Goal: Information Seeking & Learning: Find specific page/section

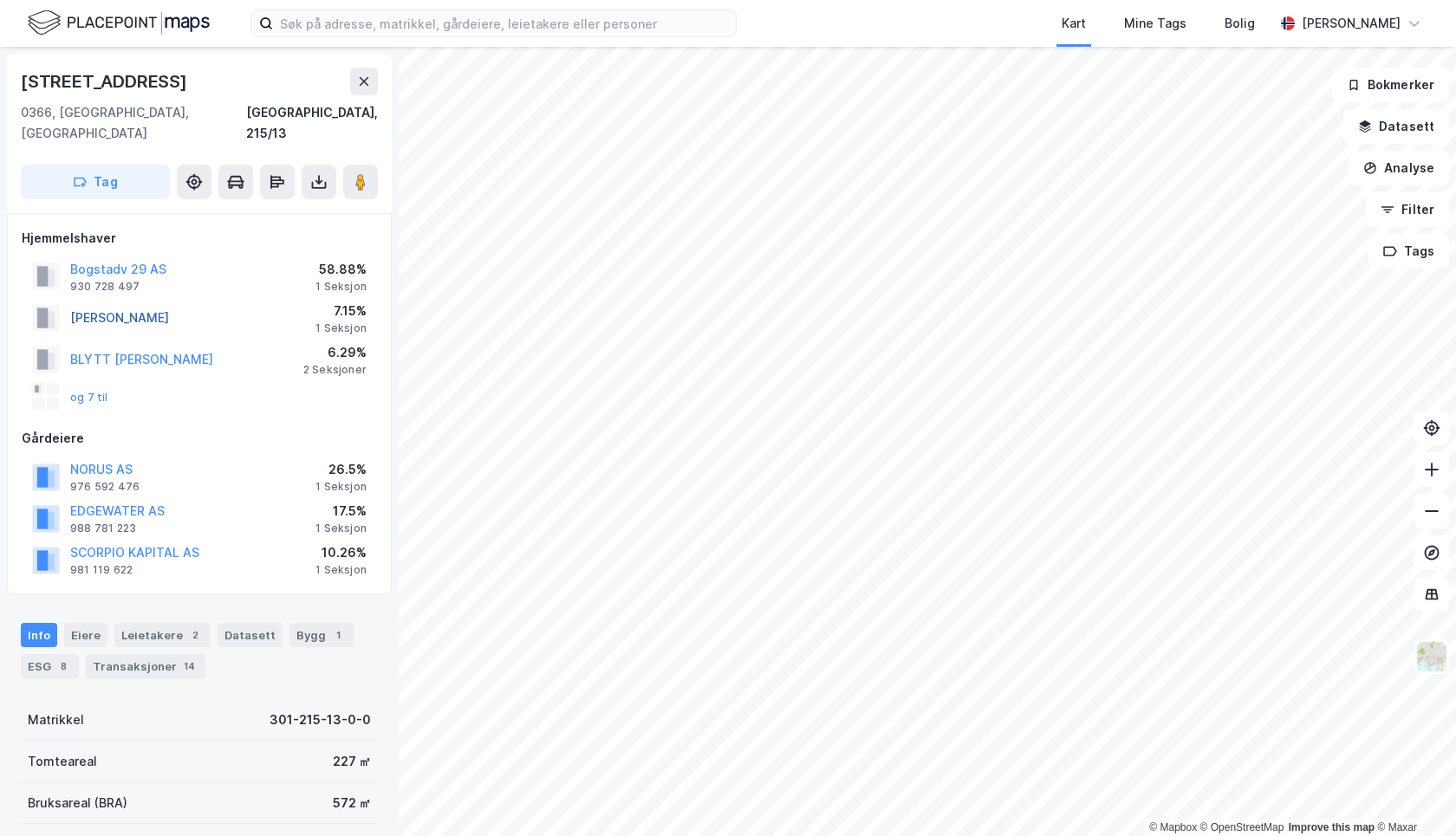
click at [0, 0] on button "[PERSON_NAME]" at bounding box center [0, 0] width 0 height 0
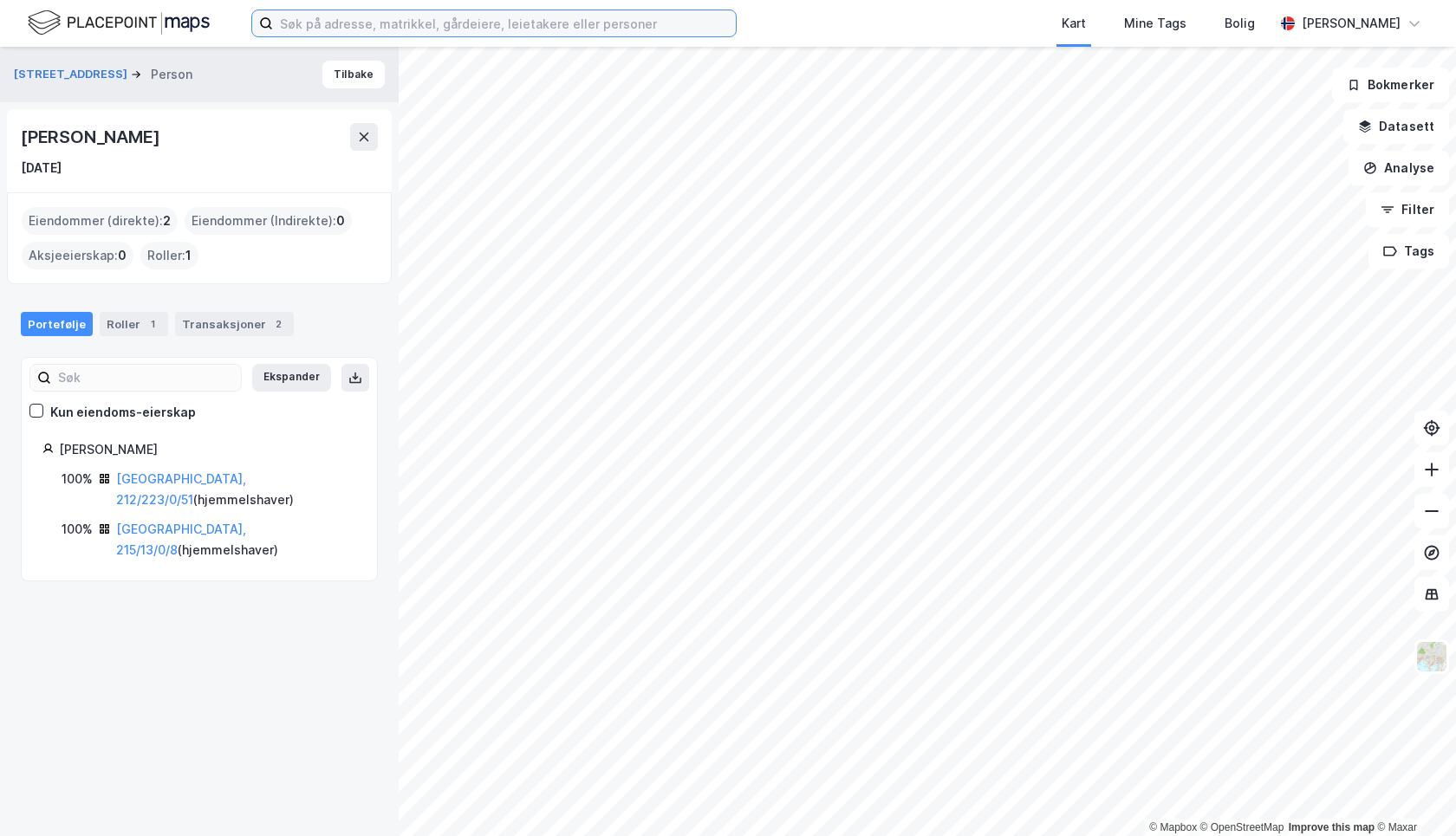
click at [513, 24] on input at bounding box center [504, 23] width 463 height 26
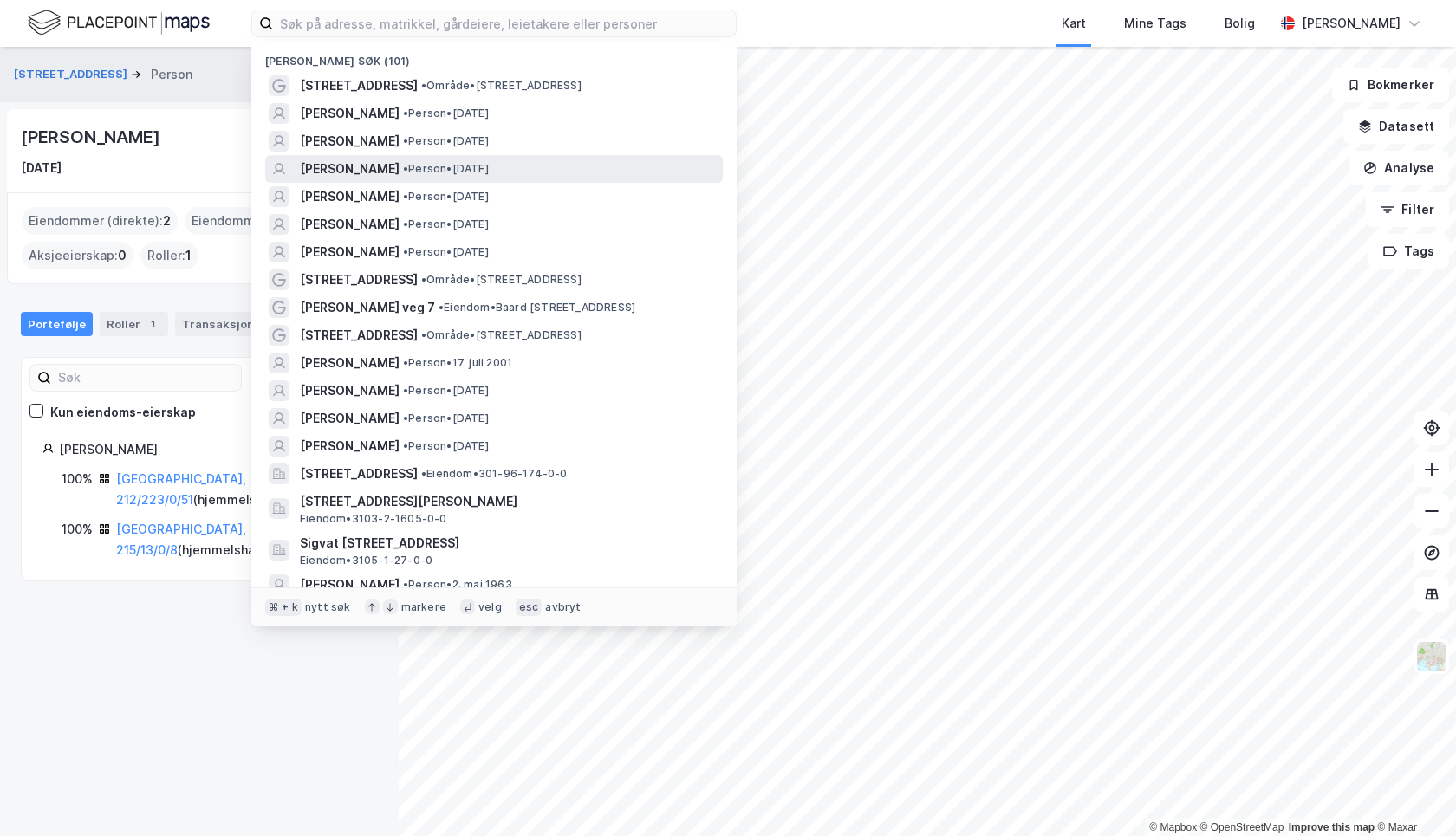
click at [364, 172] on span "INGRID ARVESEN" at bounding box center [350, 168] width 100 height 21
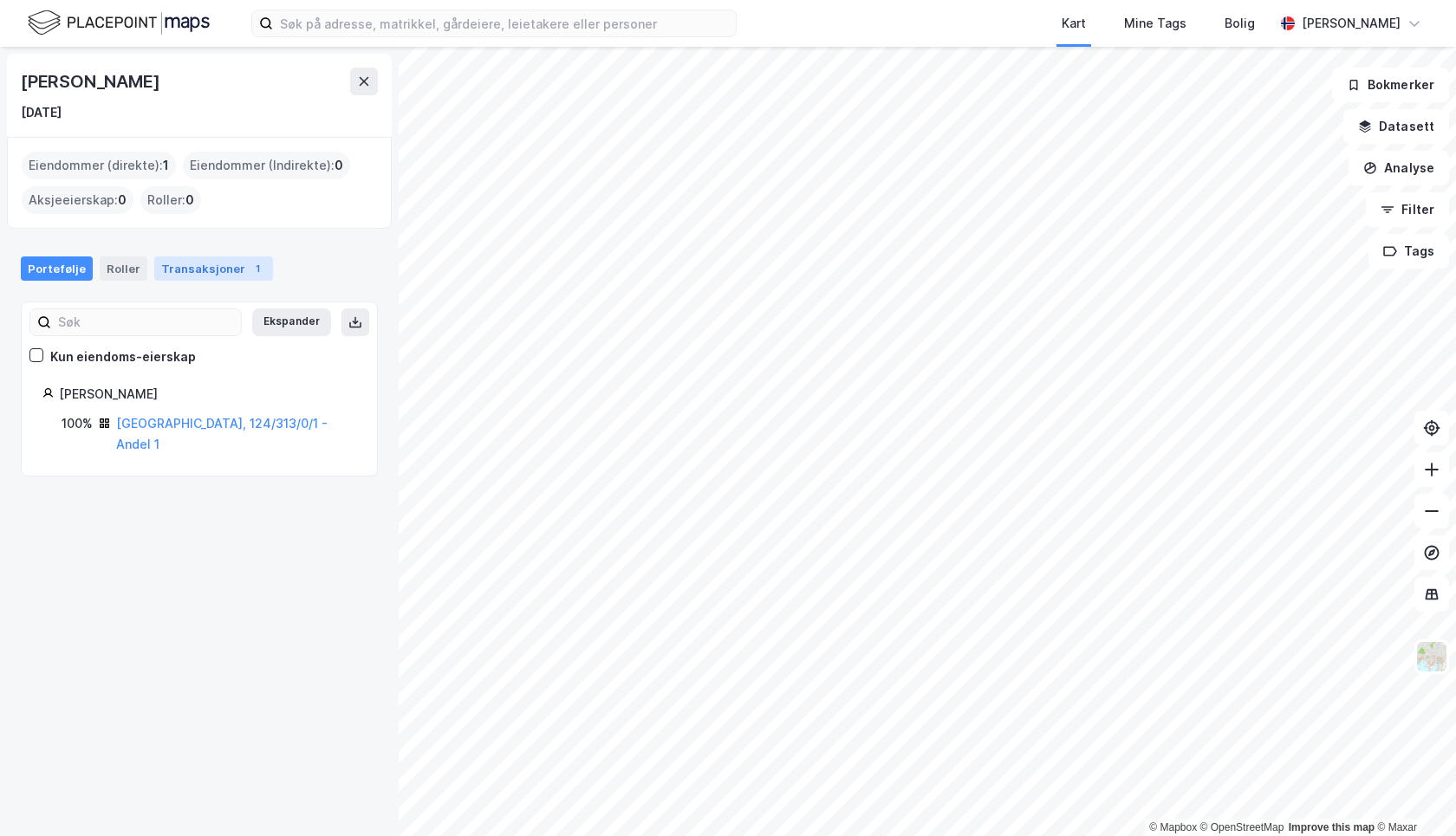
click at [208, 269] on div "Transaksjoner 1" at bounding box center [213, 268] width 119 height 24
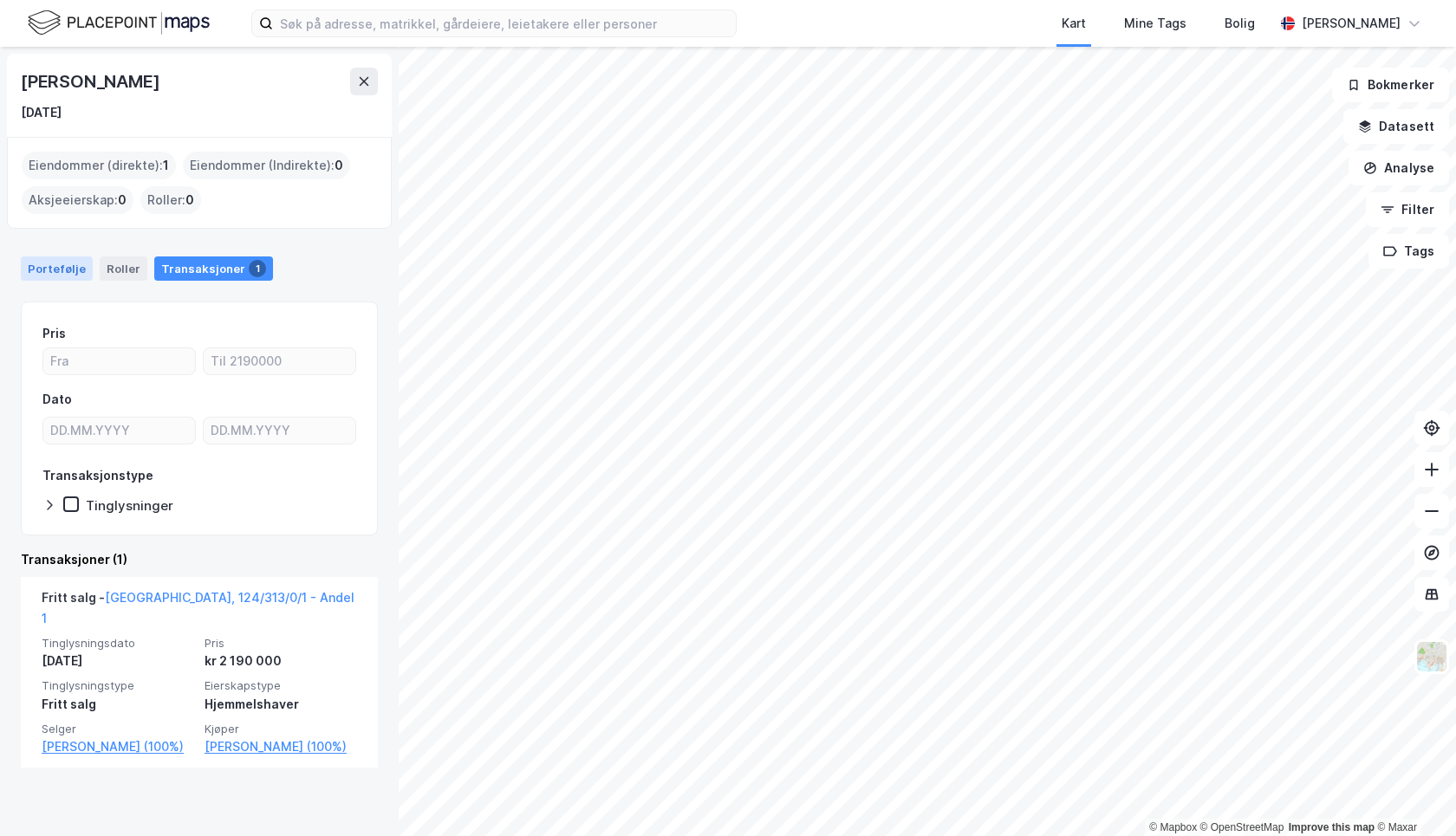
click at [57, 270] on div "Portefølje" at bounding box center [56, 268] width 72 height 24
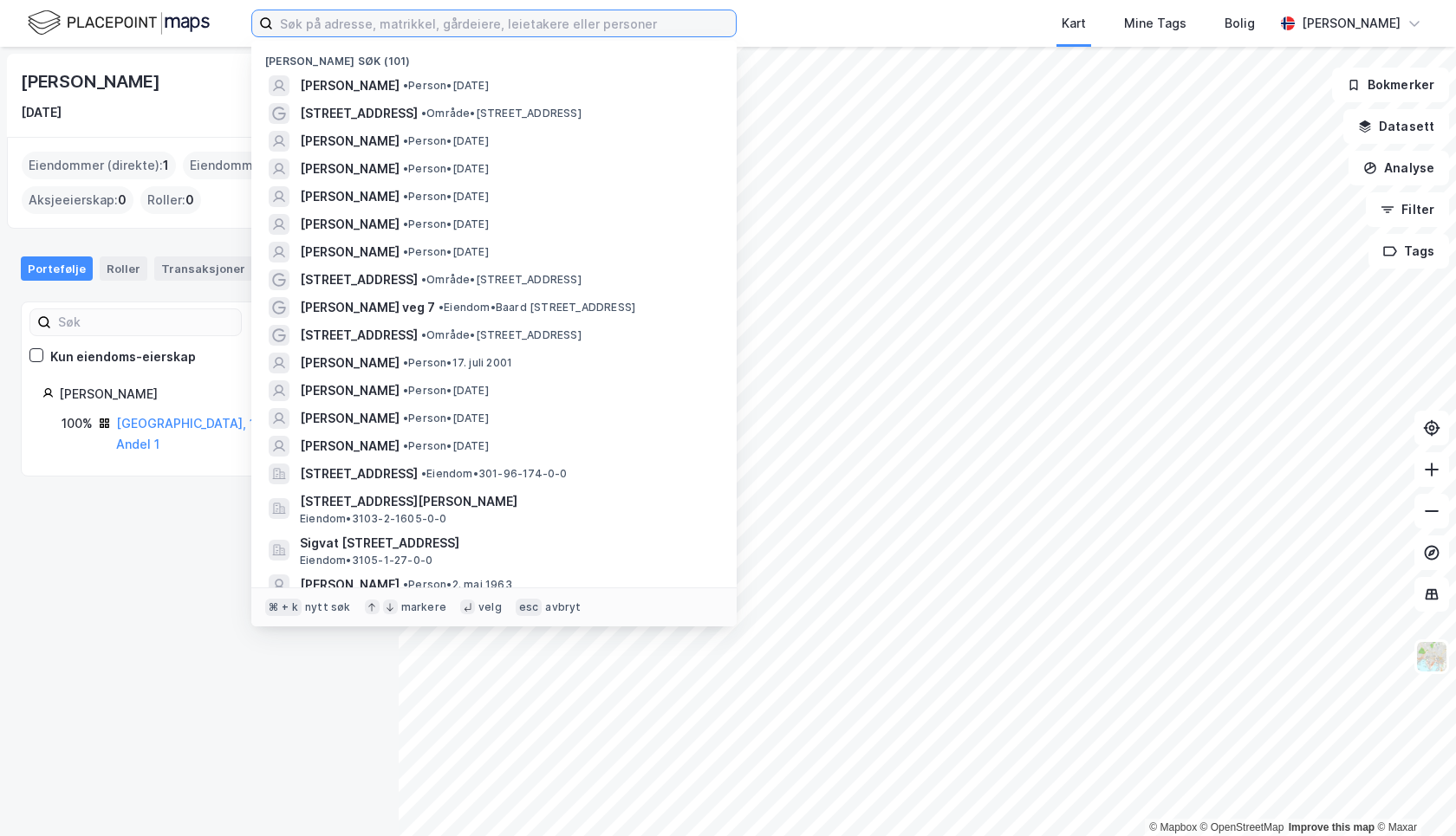
click at [366, 22] on input at bounding box center [504, 23] width 463 height 26
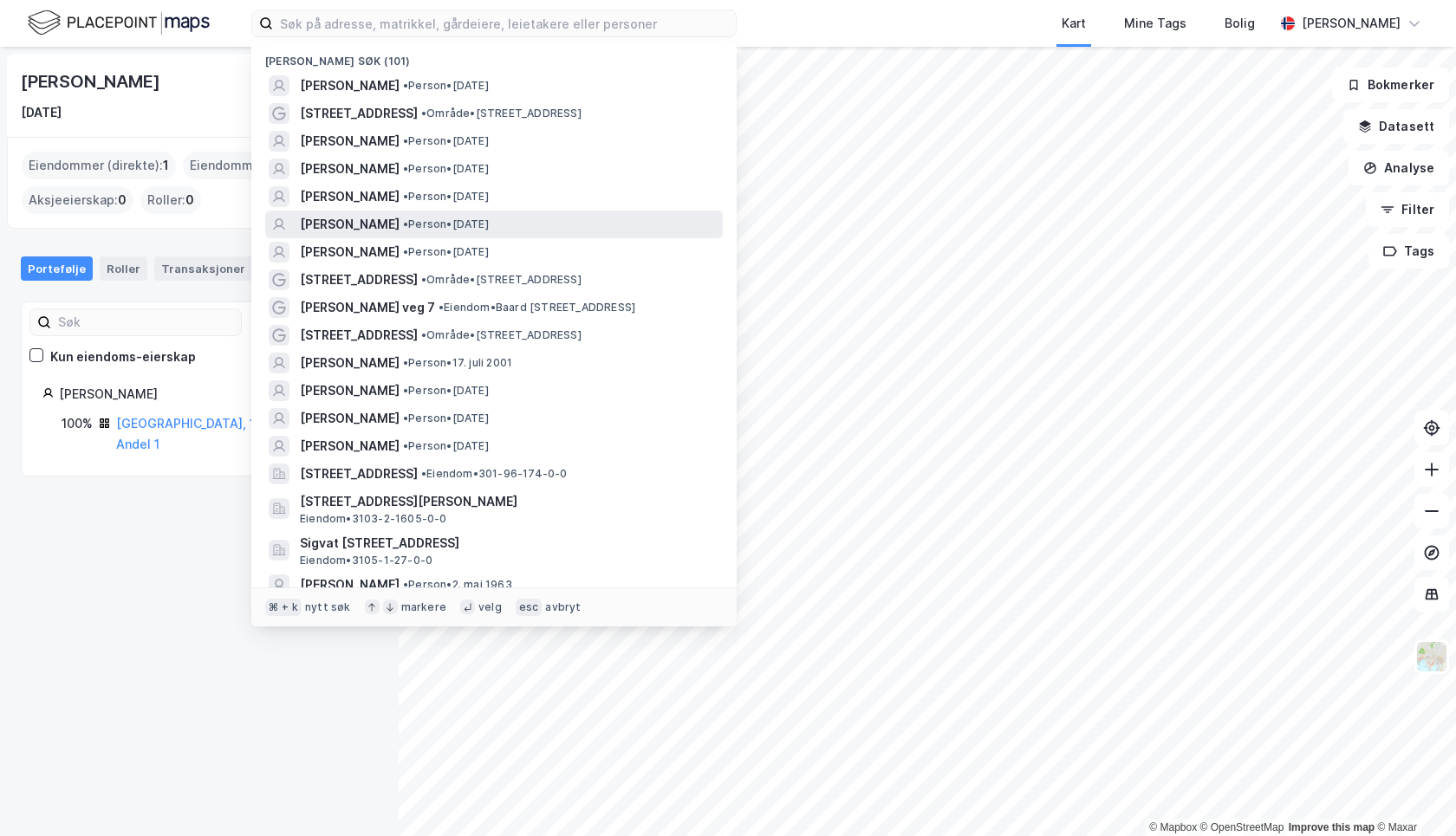
click at [400, 221] on span "KRISTINE ISRID PETTERSEN" at bounding box center [350, 224] width 100 height 21
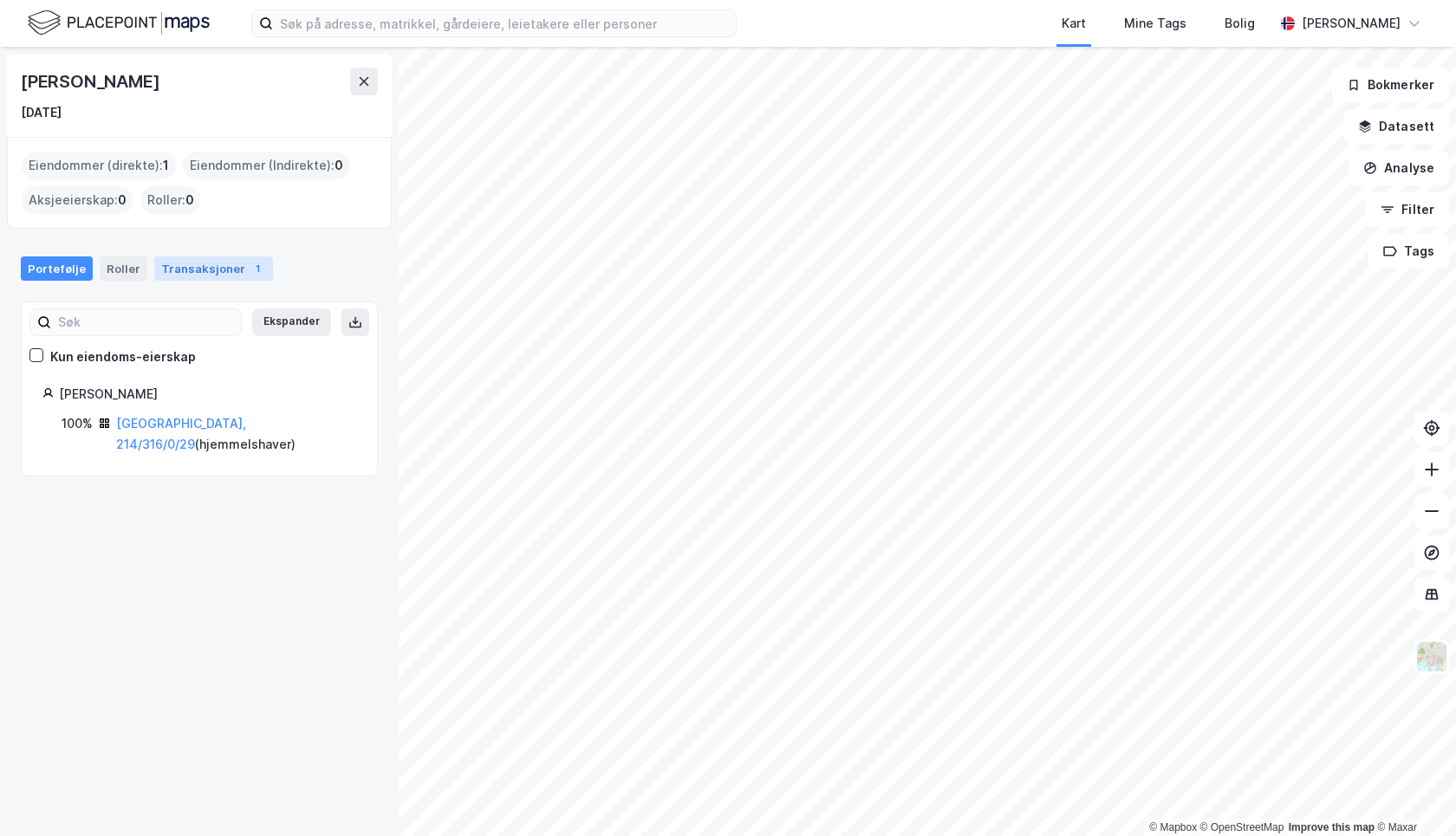
click at [249, 272] on div "1" at bounding box center [257, 268] width 17 height 17
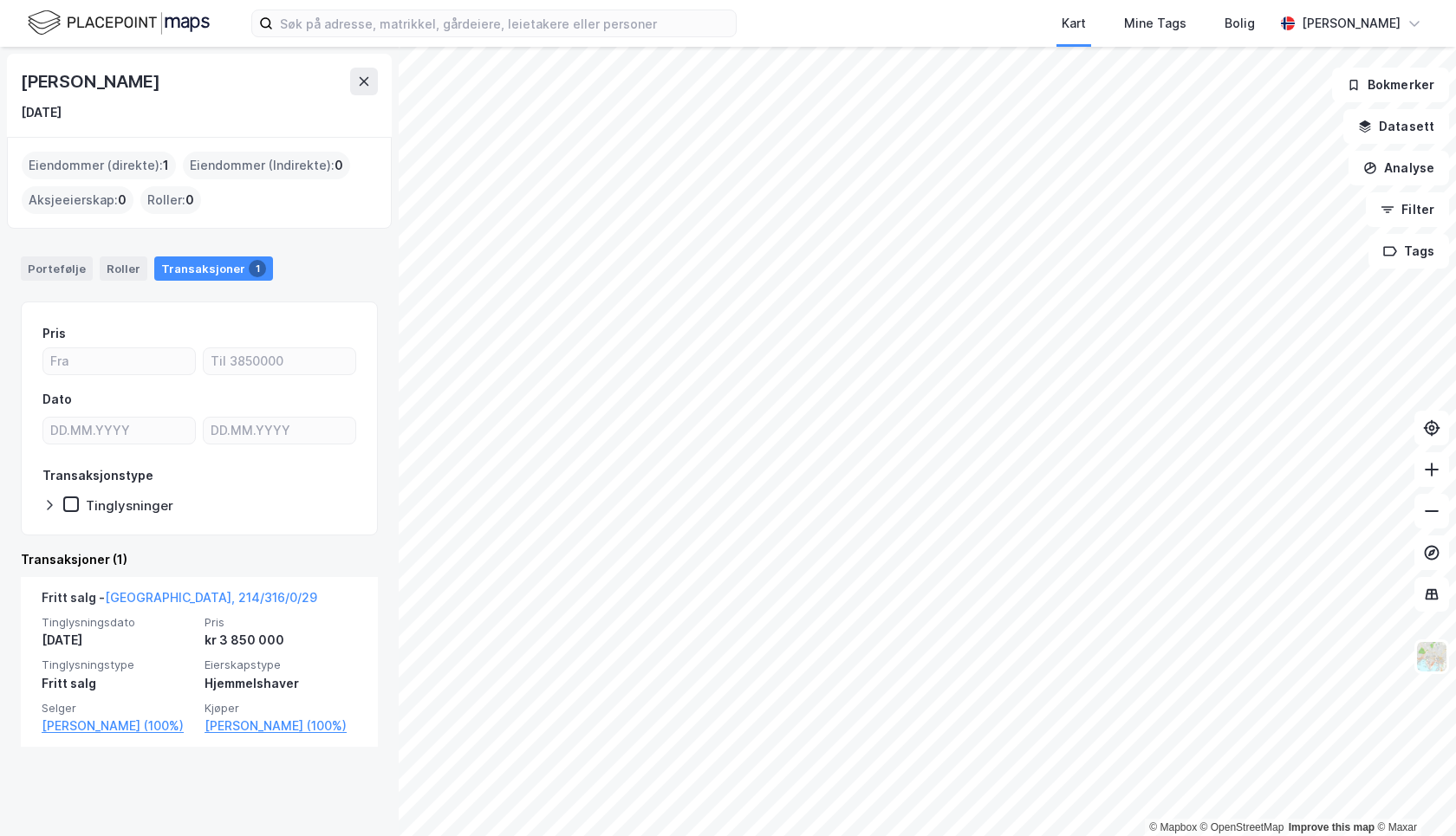
click at [271, 545] on div "Pris Dato Transaksjonstype Tinglysninger Transaksjoner (1) Fritt salg - Oslo, 2…" at bounding box center [199, 534] width 357 height 466
click at [64, 271] on div "Portefølje" at bounding box center [56, 268] width 72 height 24
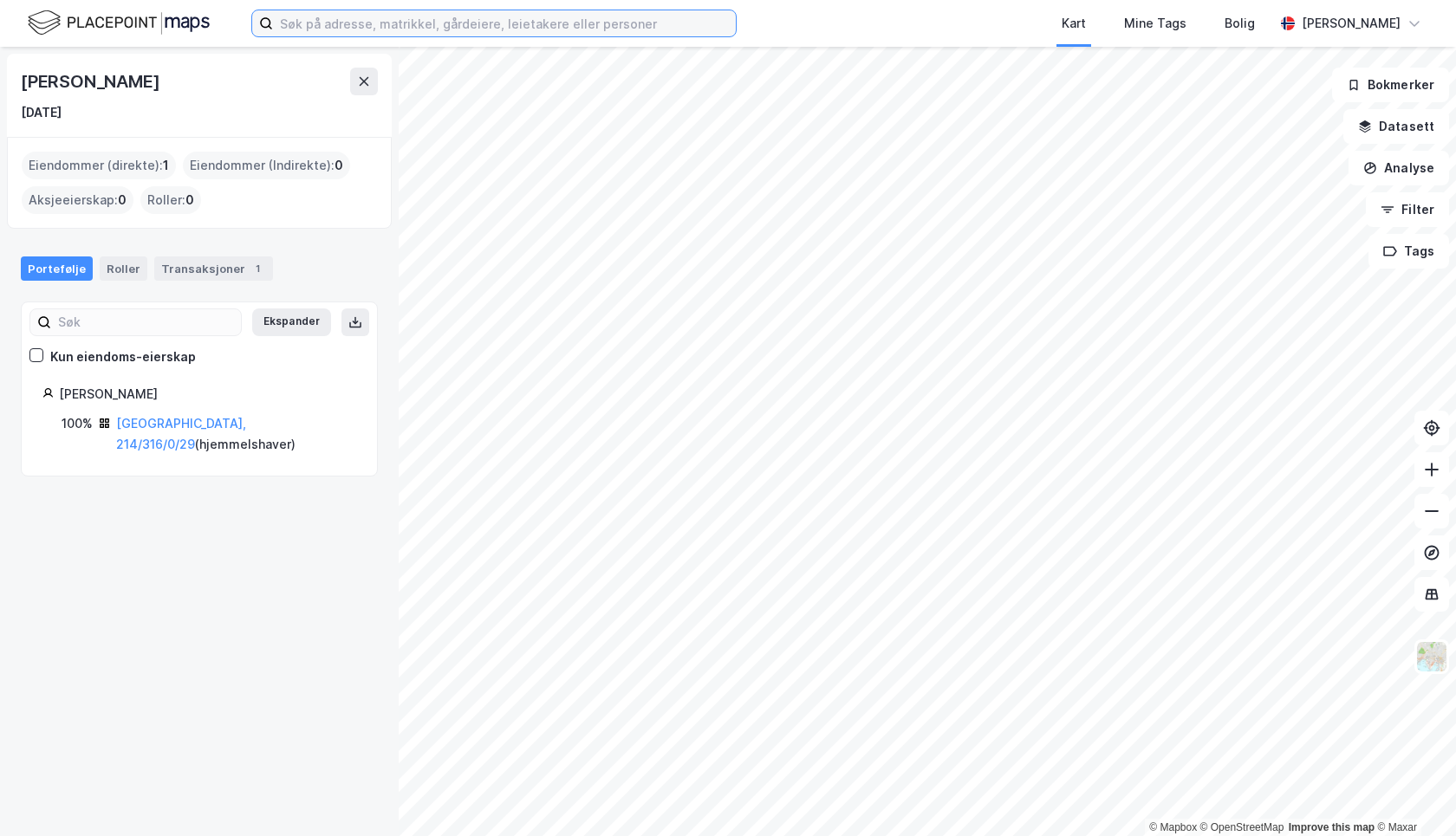
click at [324, 25] on input at bounding box center [504, 23] width 463 height 26
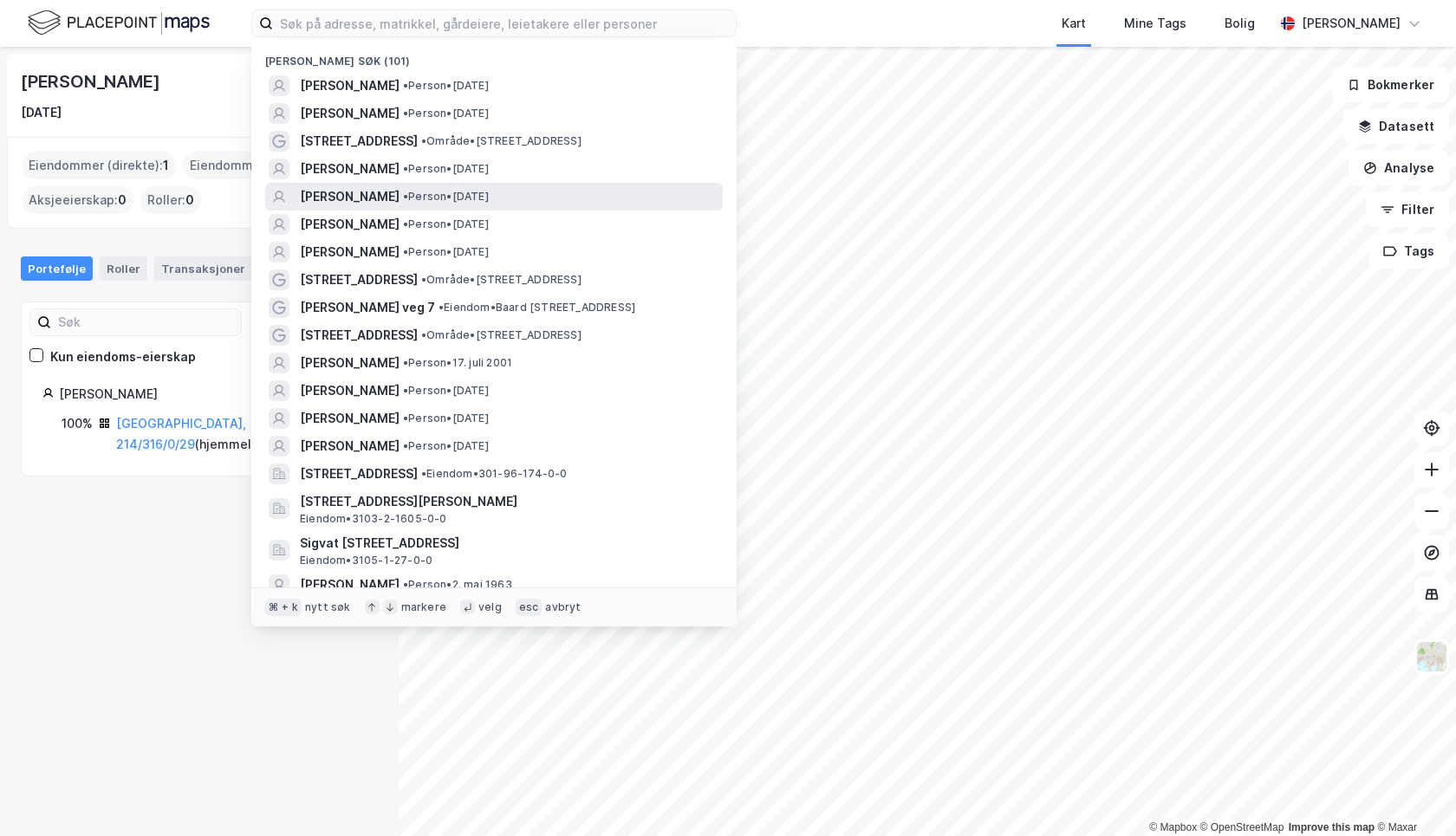
click at [400, 197] on span "PETER FILIP MEYN" at bounding box center [350, 197] width 100 height 21
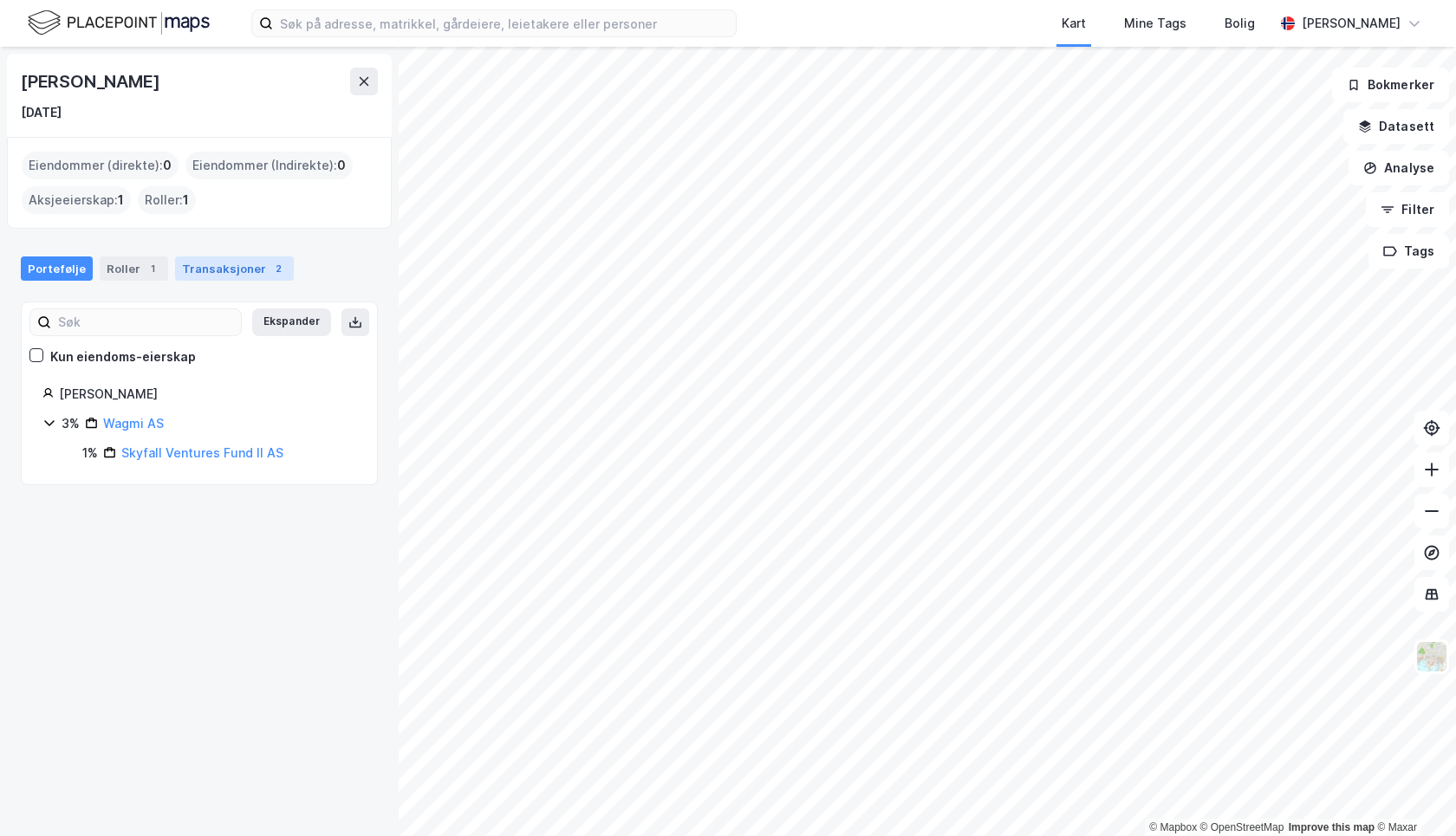
click at [229, 266] on div "Transaksjoner 2" at bounding box center [234, 268] width 119 height 24
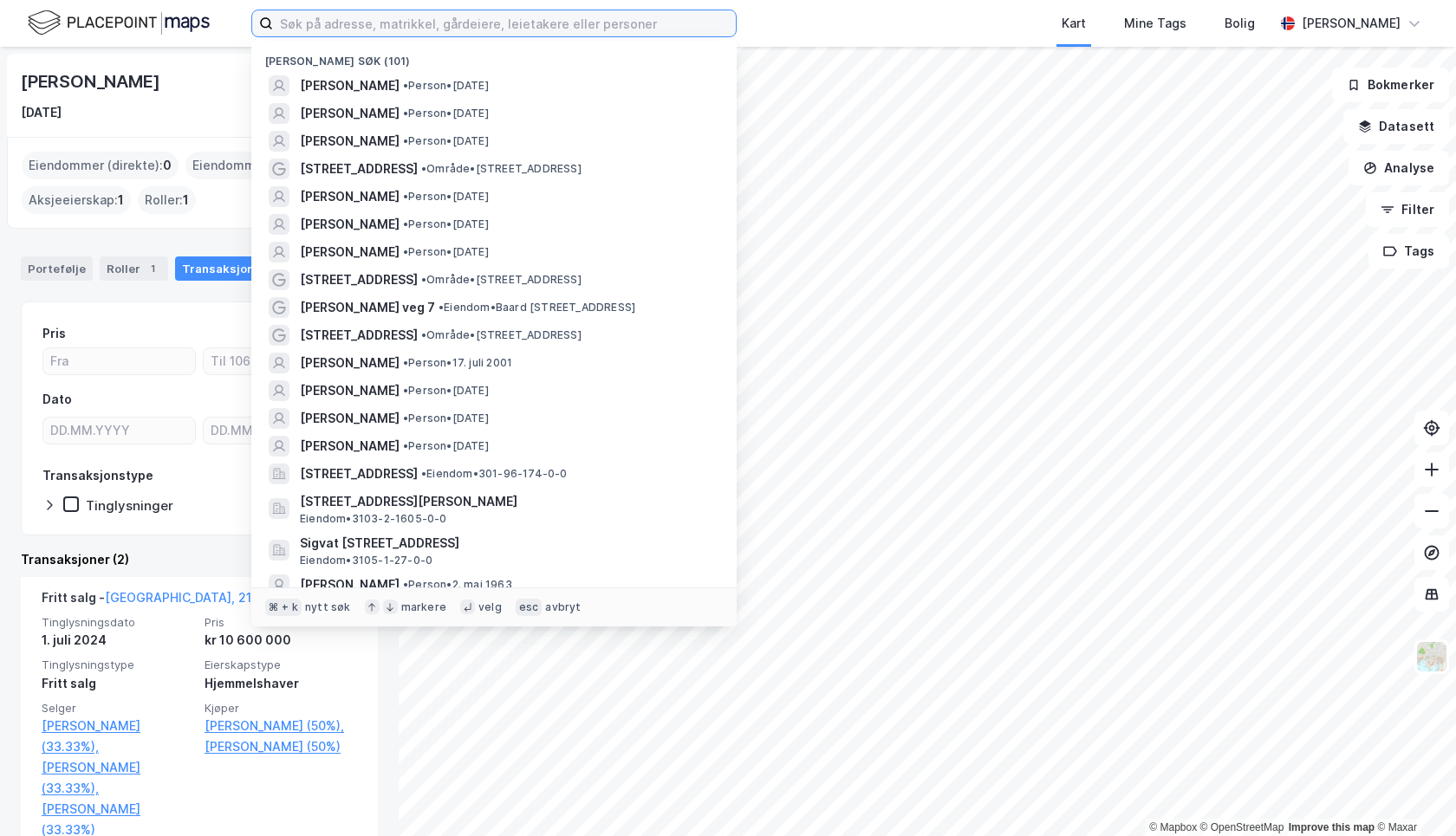
click at [413, 29] on input at bounding box center [504, 23] width 463 height 26
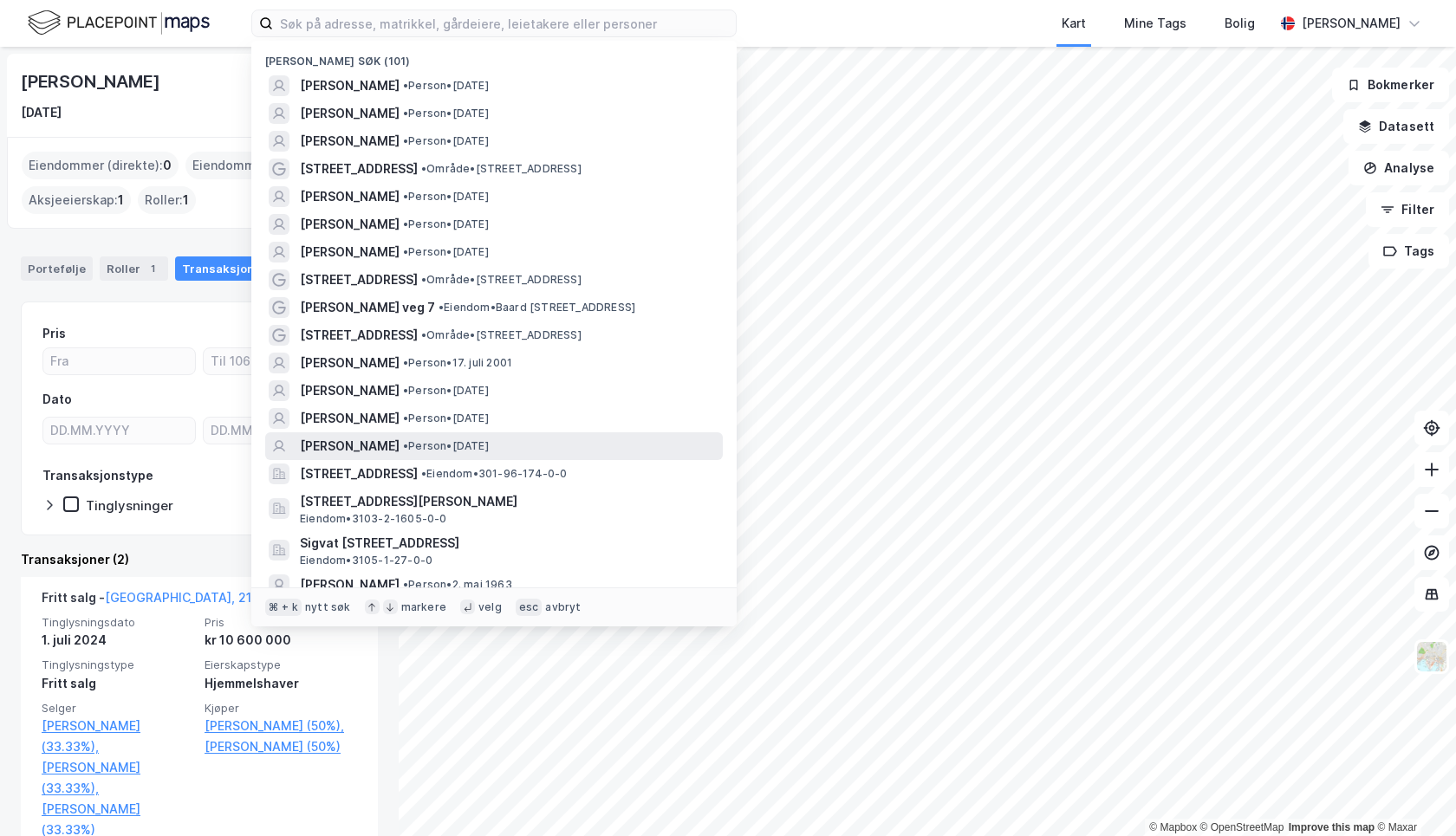
click at [370, 436] on span "JARLE HØYDAL" at bounding box center [350, 446] width 100 height 21
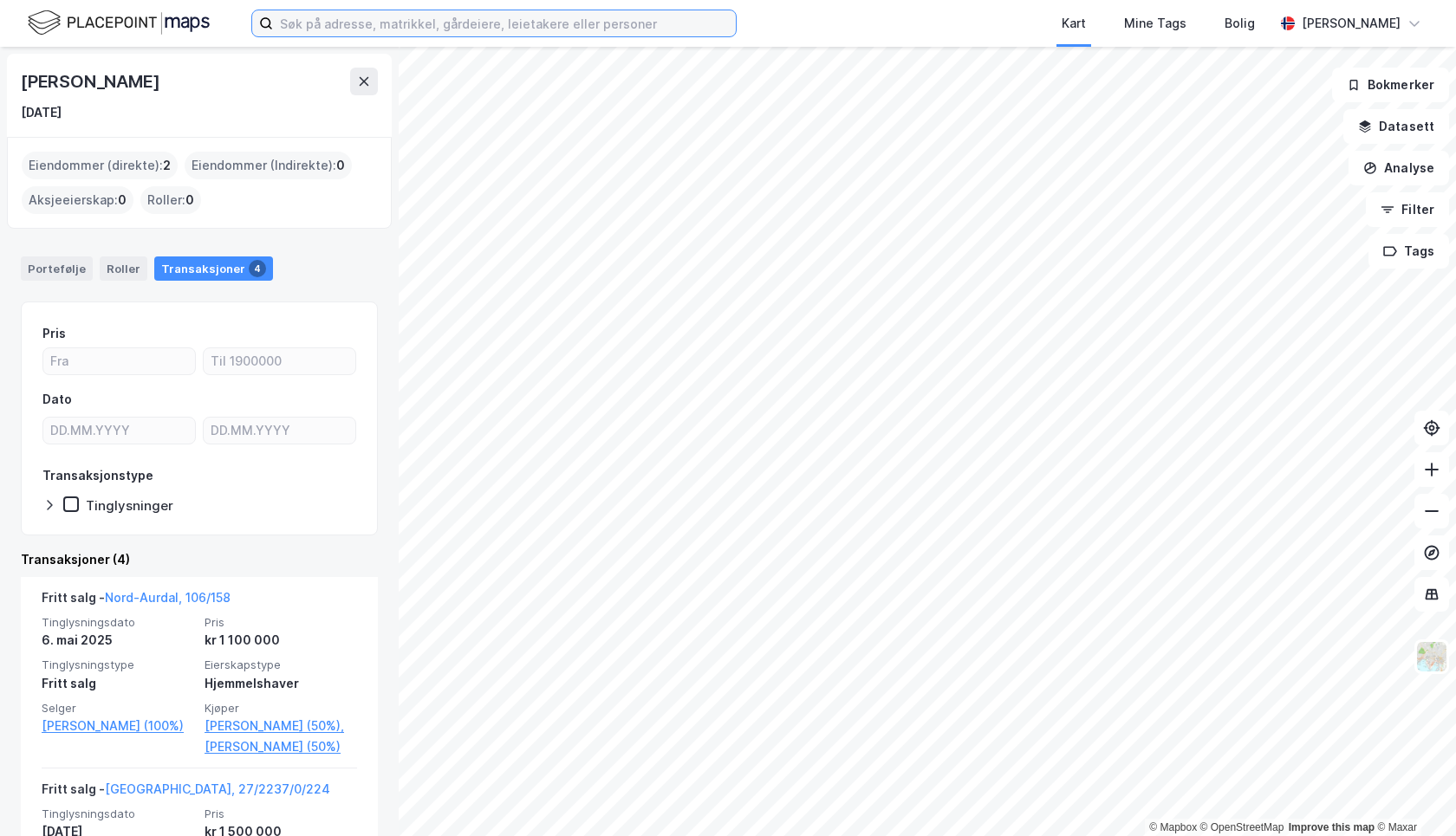
click at [400, 33] on input at bounding box center [504, 23] width 463 height 26
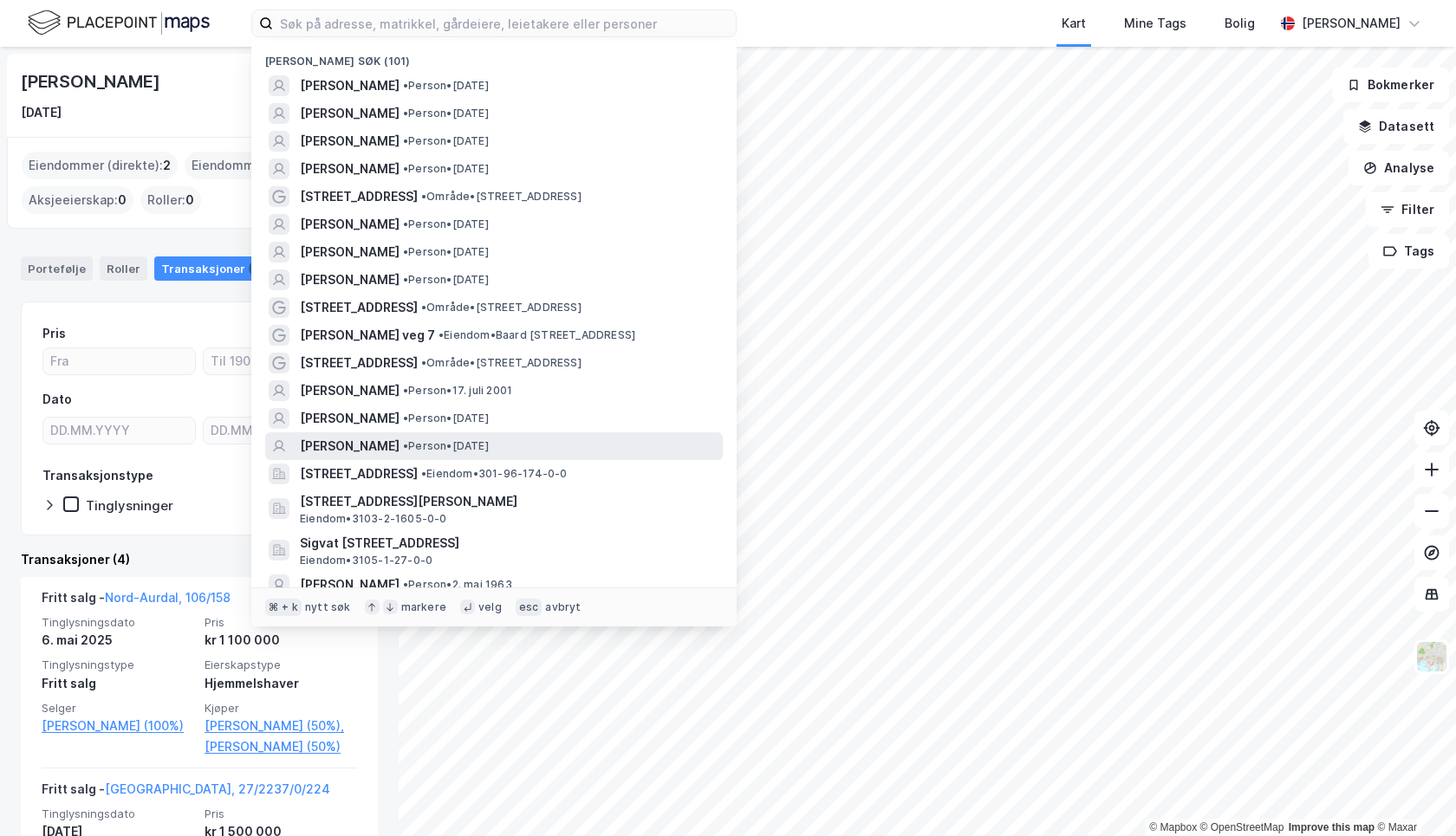
click at [400, 449] on span "MARKUS TEESALU AAGEDAL" at bounding box center [350, 446] width 100 height 21
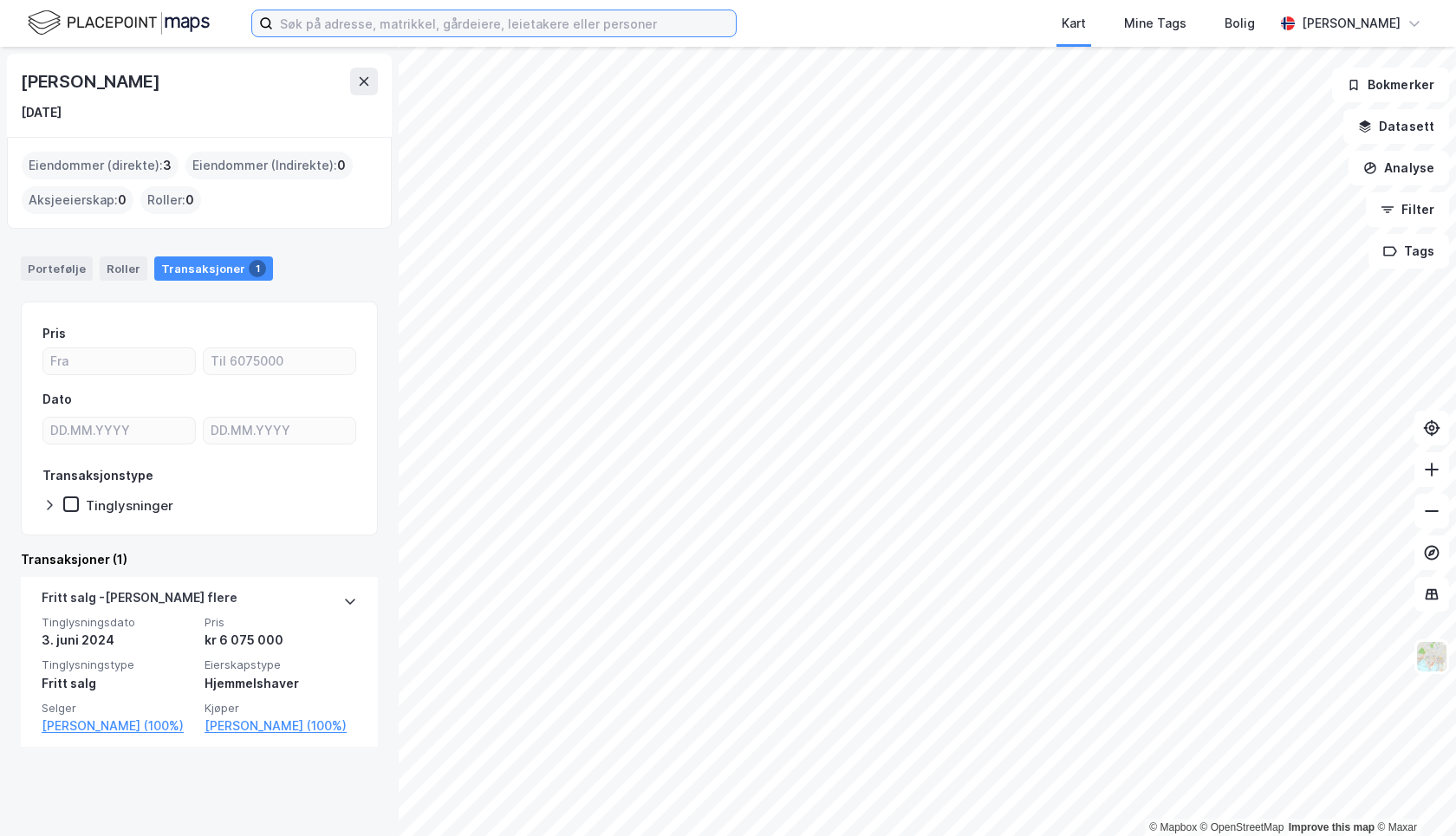
click at [348, 25] on input at bounding box center [504, 23] width 463 height 26
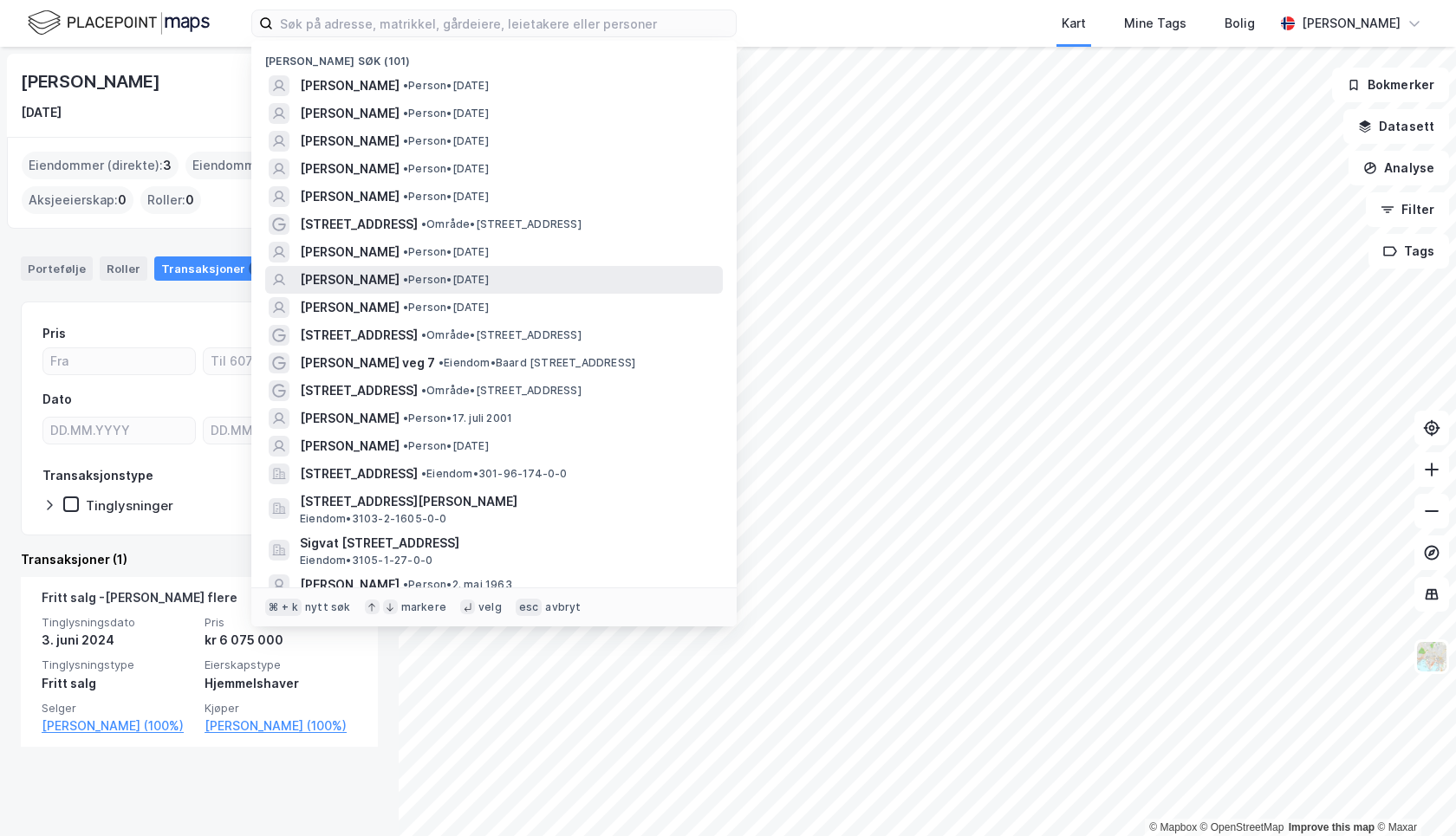
click at [400, 281] on span "MINA MARIE HEYERDAHL KLAUSEN" at bounding box center [350, 279] width 100 height 21
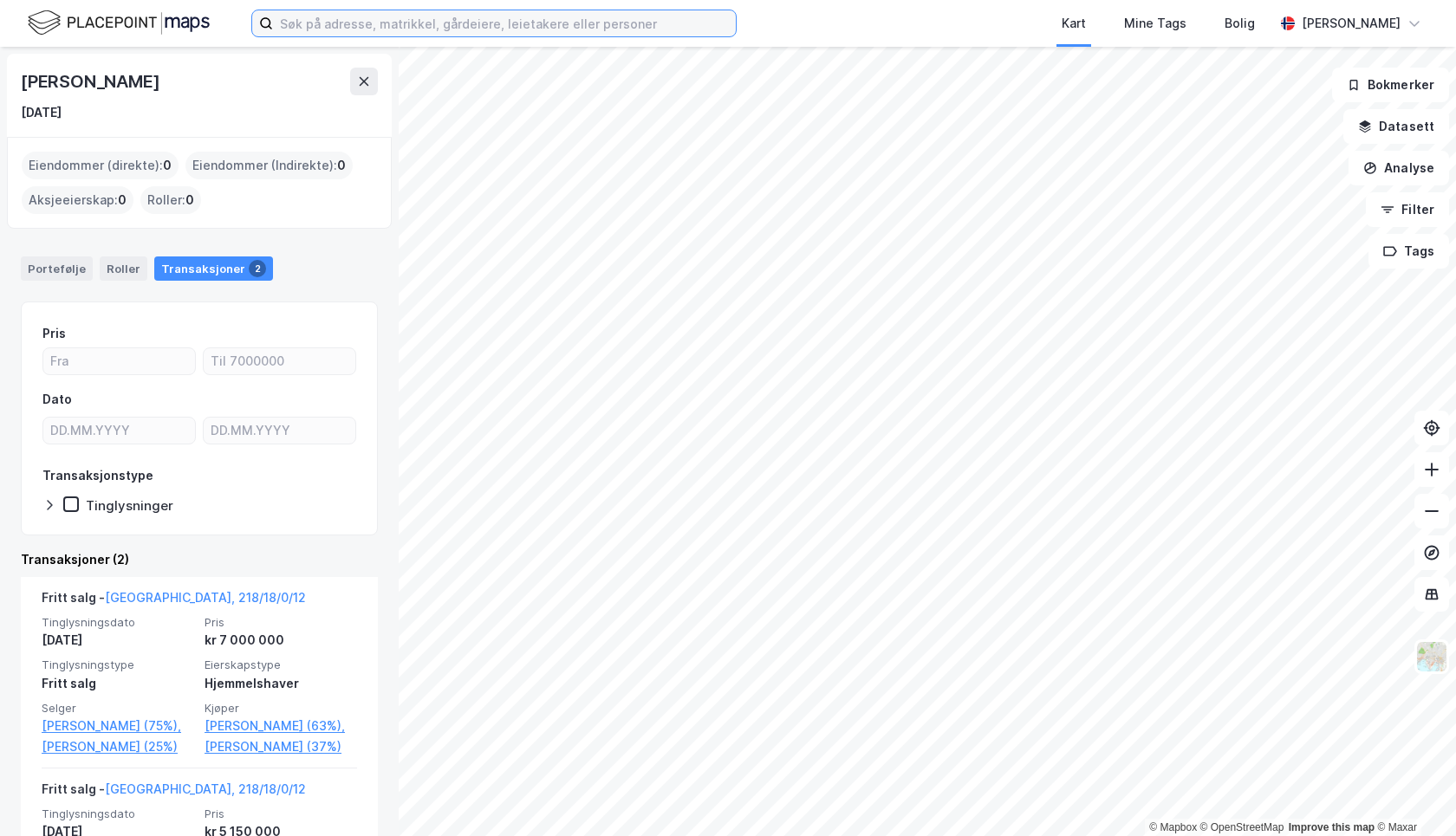
click at [385, 22] on input at bounding box center [504, 23] width 463 height 26
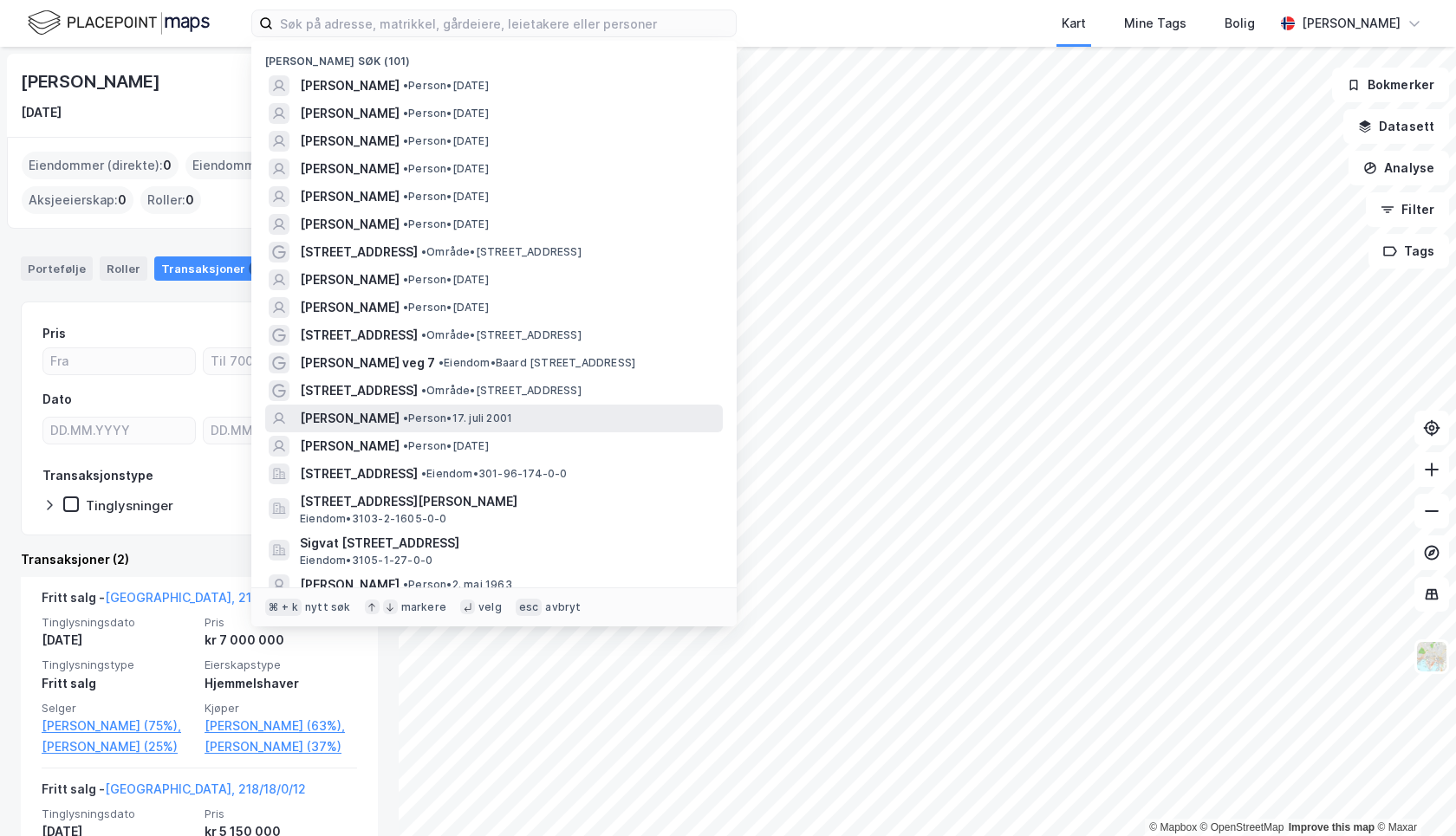
click at [474, 411] on span "• Person • 17. juli 2001" at bounding box center [458, 418] width 110 height 14
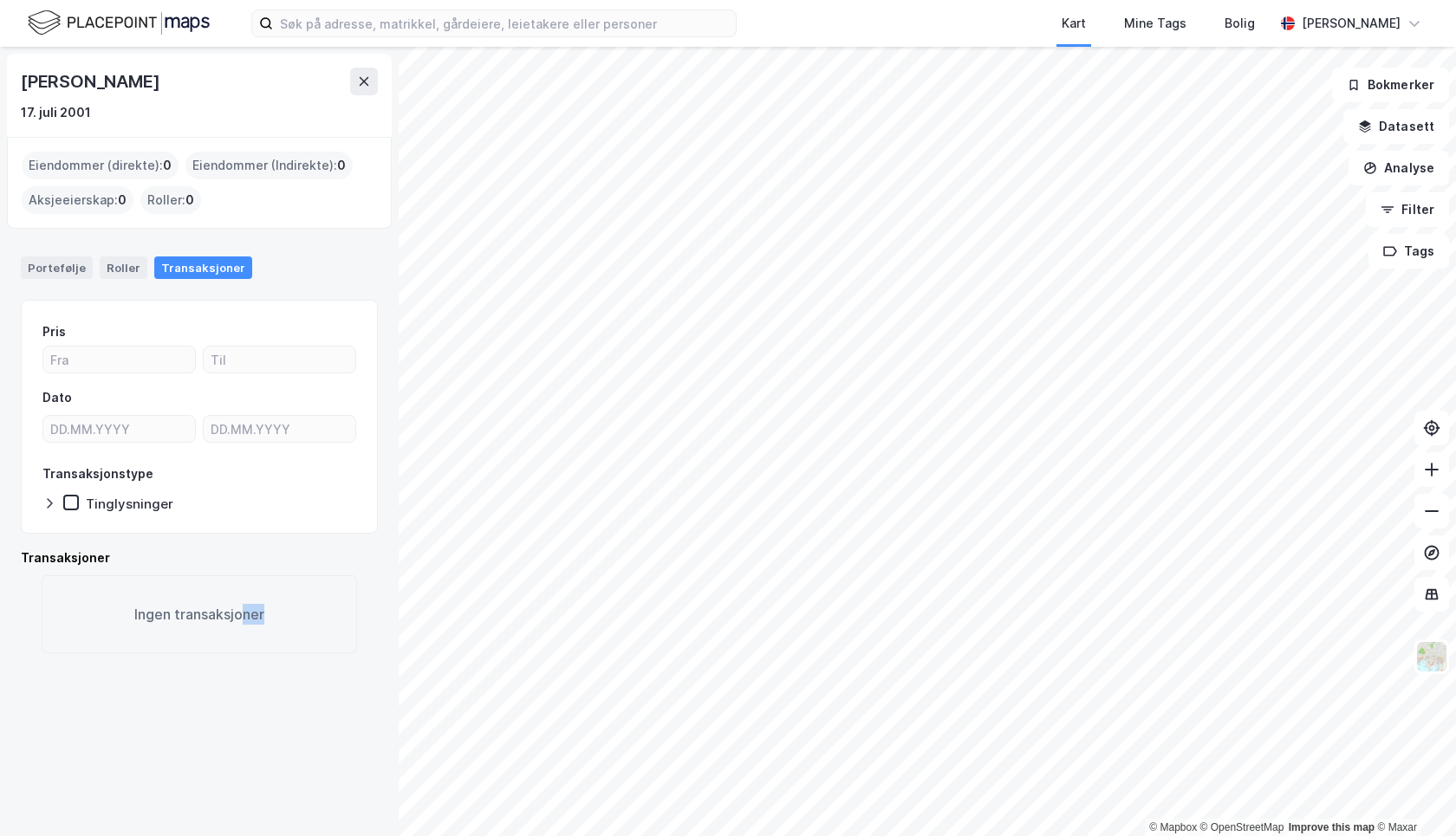
drag, startPoint x: 252, startPoint y: 628, endPoint x: 241, endPoint y: 620, distance: 13.6
click at [241, 620] on div "Ingen transaksjoner" at bounding box center [199, 614] width 315 height 78
click at [256, 658] on div "Emma Kristine Uhrberg 17. juli 2001 Eiendommer (direkte) : 0 Eiendommer (Indire…" at bounding box center [199, 441] width 399 height 789
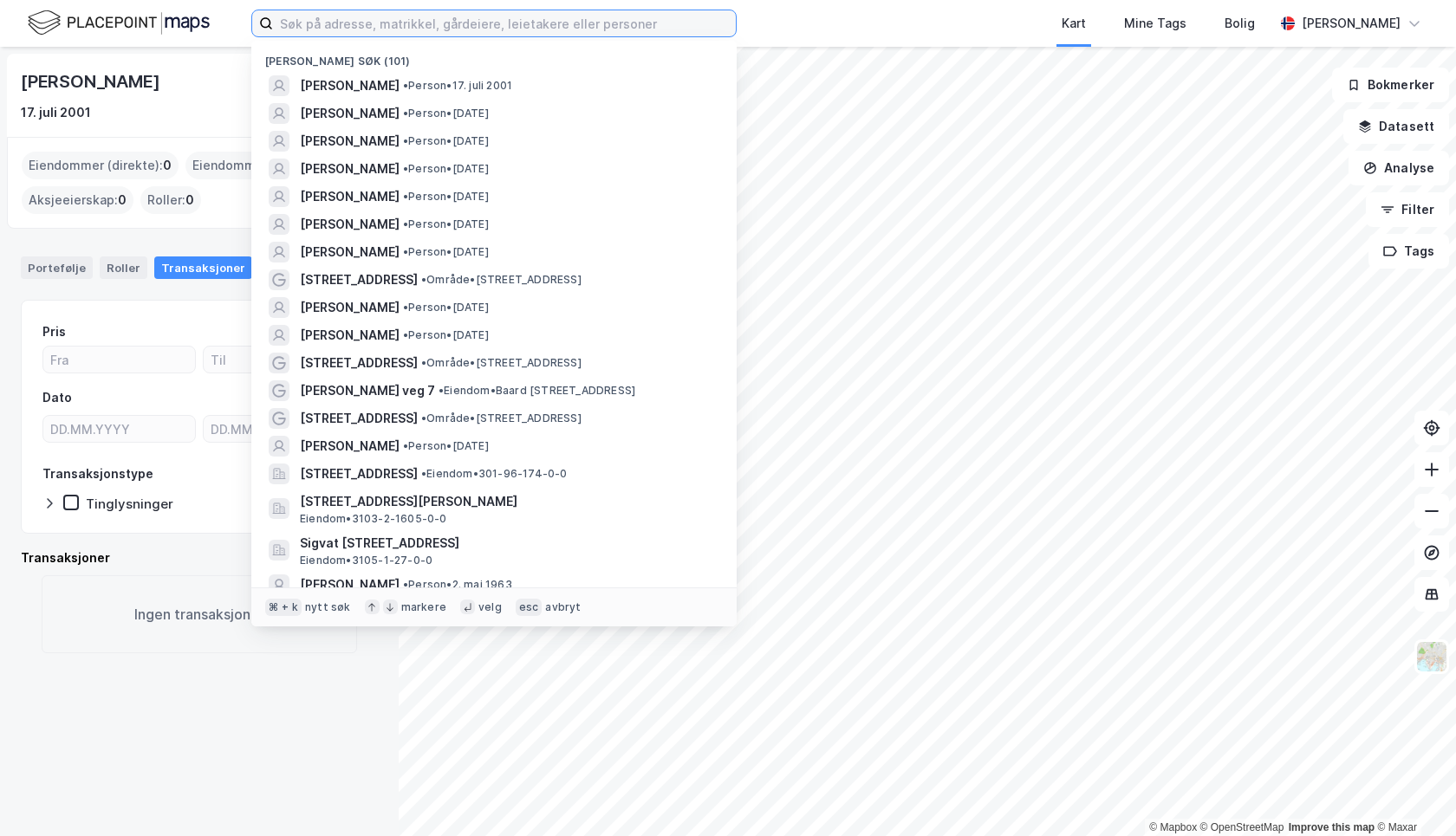
click at [369, 27] on input at bounding box center [504, 23] width 463 height 26
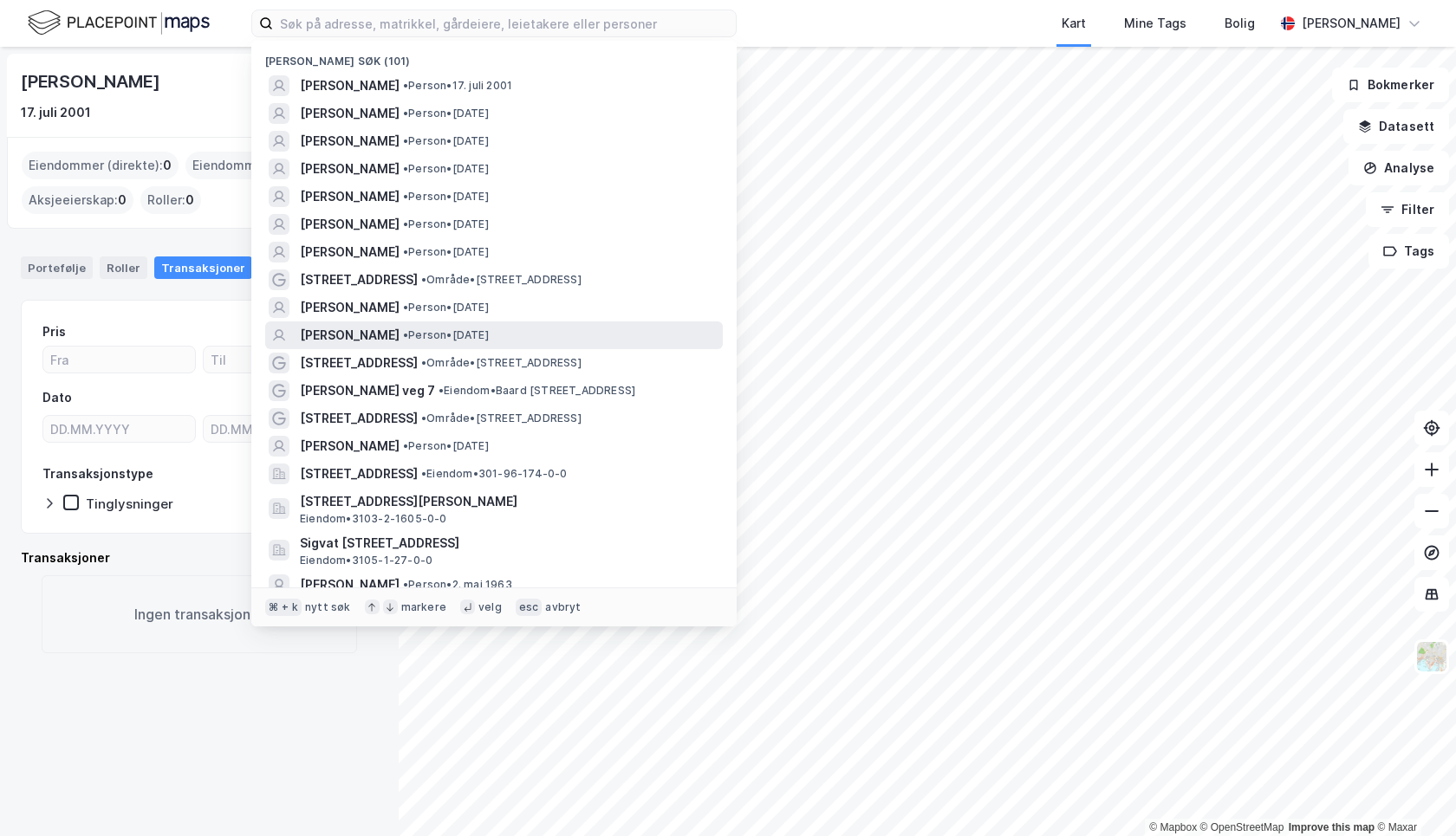
click at [395, 331] on span "AURORA STEIGEN" at bounding box center [350, 335] width 100 height 21
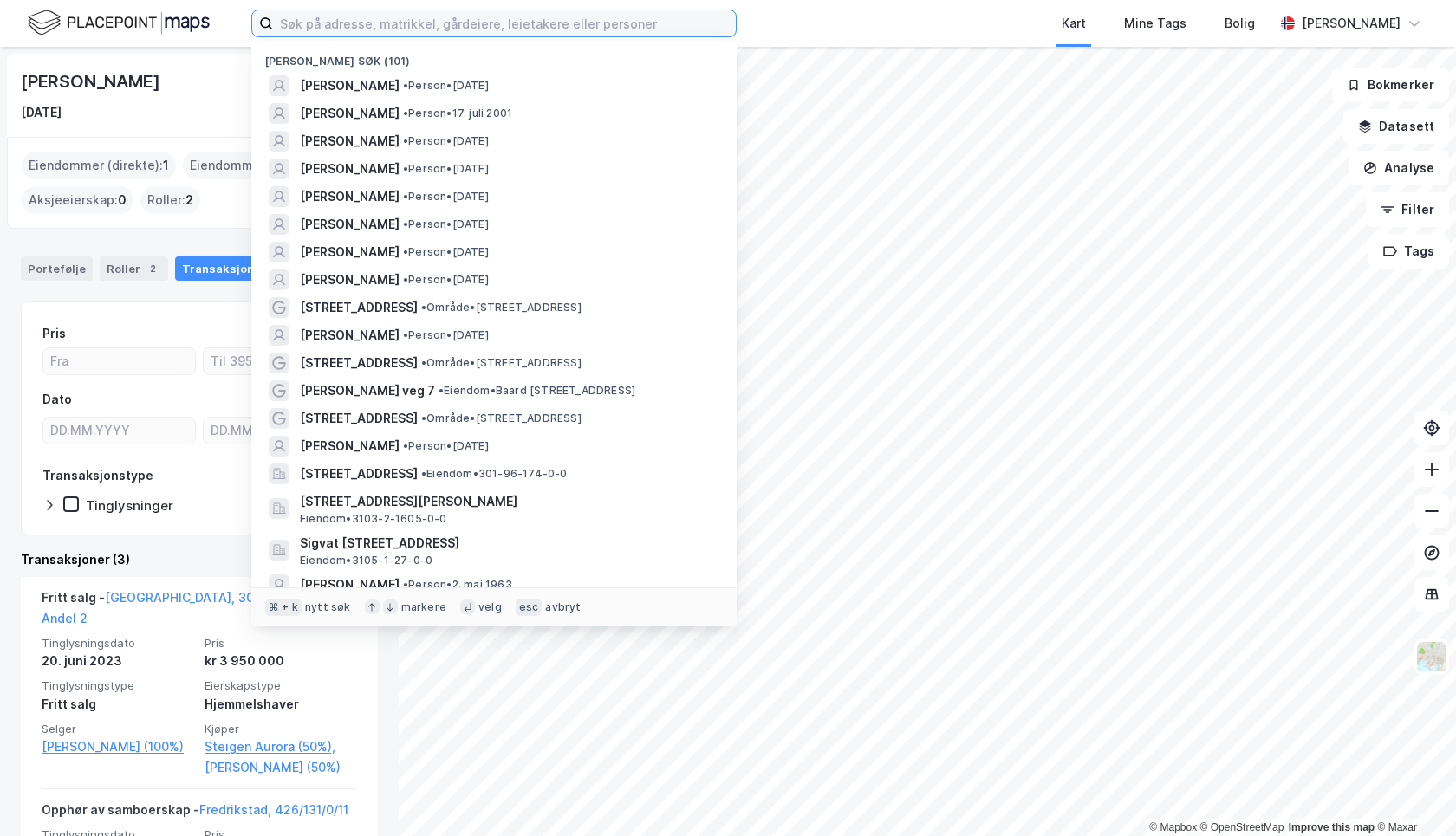
click at [337, 27] on input at bounding box center [504, 23] width 463 height 26
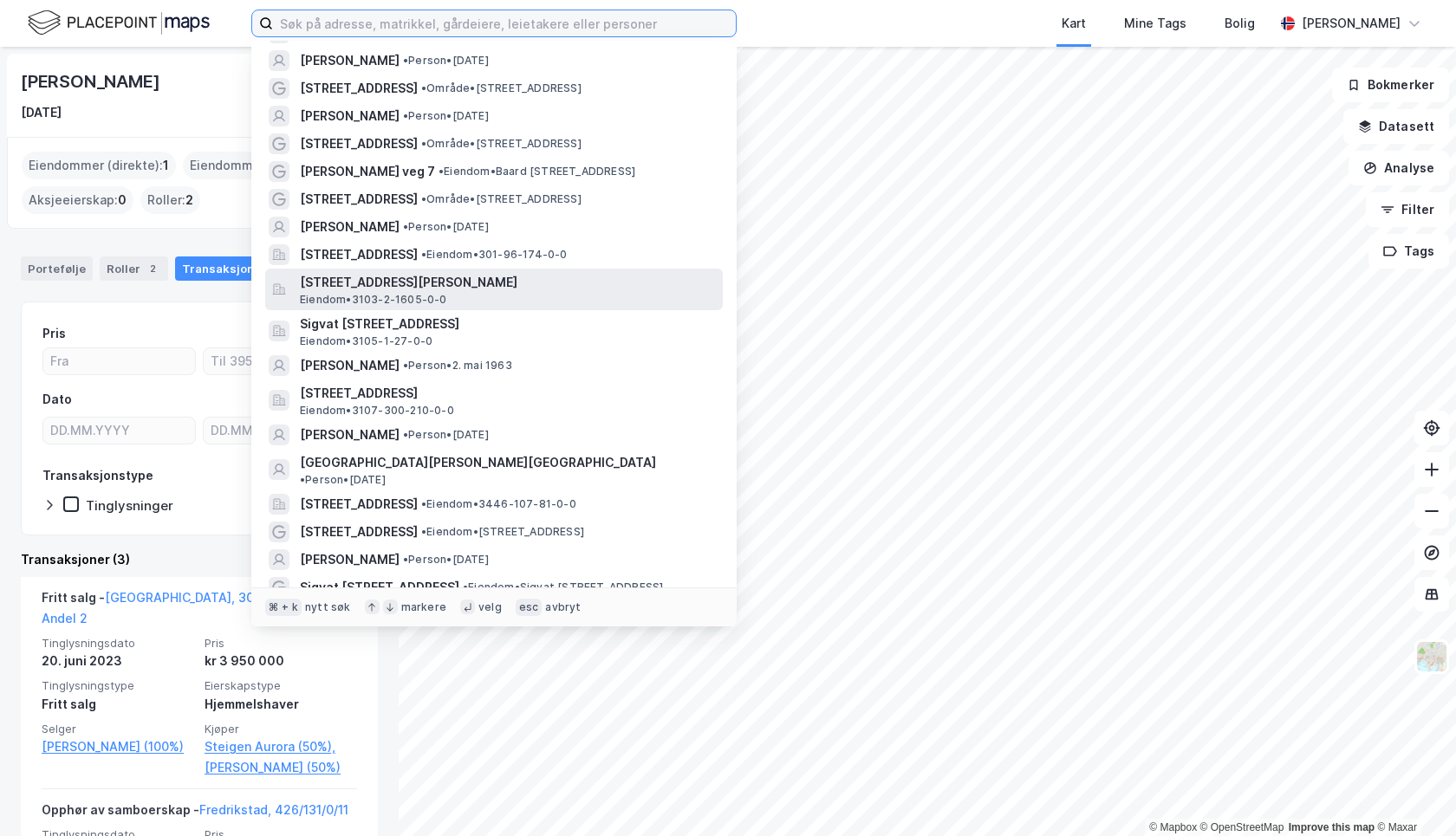
scroll to position [221, 0]
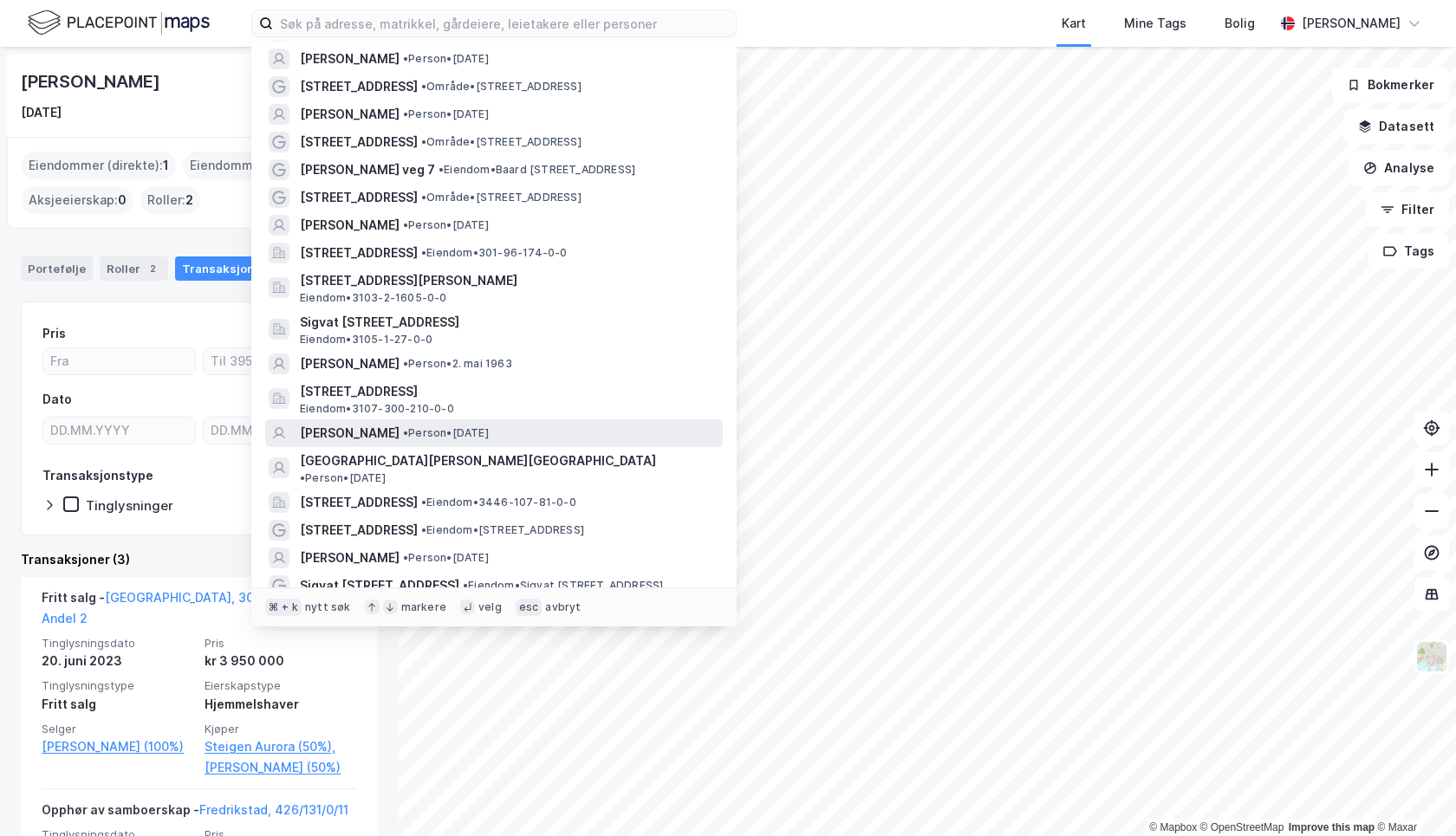
click at [400, 432] on span "OLAF ALEXANDER BRUDEVOLL STYRMOE" at bounding box center [350, 433] width 100 height 21
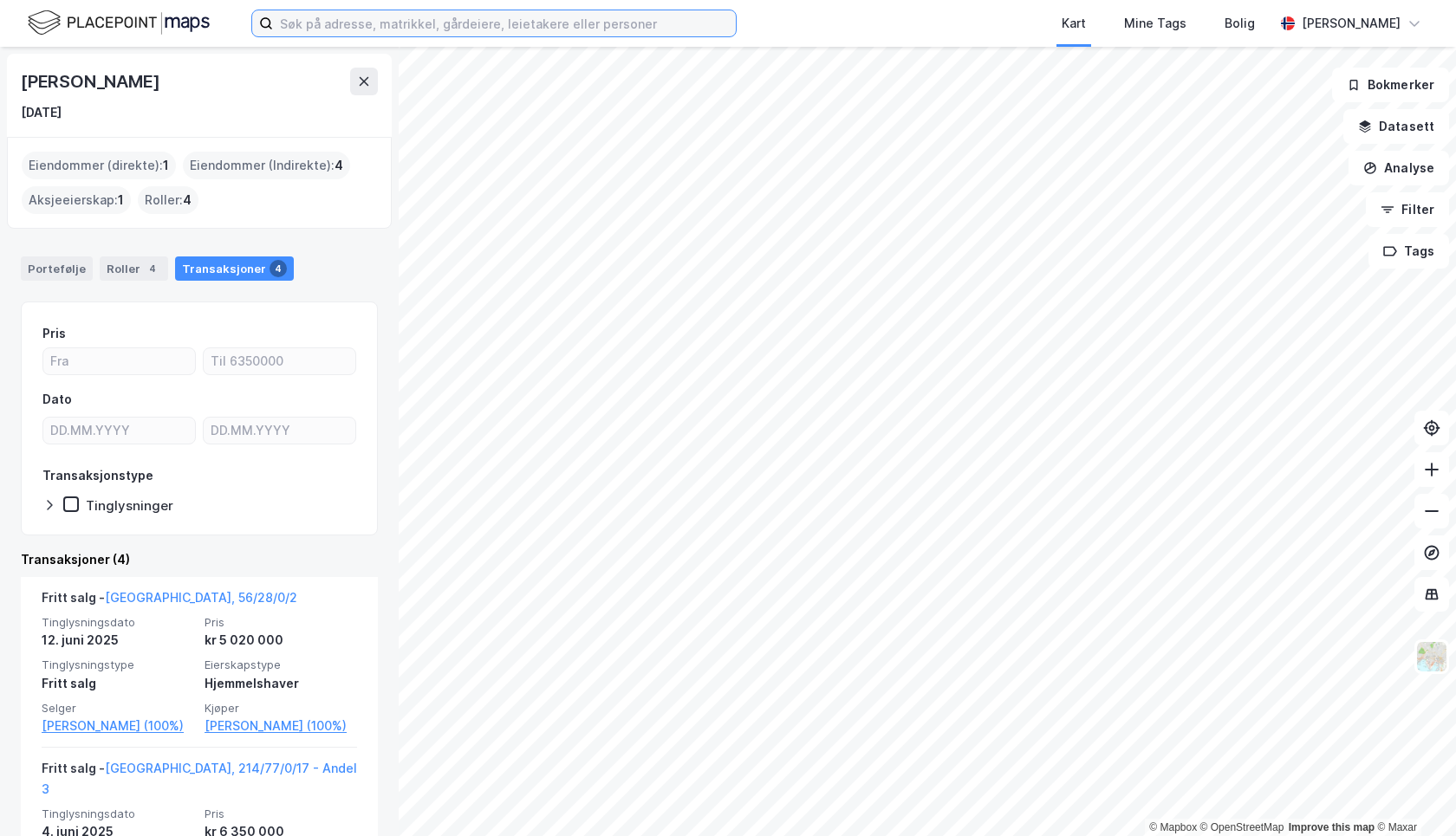
click at [450, 27] on input at bounding box center [504, 23] width 463 height 26
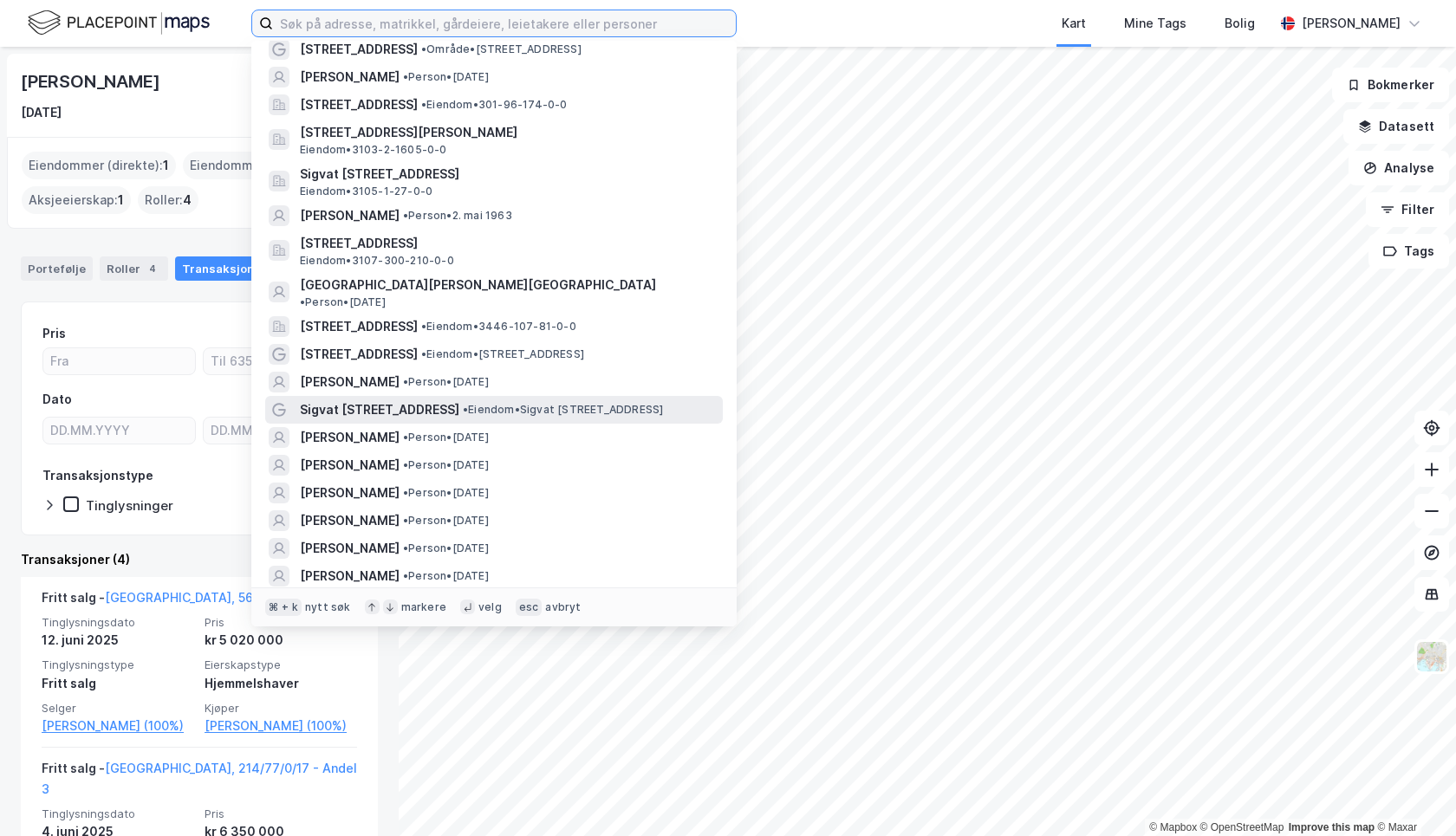
scroll to position [398, 0]
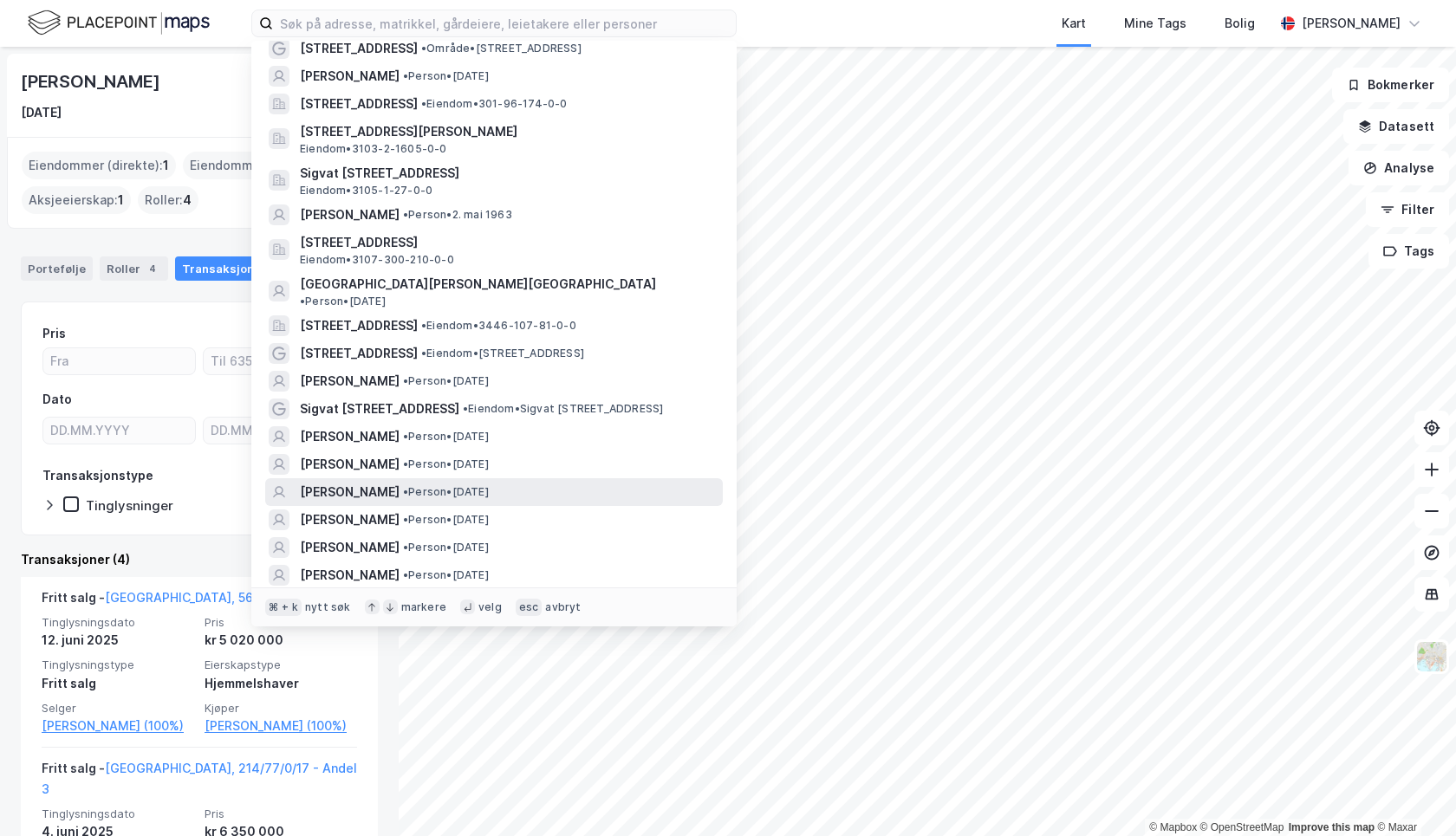
click at [372, 482] on span "MALENE ENGØ" at bounding box center [350, 492] width 100 height 21
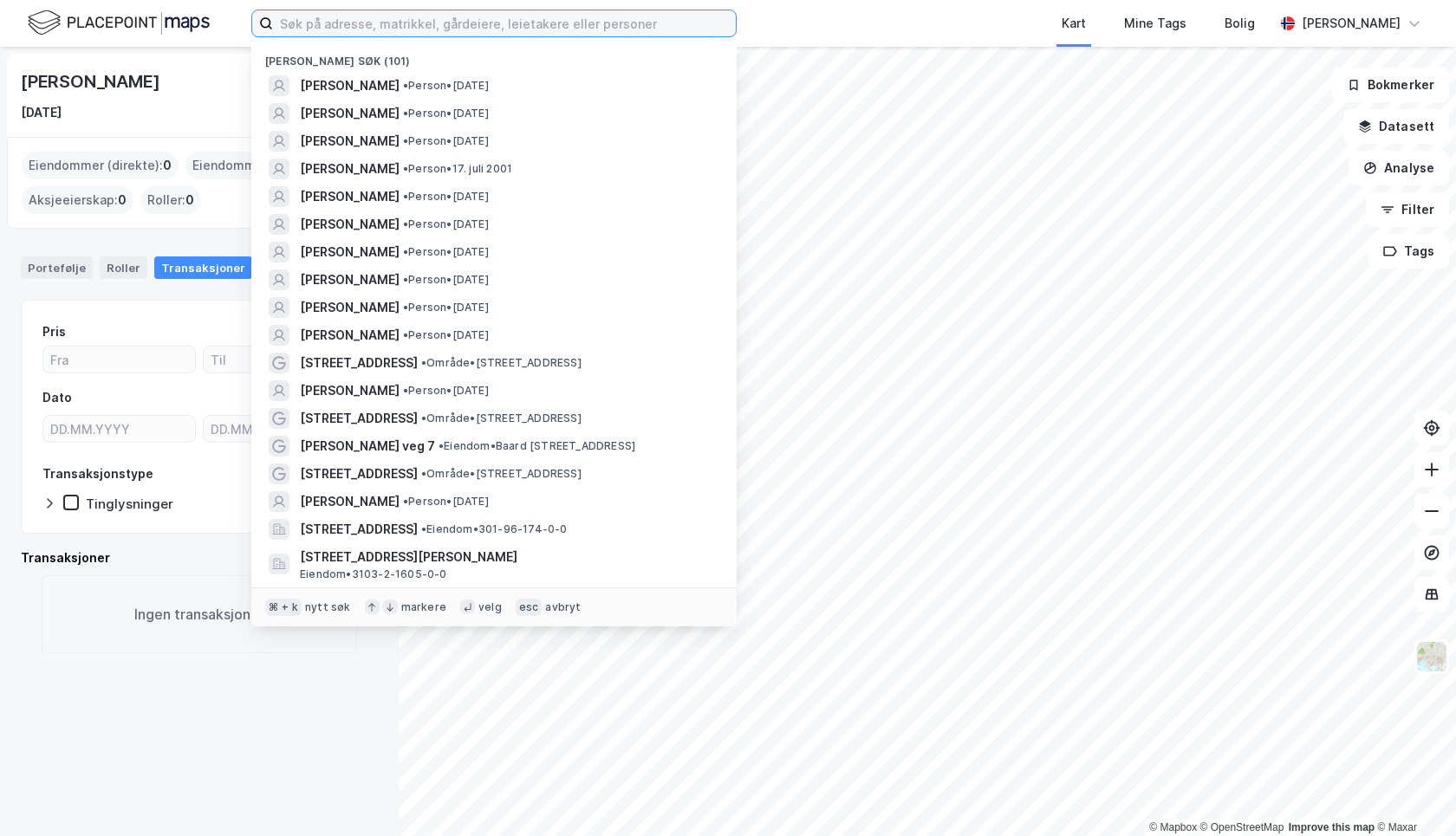
click at [477, 26] on input at bounding box center [504, 23] width 463 height 26
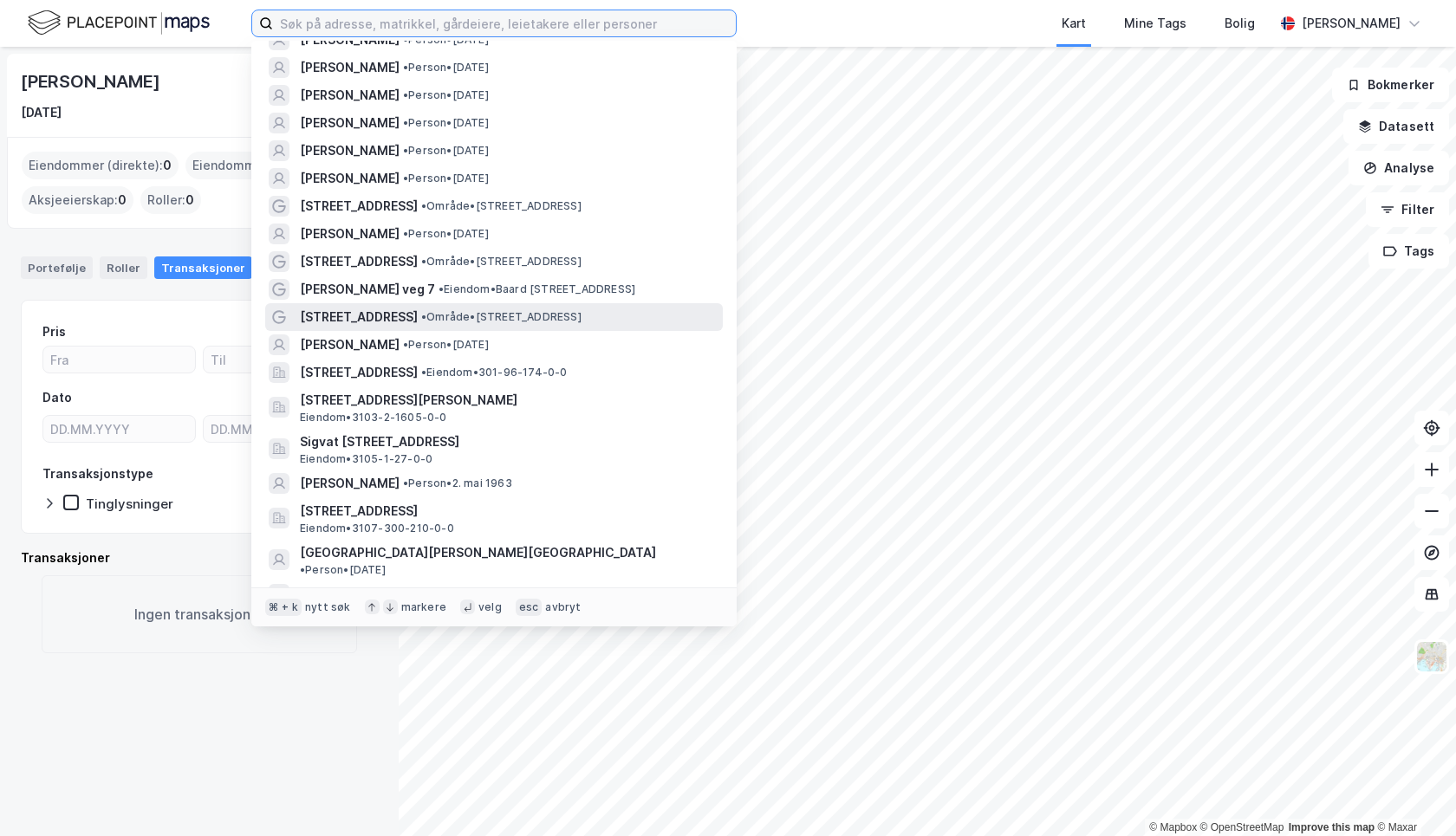
scroll to position [240, 0]
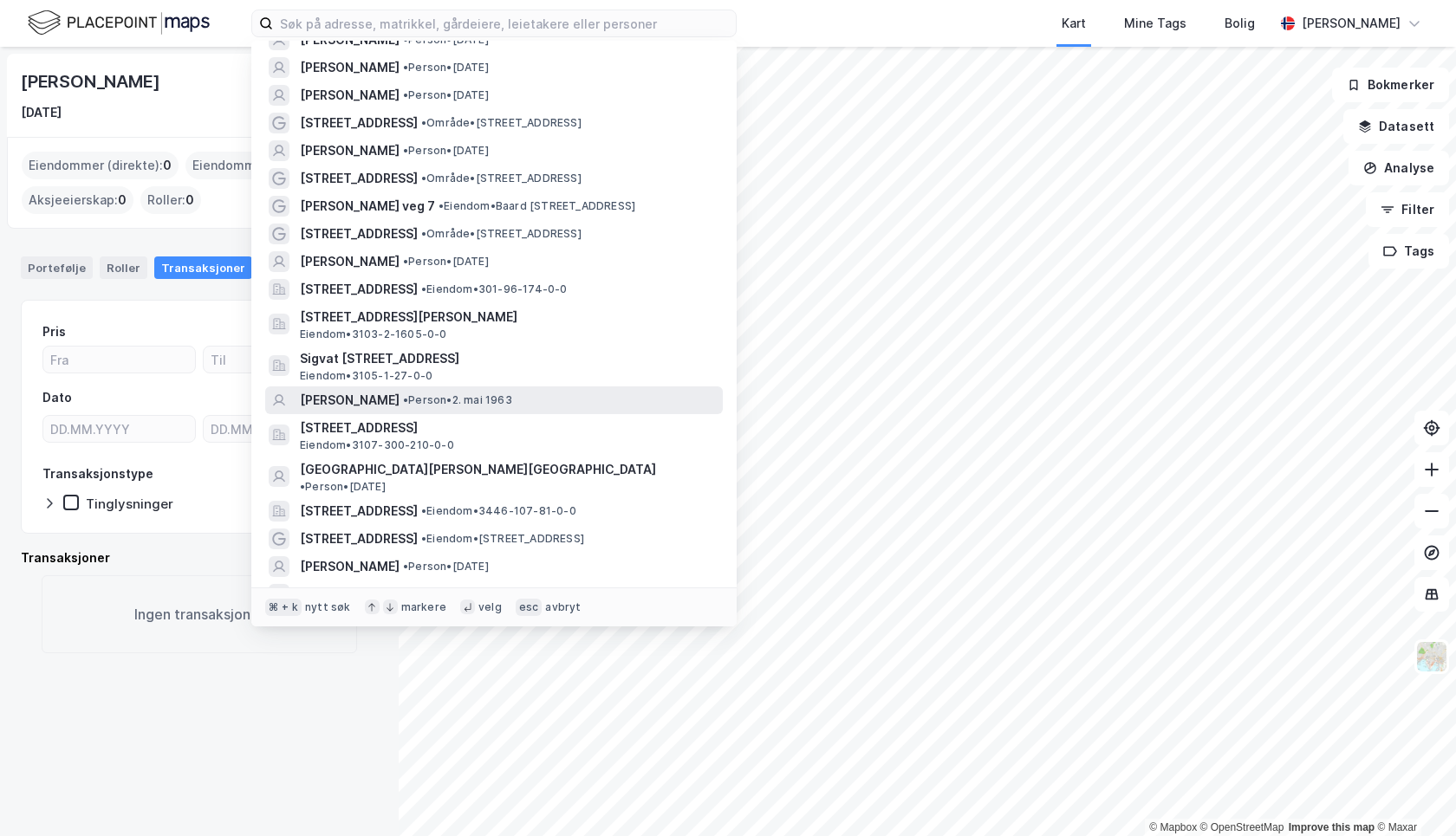
click at [400, 396] on span "FRANK JURI THRONDSEN" at bounding box center [350, 399] width 100 height 21
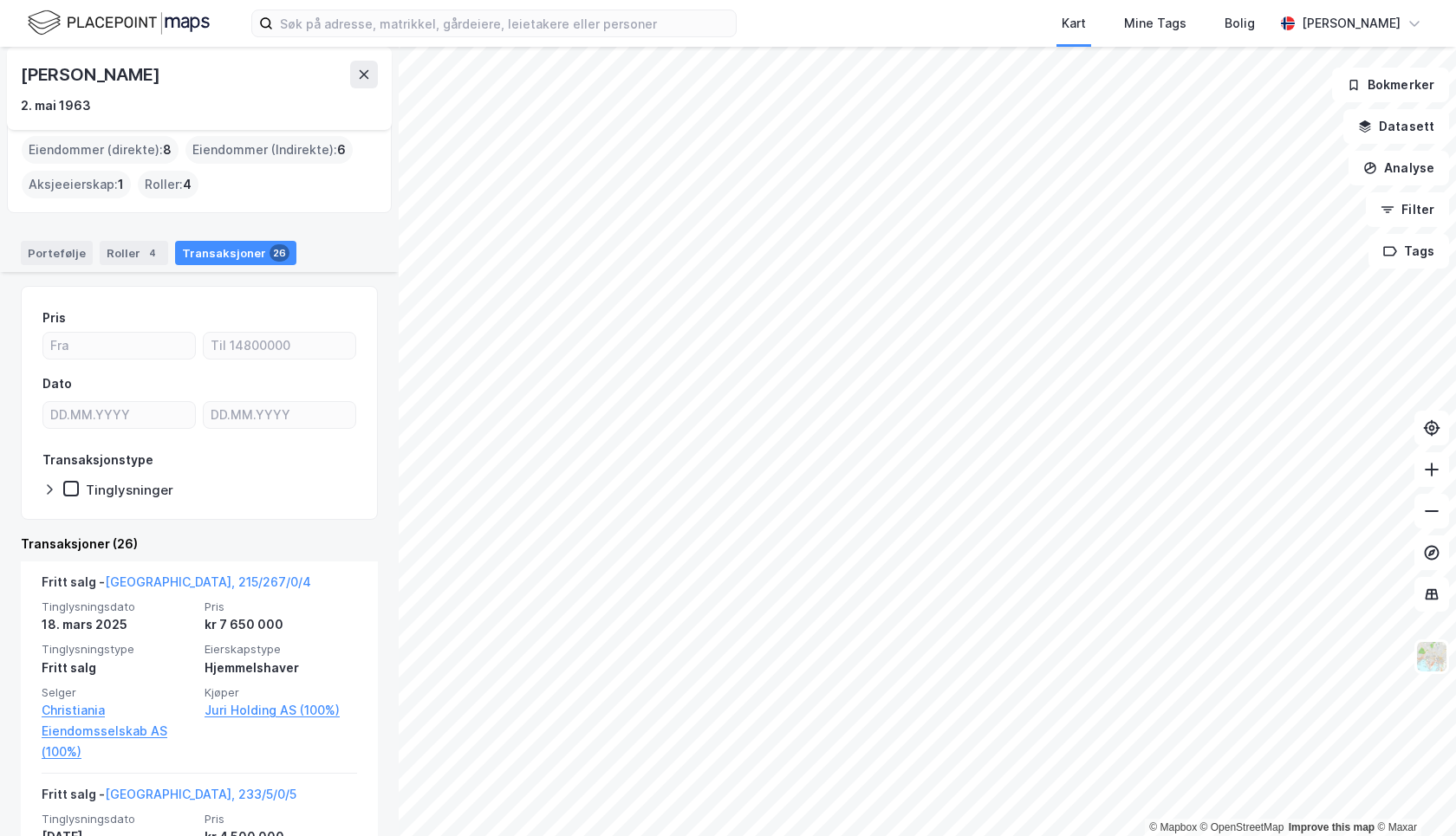
scroll to position [5, 0]
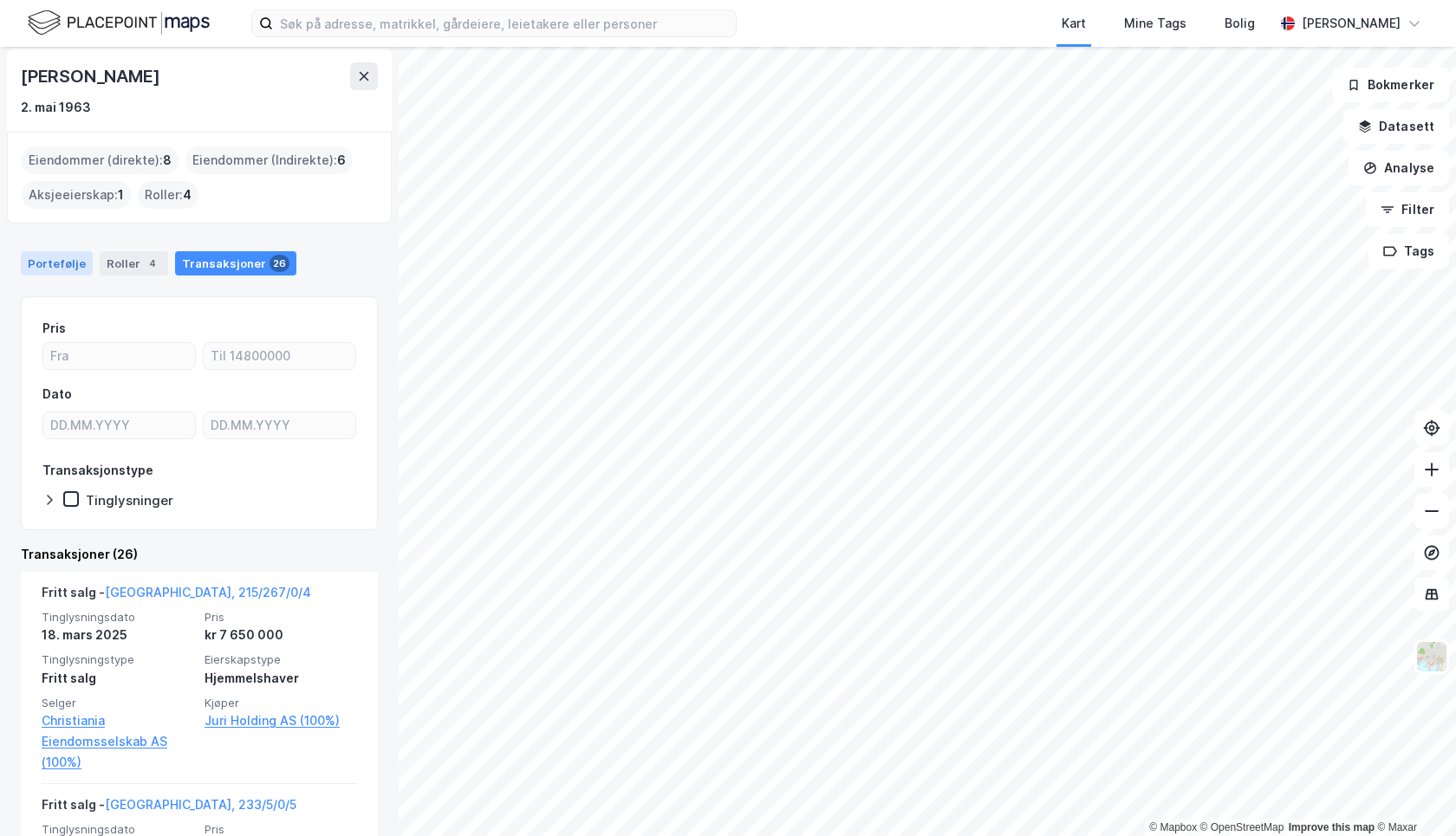
click at [63, 264] on div "Portefølje" at bounding box center [56, 263] width 72 height 24
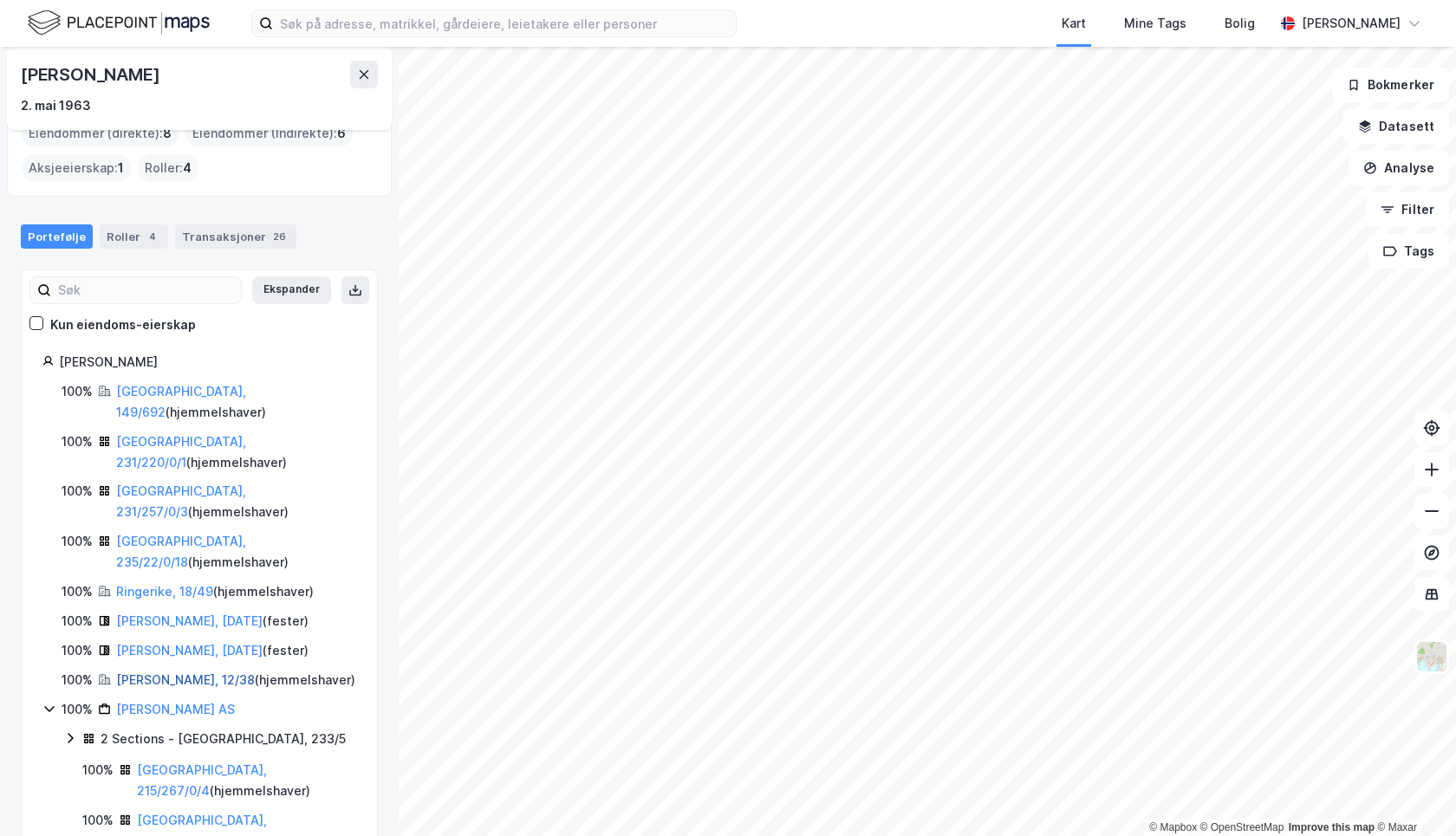
scroll to position [54, 0]
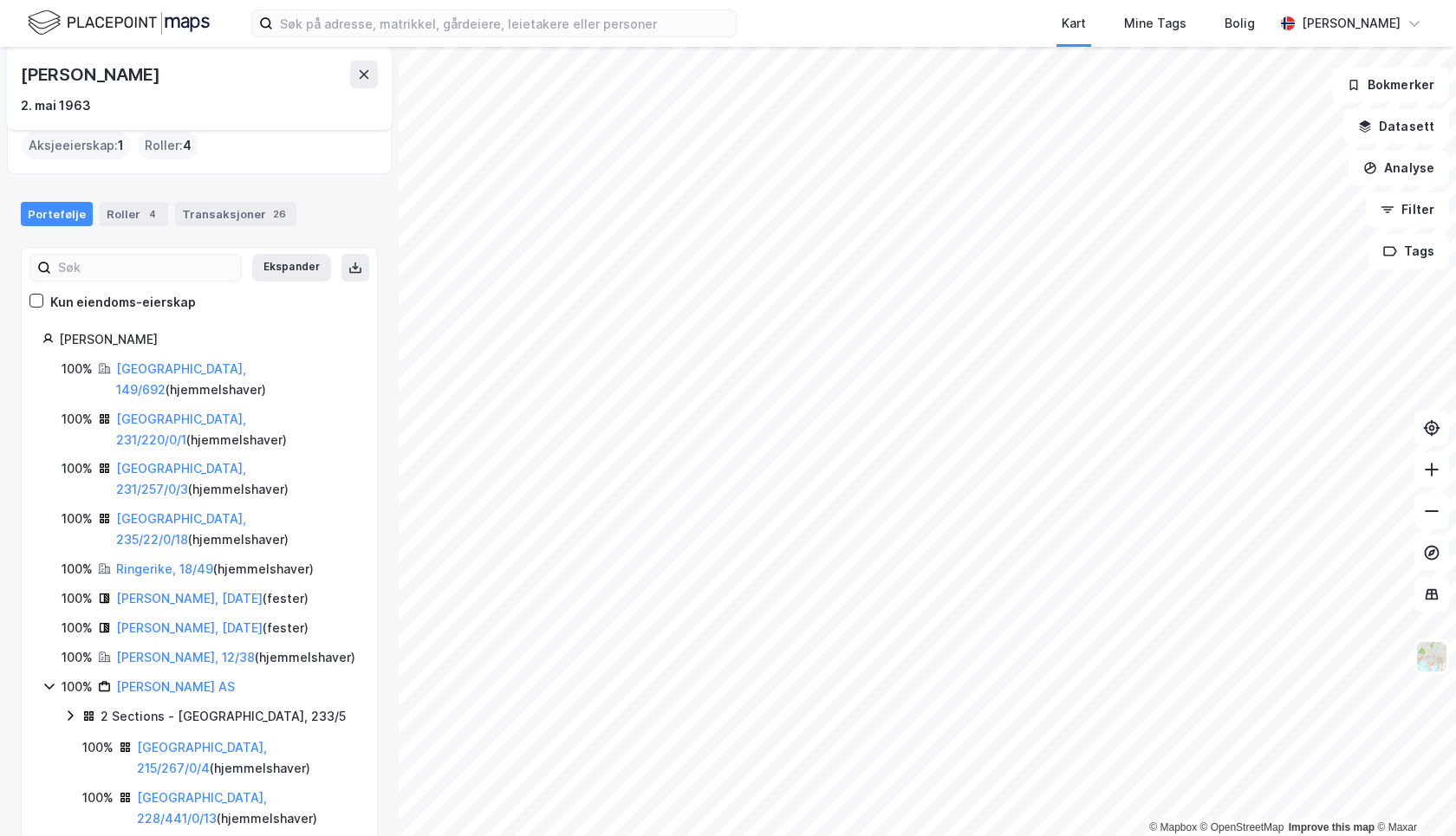
click at [68, 708] on icon at bounding box center [70, 715] width 14 height 14
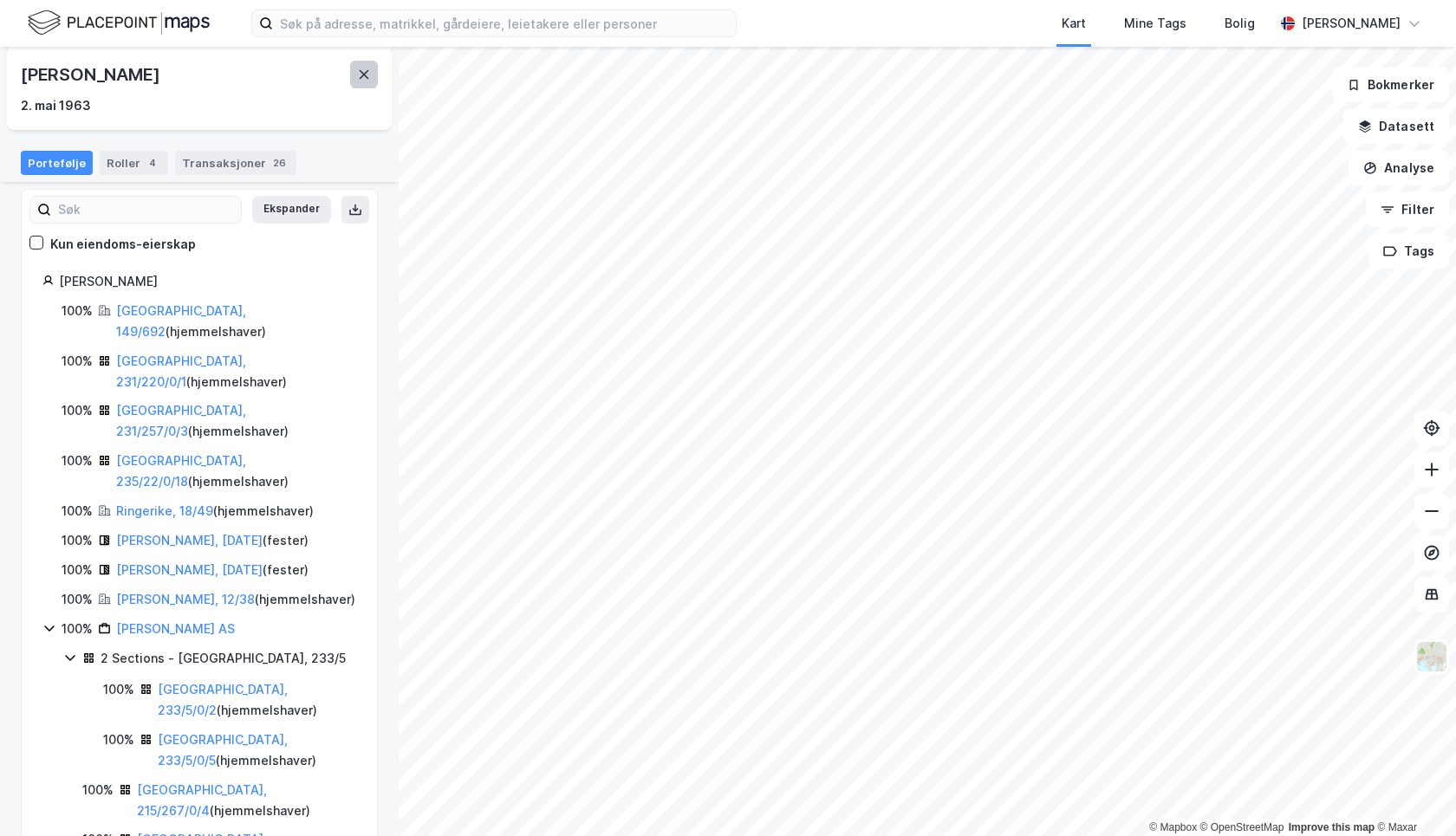
click at [366, 73] on icon at bounding box center [363, 74] width 14 height 14
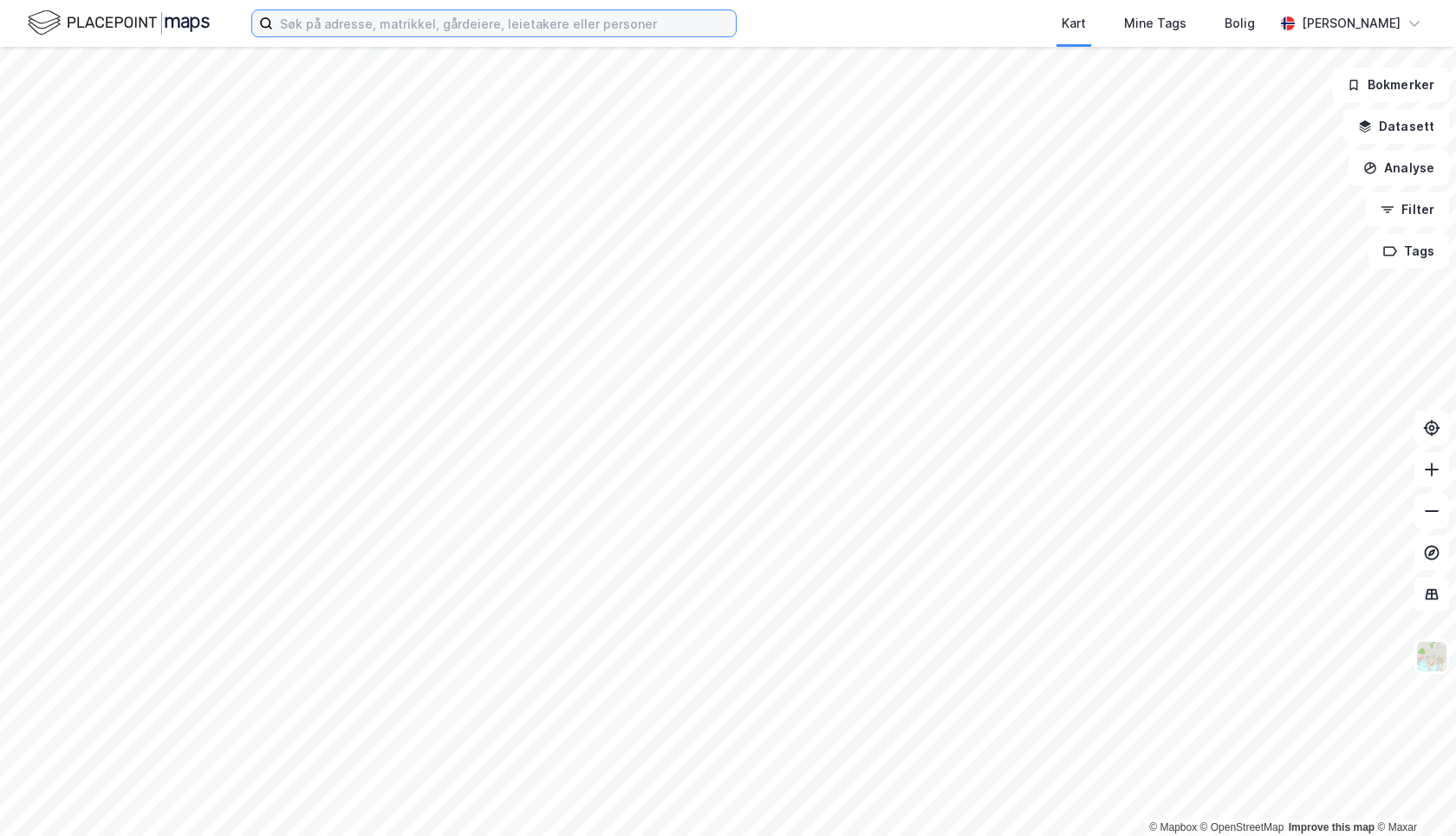
click at [360, 16] on input at bounding box center [504, 23] width 463 height 26
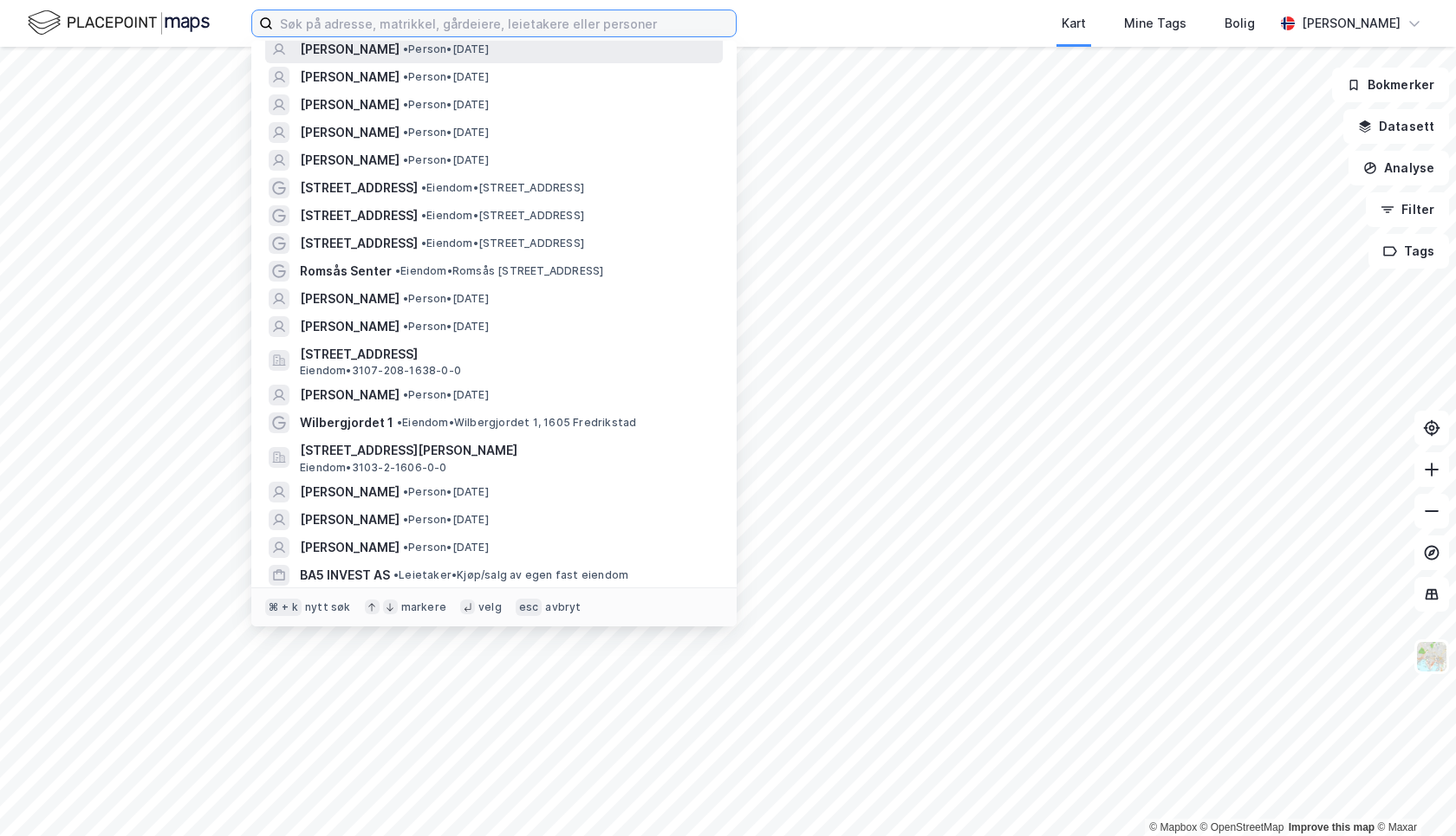
scroll to position [897, 0]
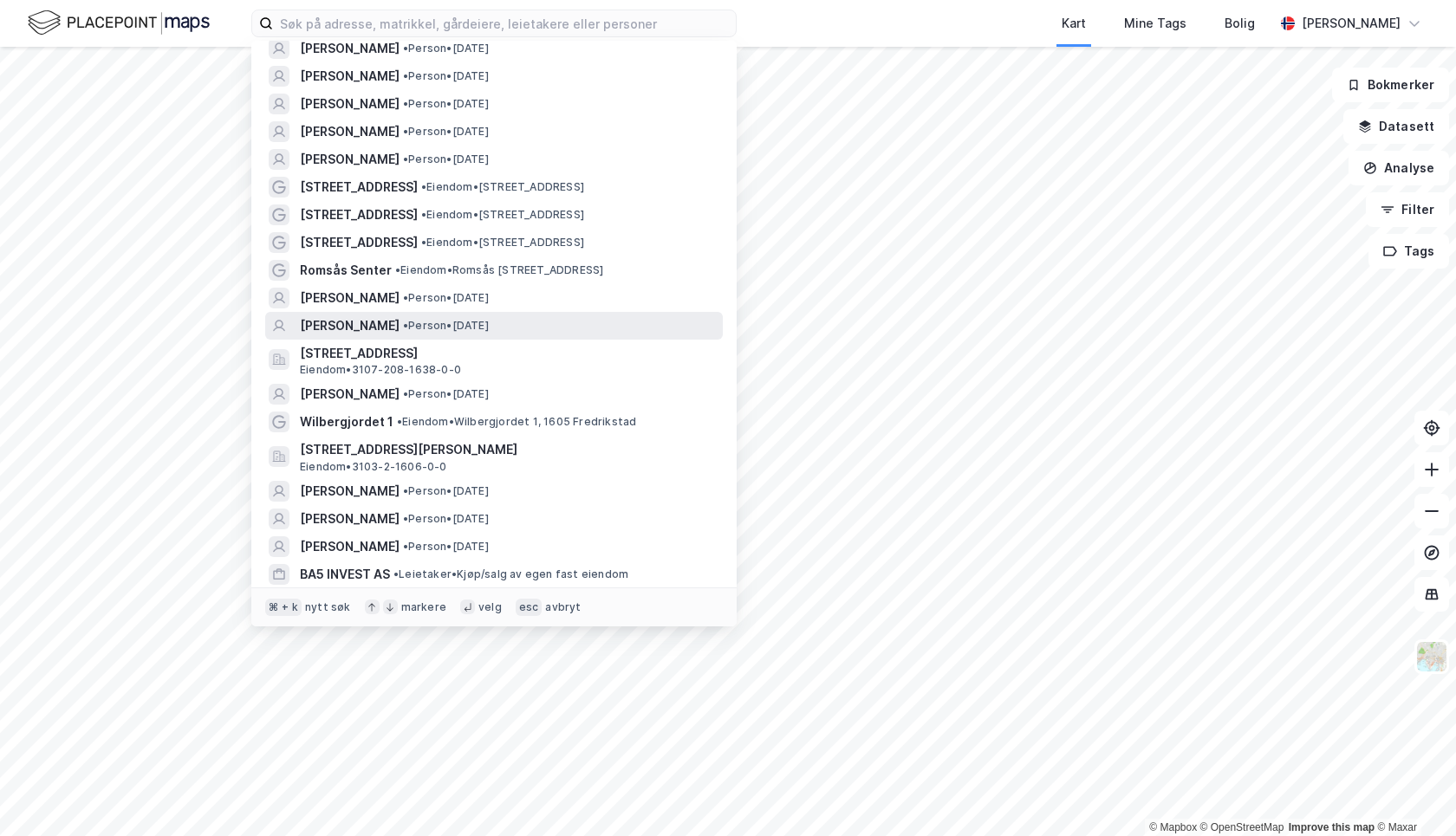
click at [396, 315] on span "EIVIND RANNESTAD" at bounding box center [350, 325] width 100 height 21
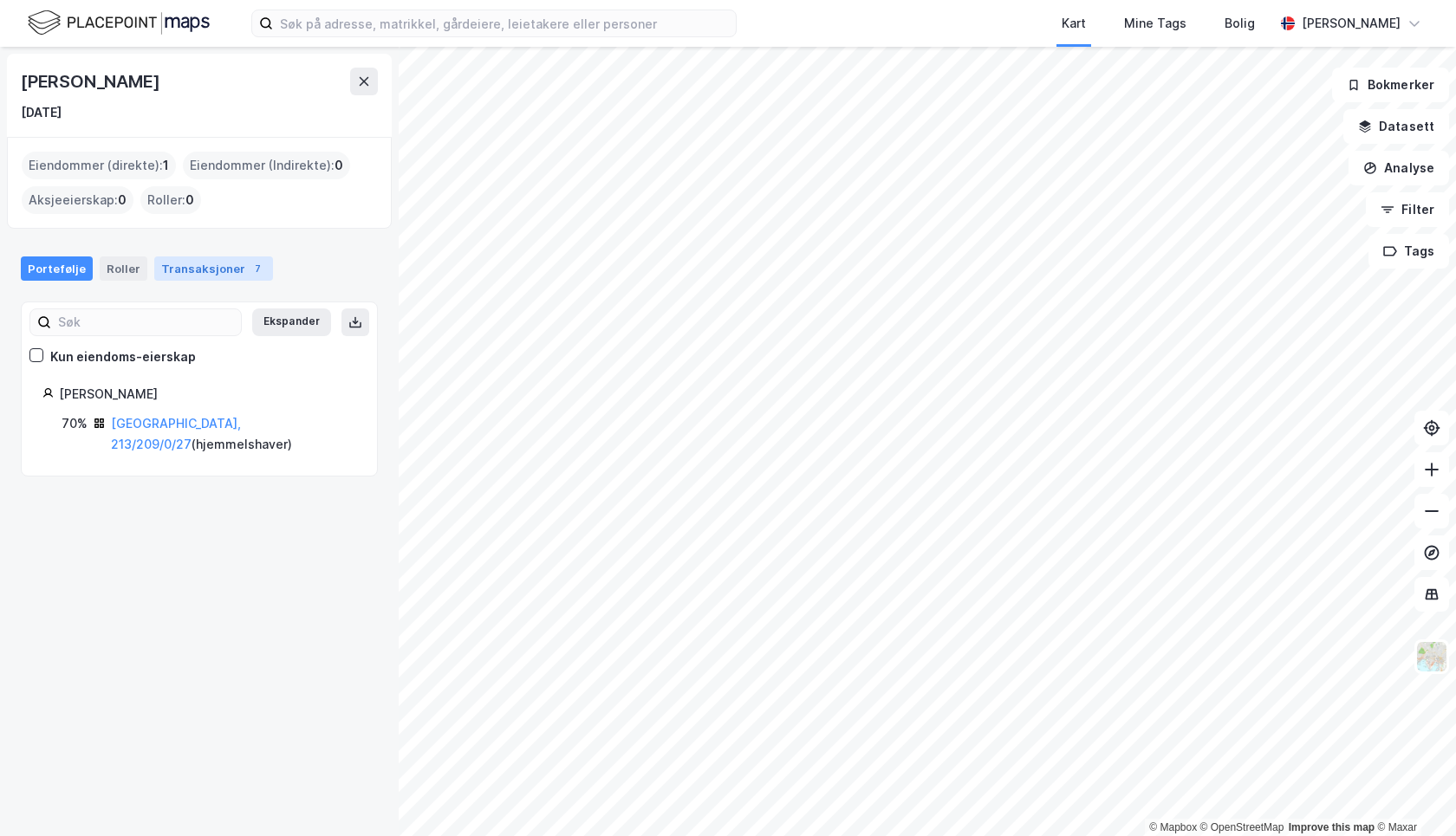
click at [202, 269] on div "Transaksjoner 7" at bounding box center [213, 268] width 119 height 24
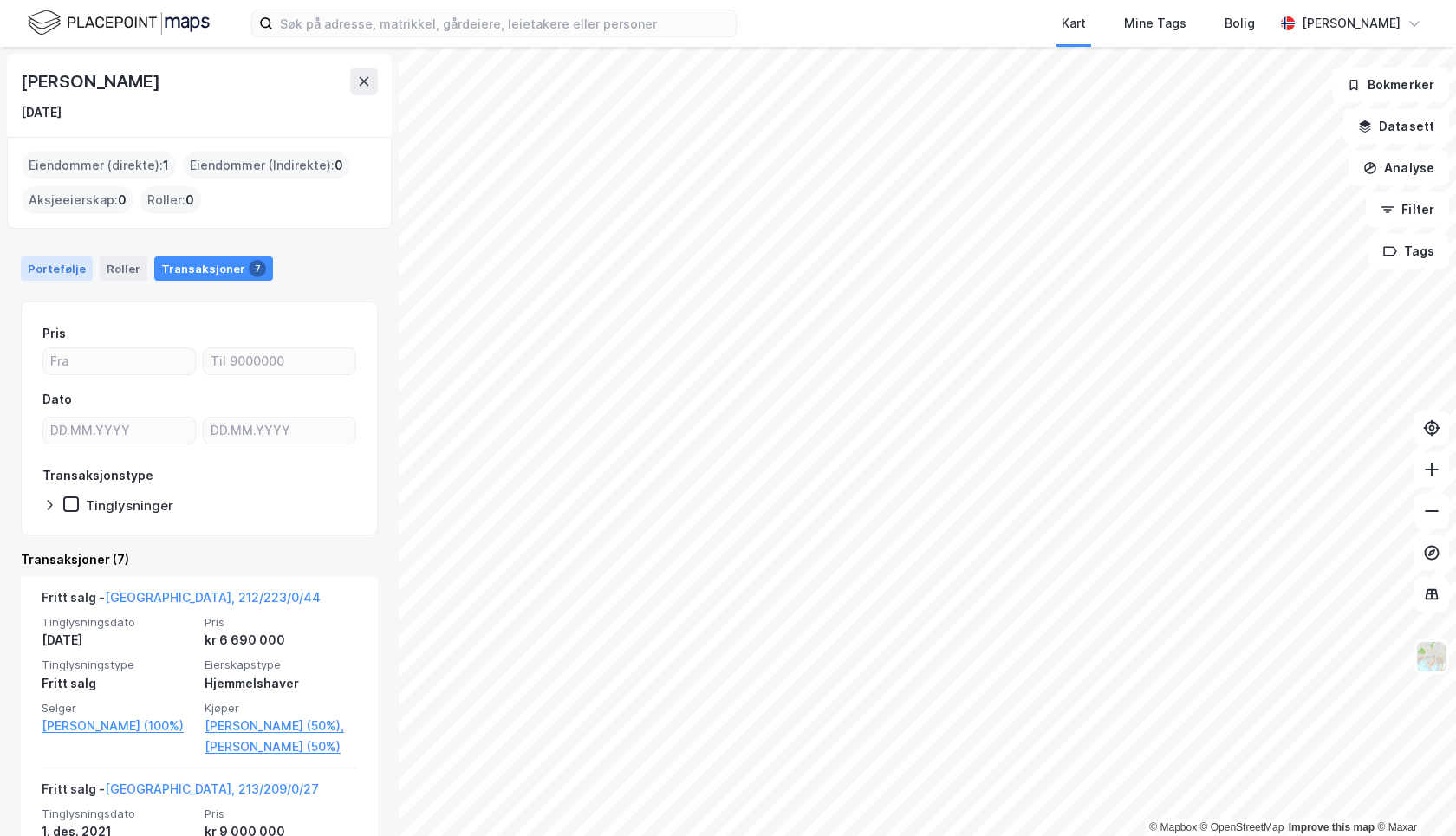
click at [67, 267] on div "Portefølje" at bounding box center [56, 268] width 72 height 24
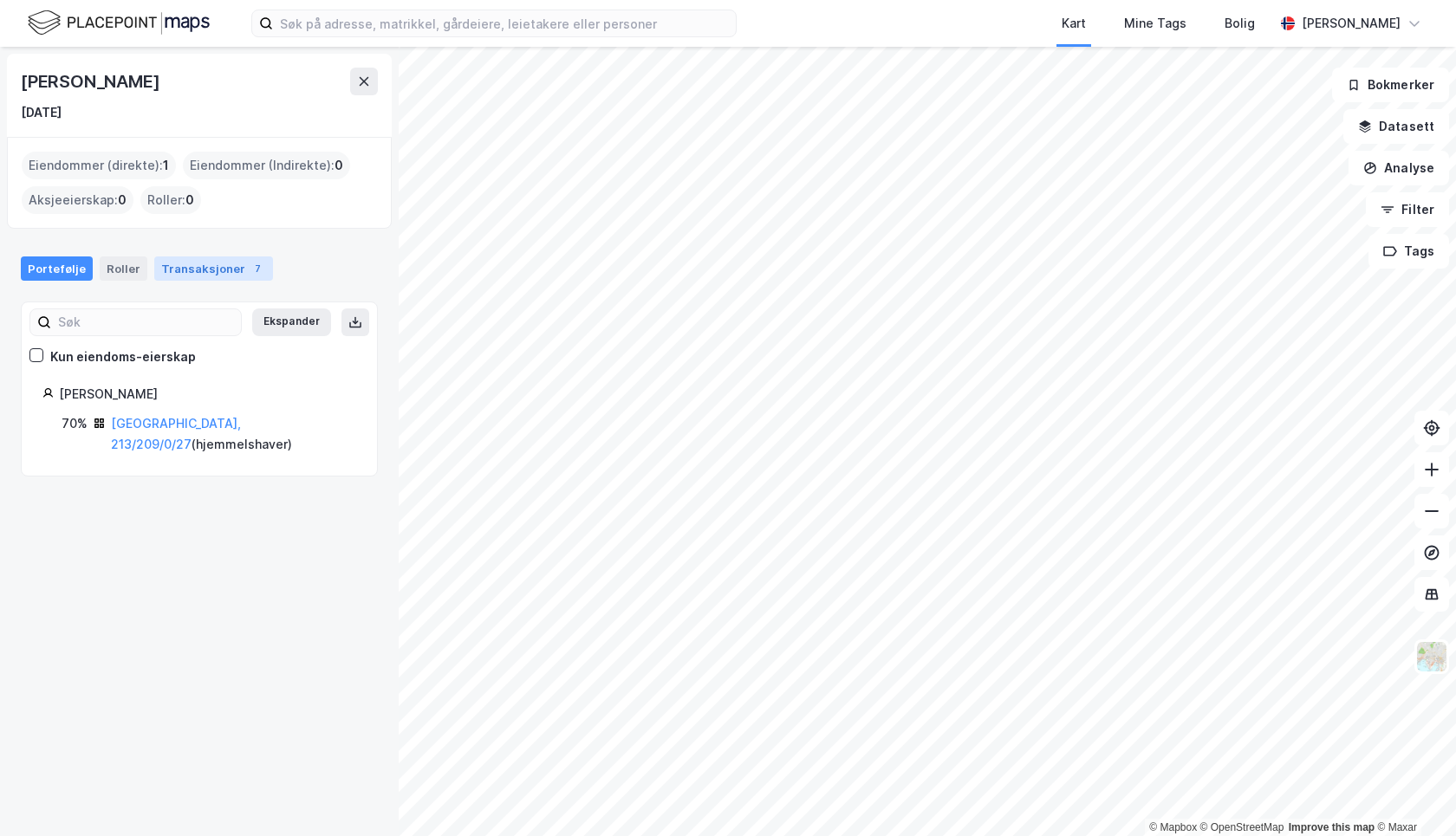
click at [209, 263] on div "Transaksjoner 7" at bounding box center [213, 268] width 119 height 24
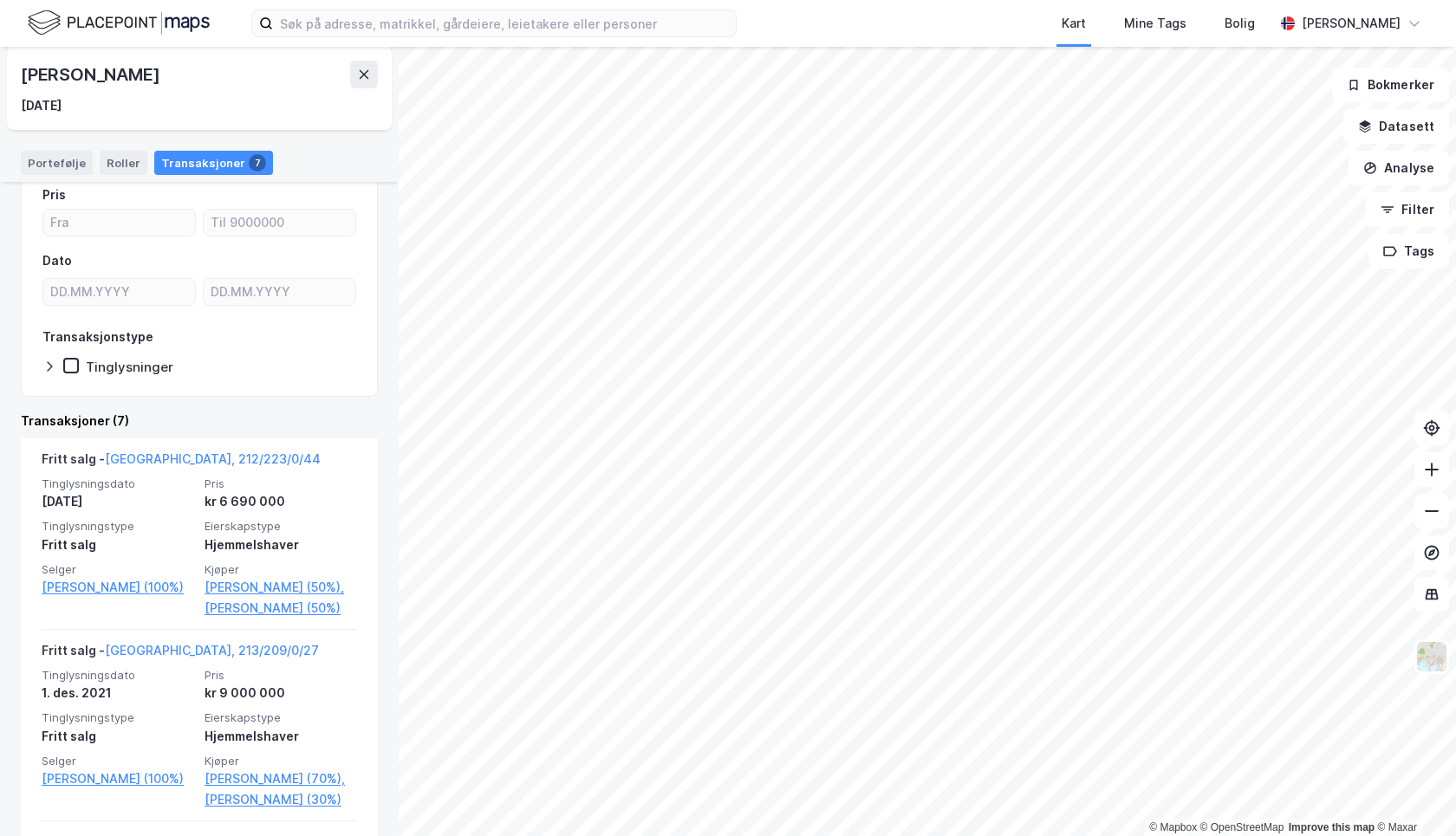
scroll to position [126, 0]
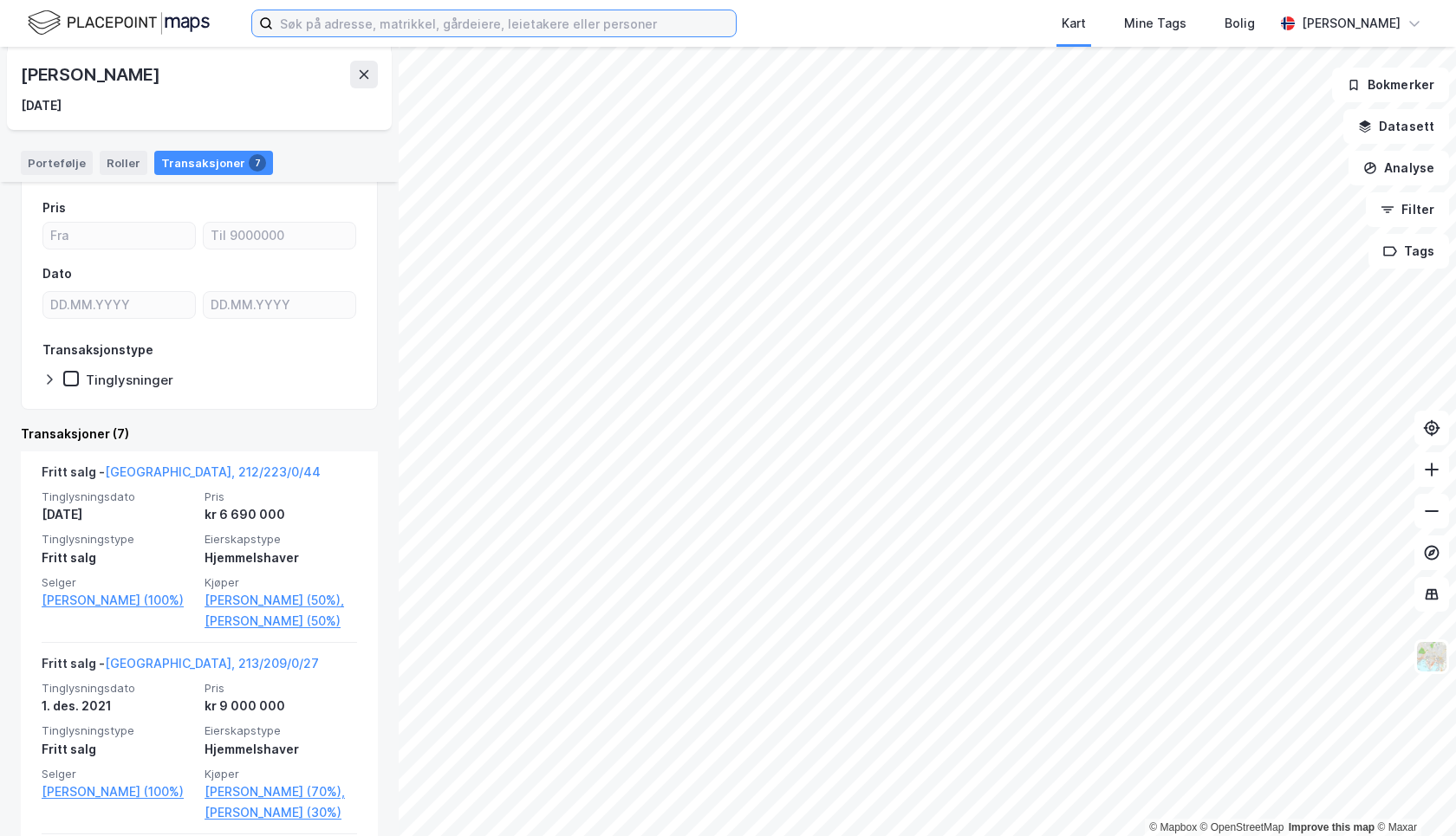
click at [356, 24] on input at bounding box center [504, 23] width 463 height 26
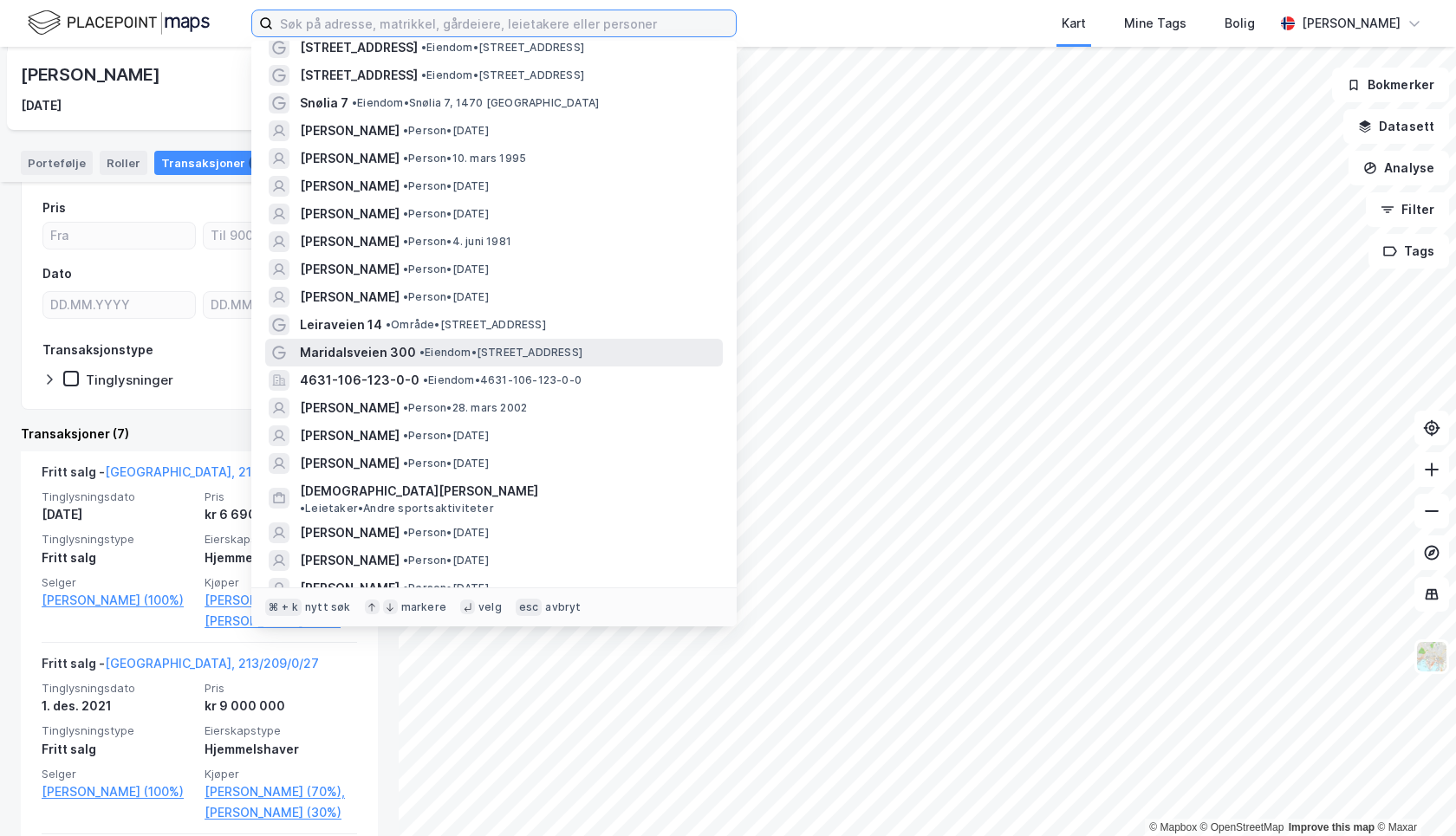
scroll to position [1994, 0]
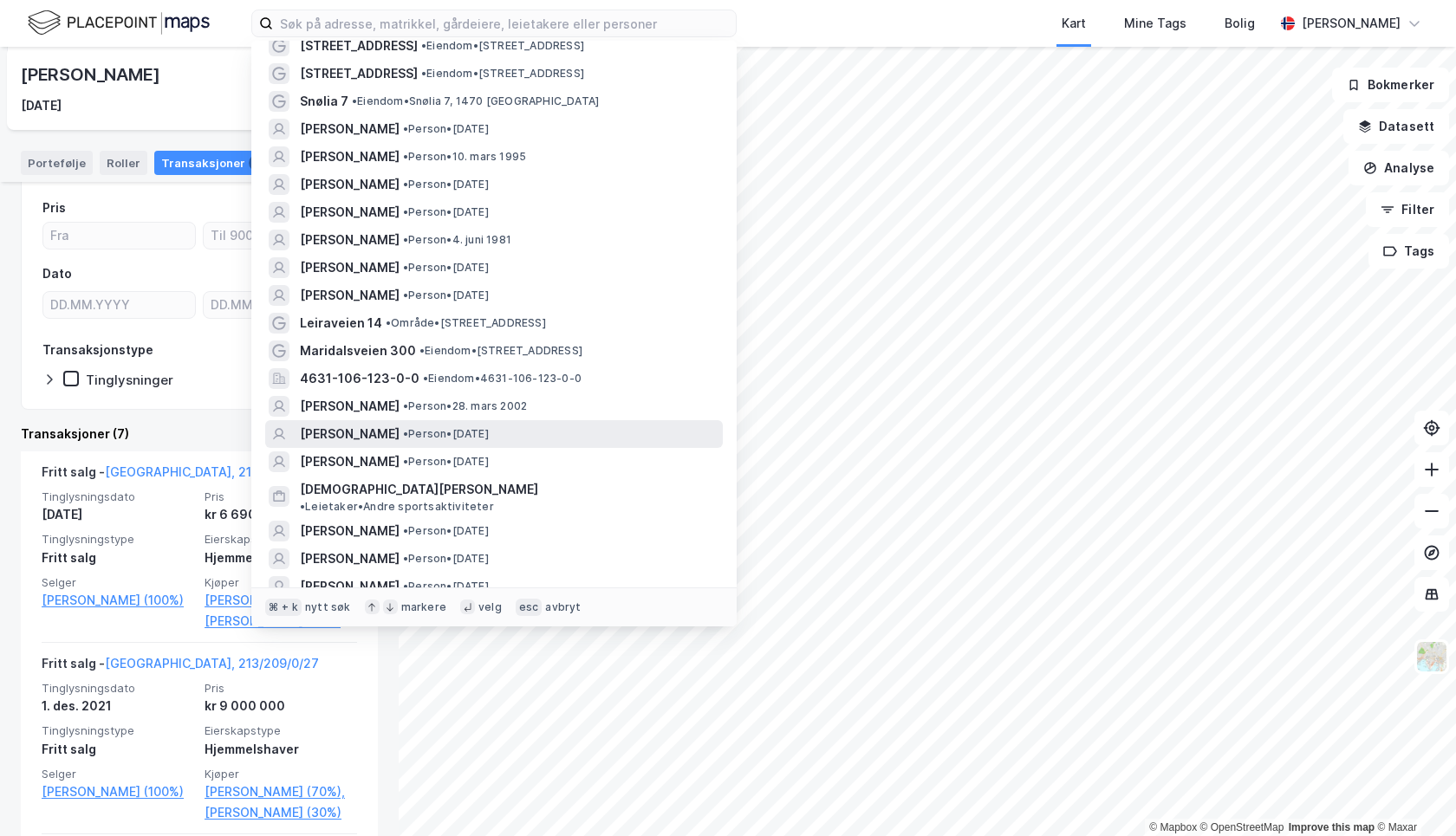
click at [395, 424] on span "STINE SMITH-STRØM" at bounding box center [350, 434] width 100 height 21
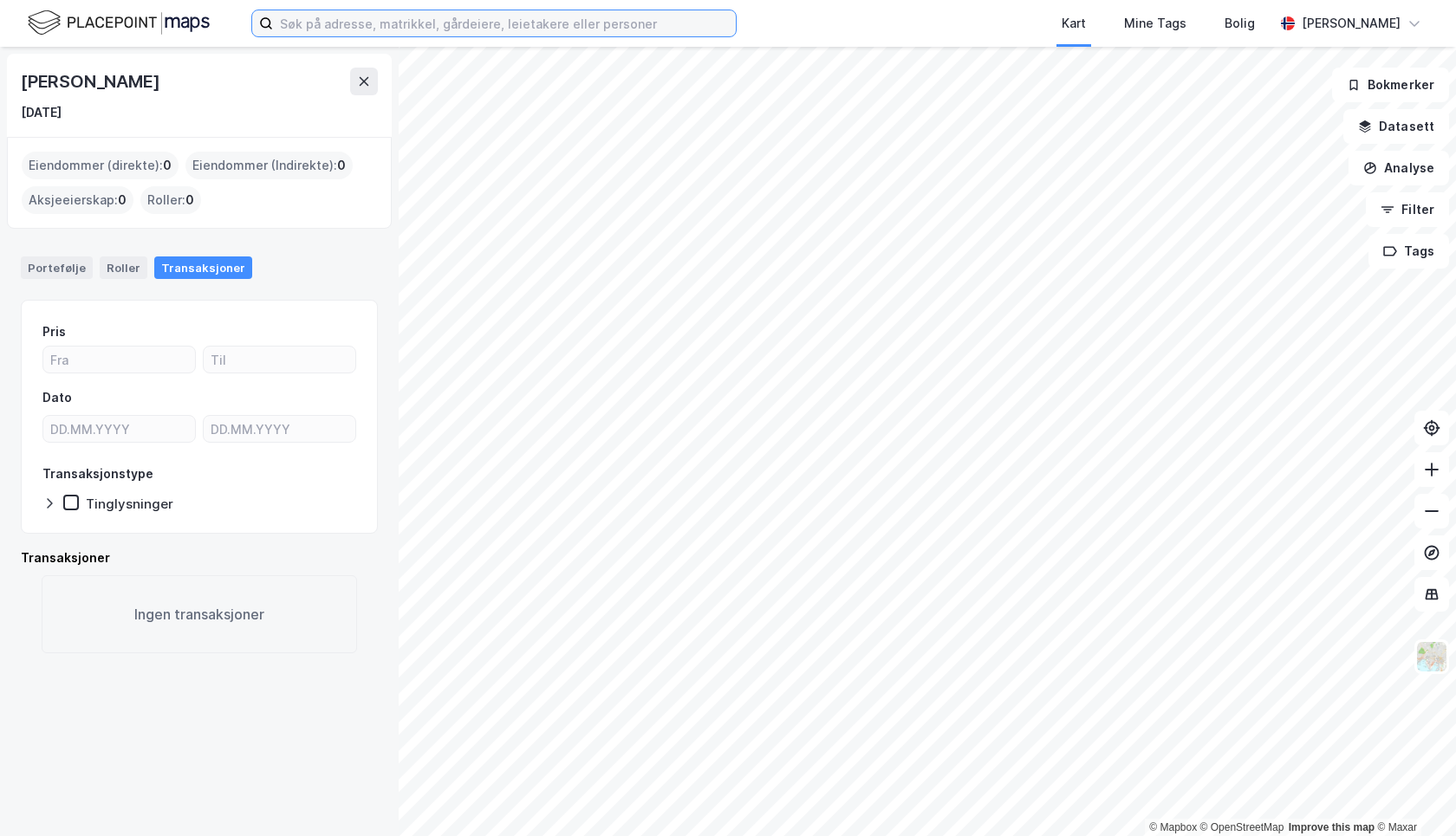
click at [375, 24] on input at bounding box center [504, 23] width 463 height 26
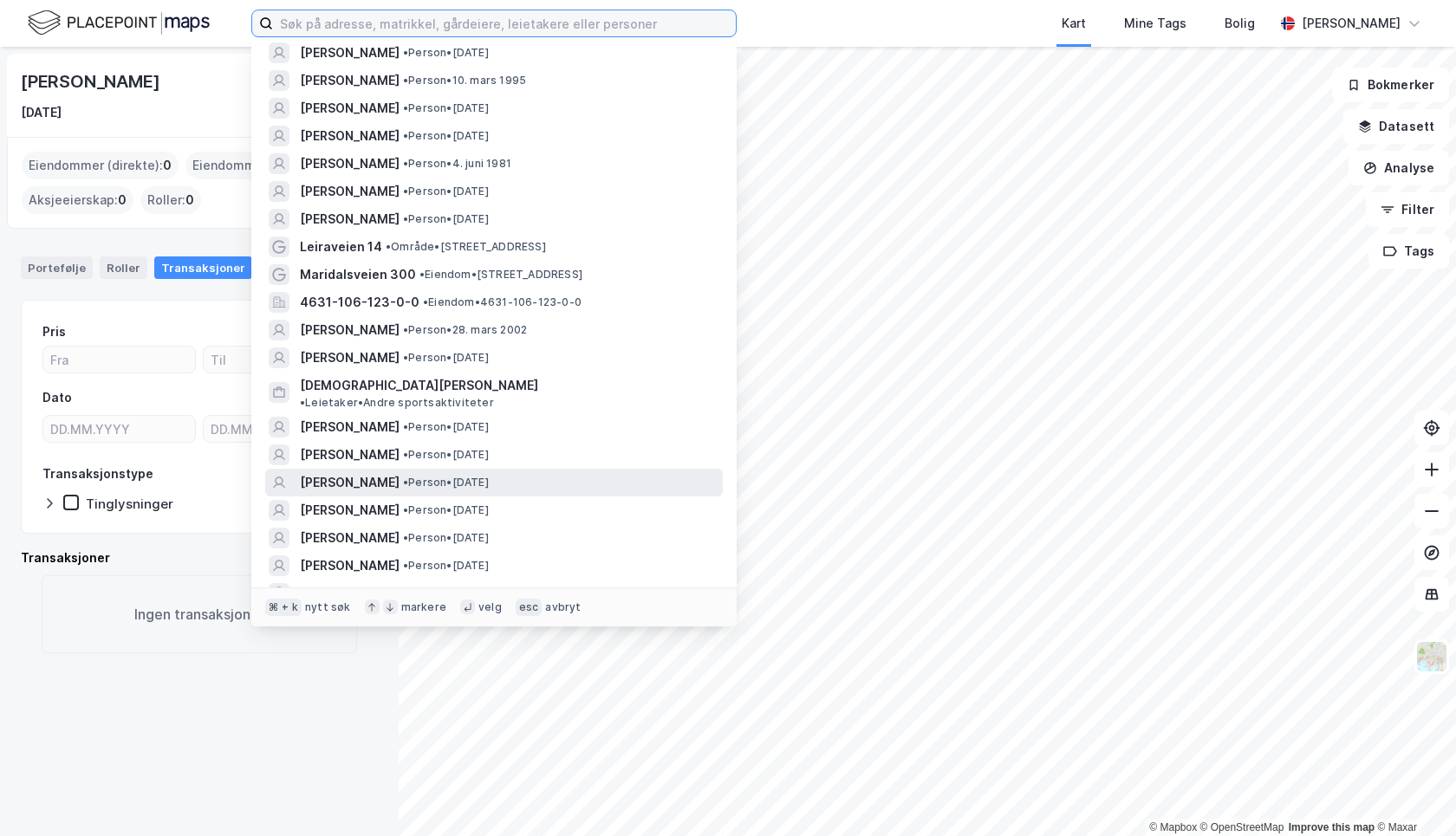
scroll to position [2100, 0]
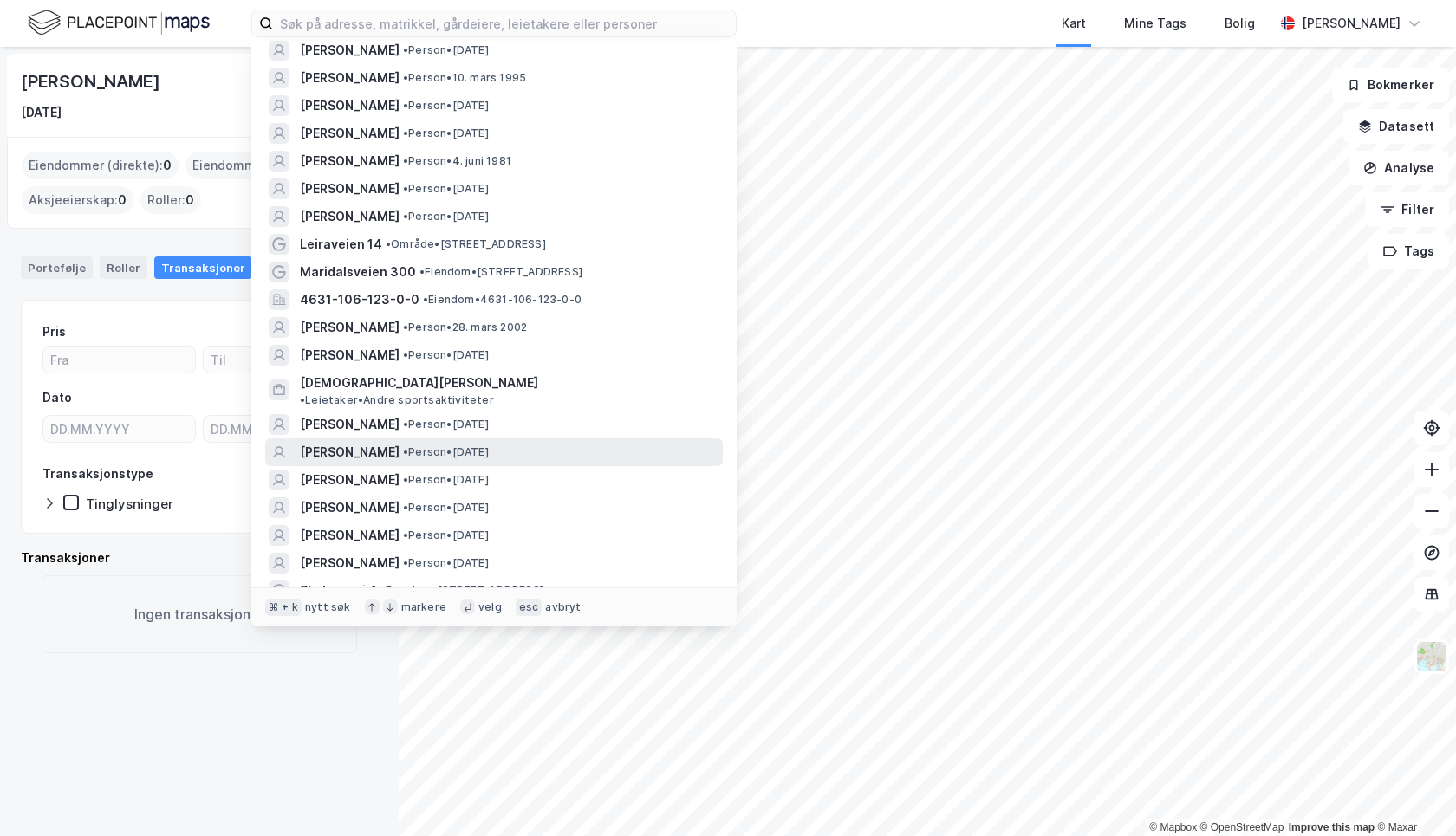
click at [367, 442] on span "INGRID HØYDAL" at bounding box center [350, 452] width 100 height 21
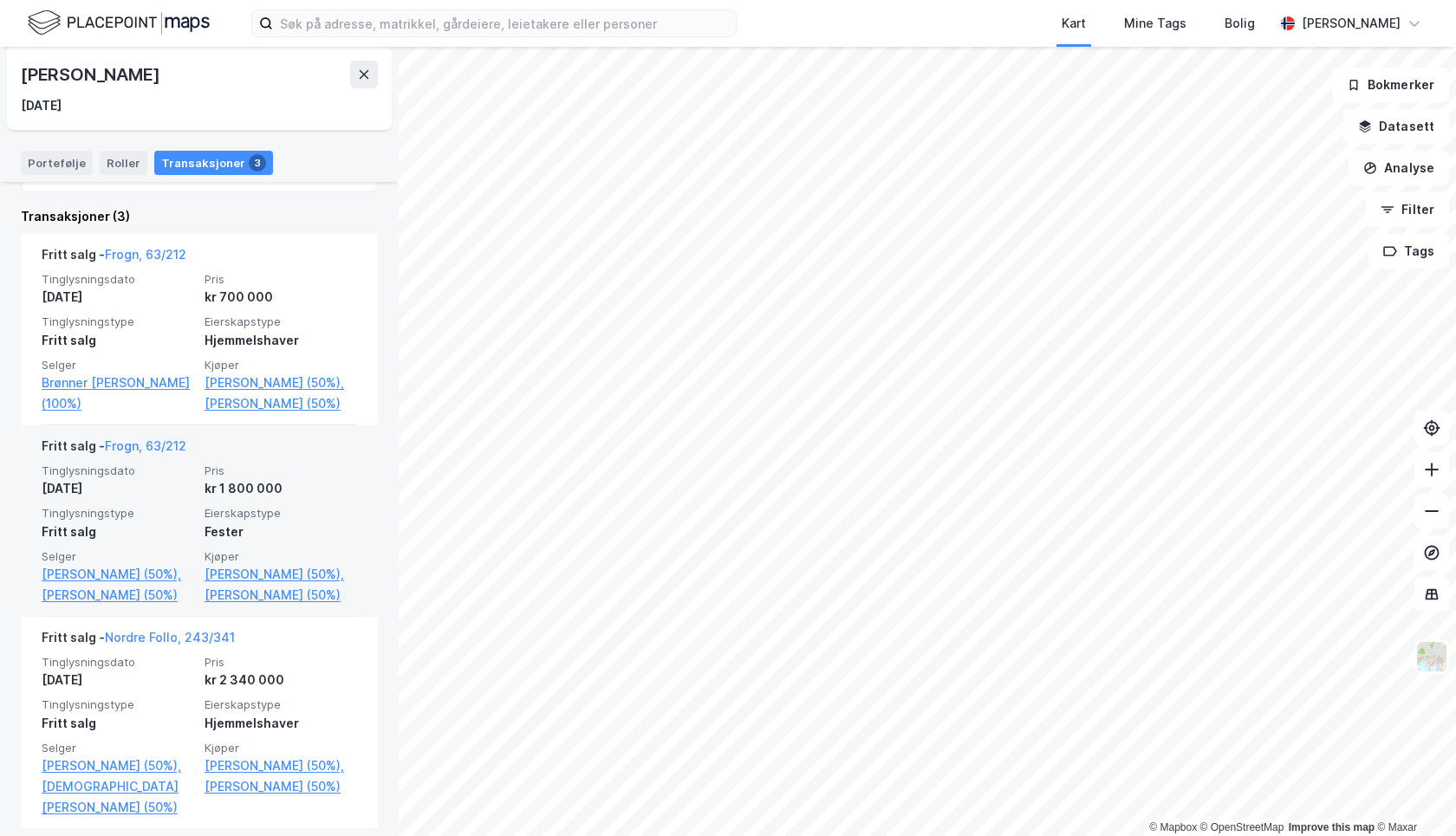
scroll to position [356, 0]
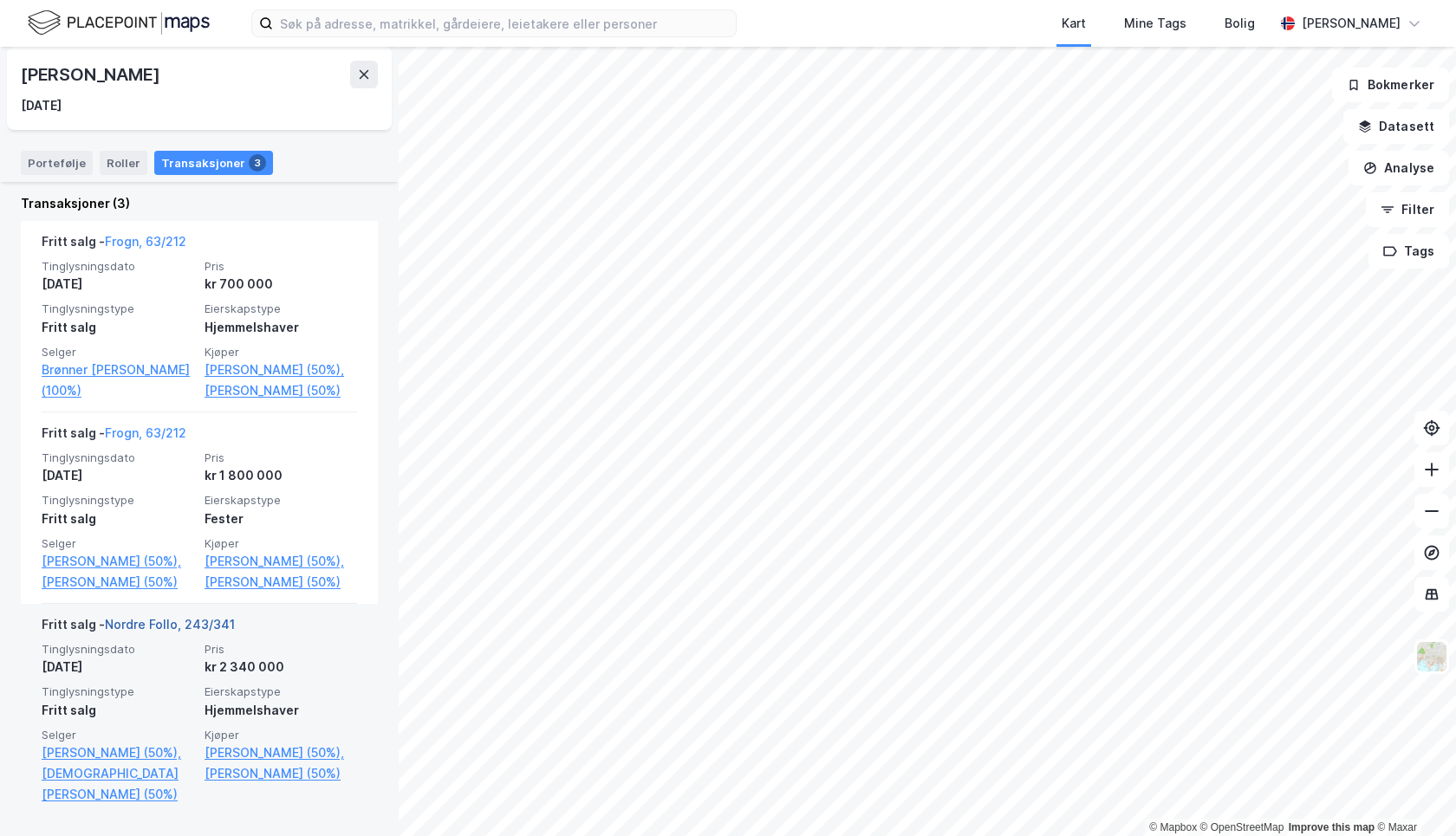
click at [169, 623] on link "Nordre Follo, 243/341" at bounding box center [169, 624] width 130 height 14
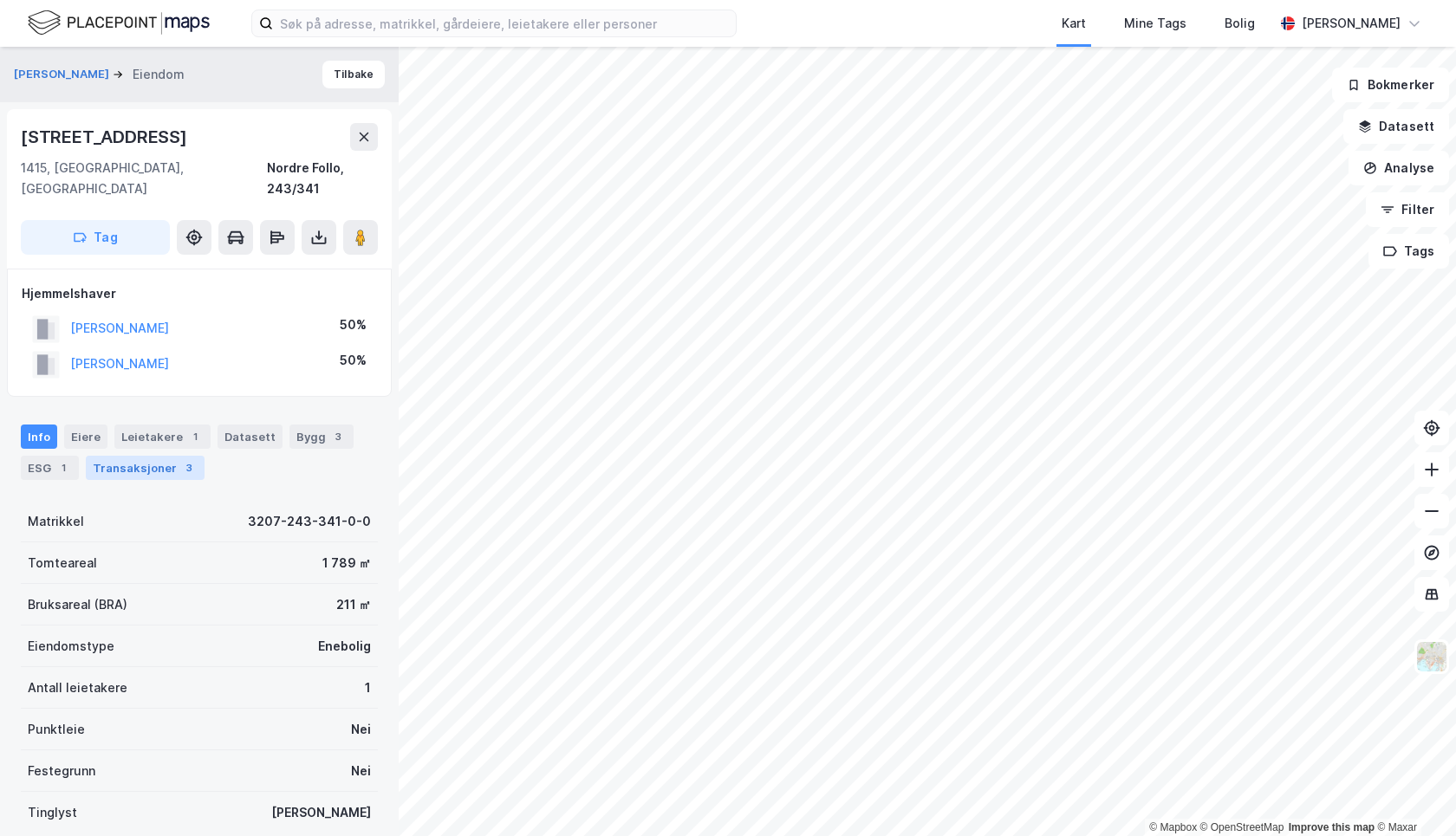
click at [165, 456] on div "Transaksjoner 3" at bounding box center [145, 467] width 119 height 24
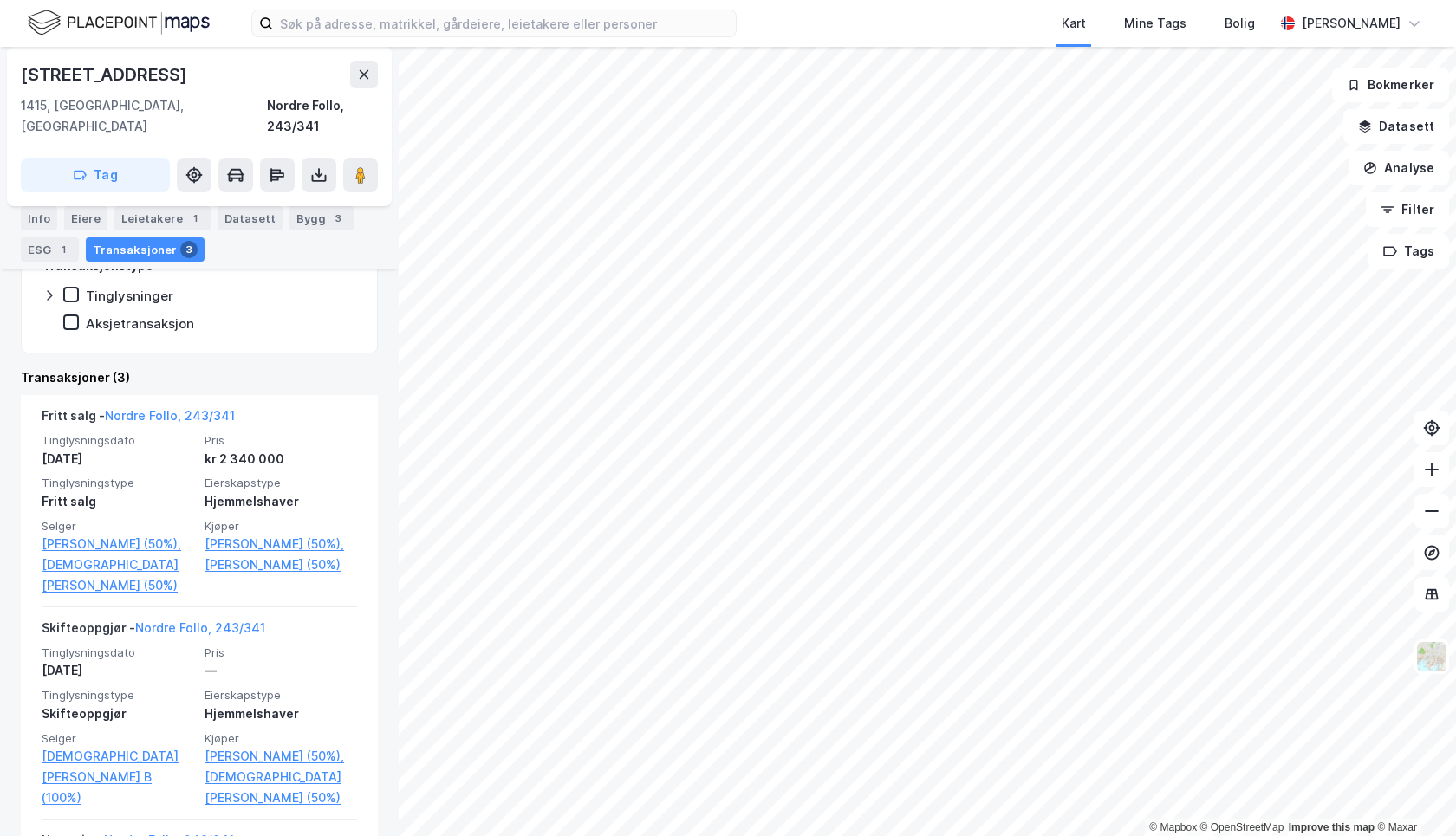
scroll to position [416, 0]
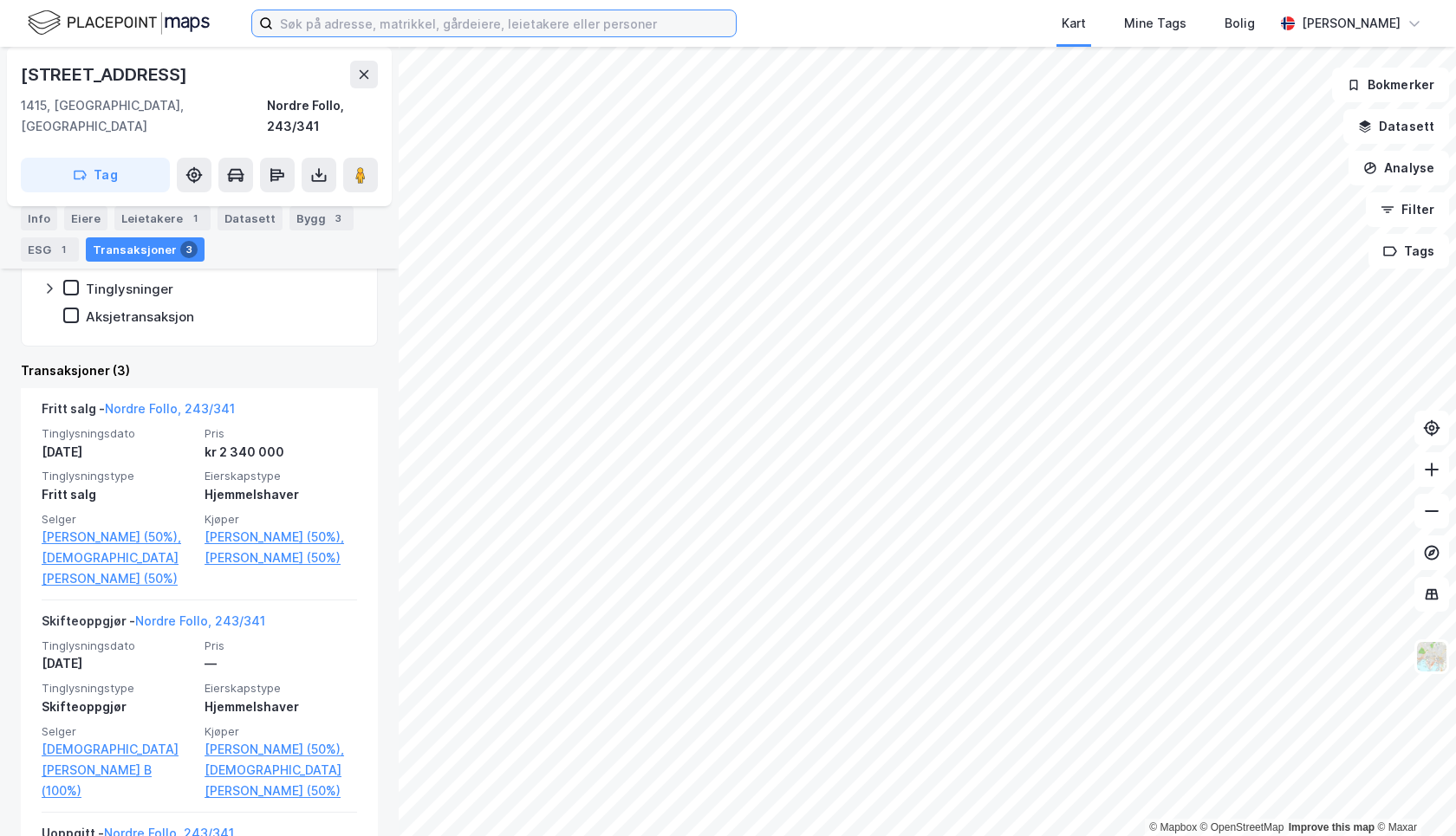
click at [600, 24] on input at bounding box center [504, 23] width 463 height 26
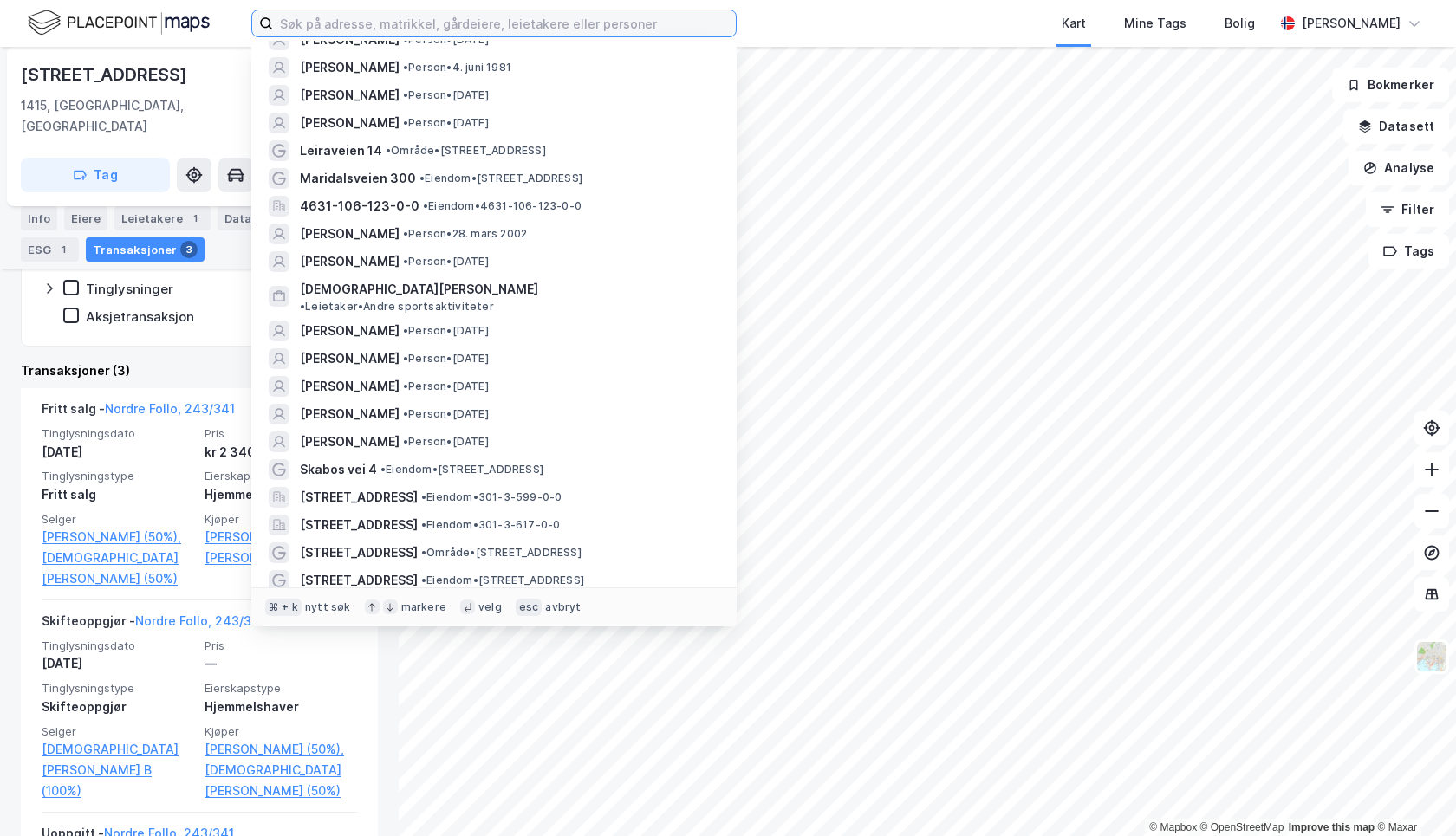
scroll to position [2380, 0]
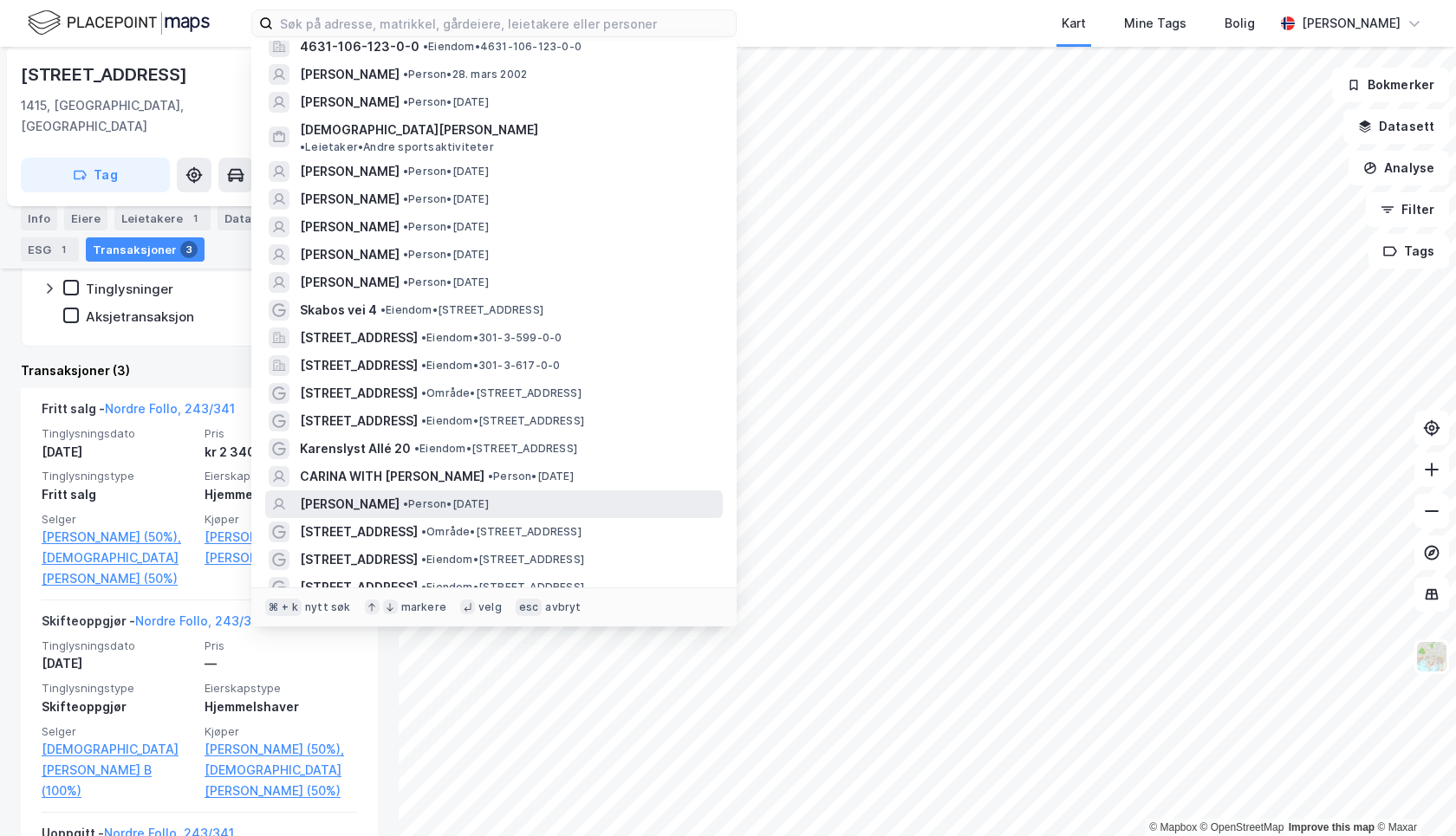
click at [396, 494] on span "VILDE BRANDSHAUG" at bounding box center [350, 504] width 100 height 21
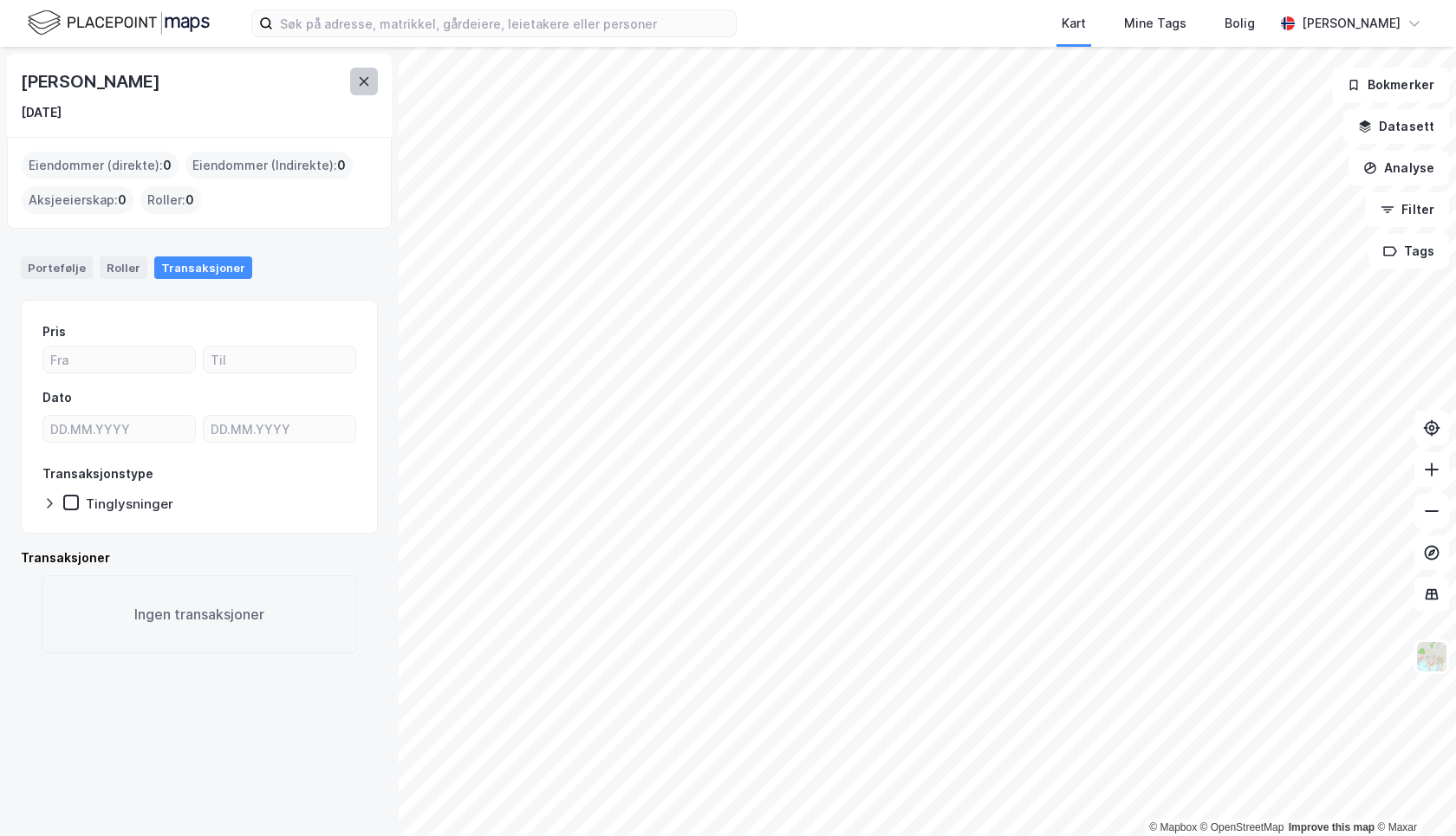
click at [362, 84] on icon at bounding box center [363, 81] width 14 height 14
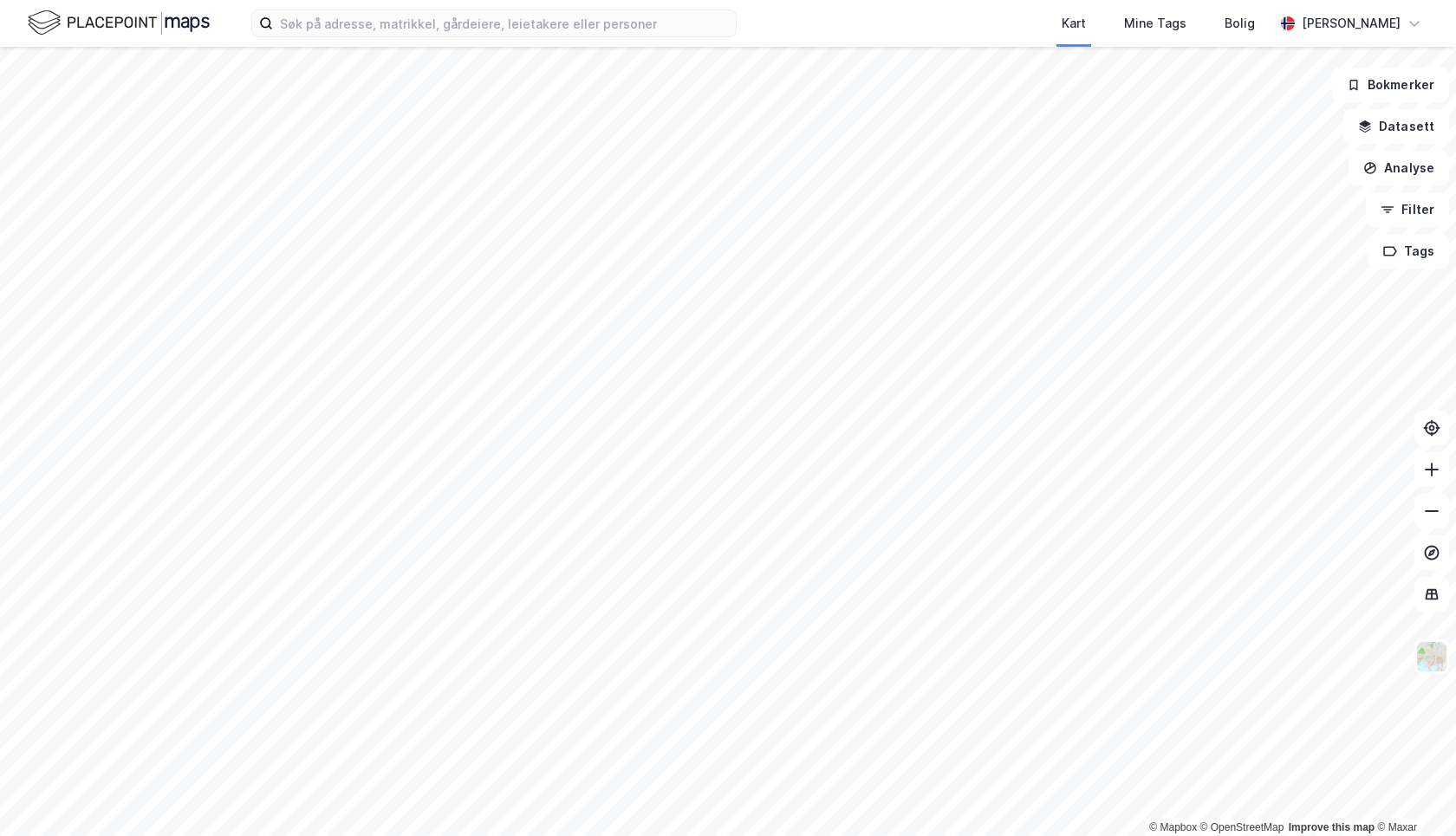
click at [343, 37] on div "Kart Mine Tags Bolig Lars Høydal" at bounding box center [728, 24] width 1456 height 47
click at [340, 29] on input at bounding box center [504, 23] width 463 height 26
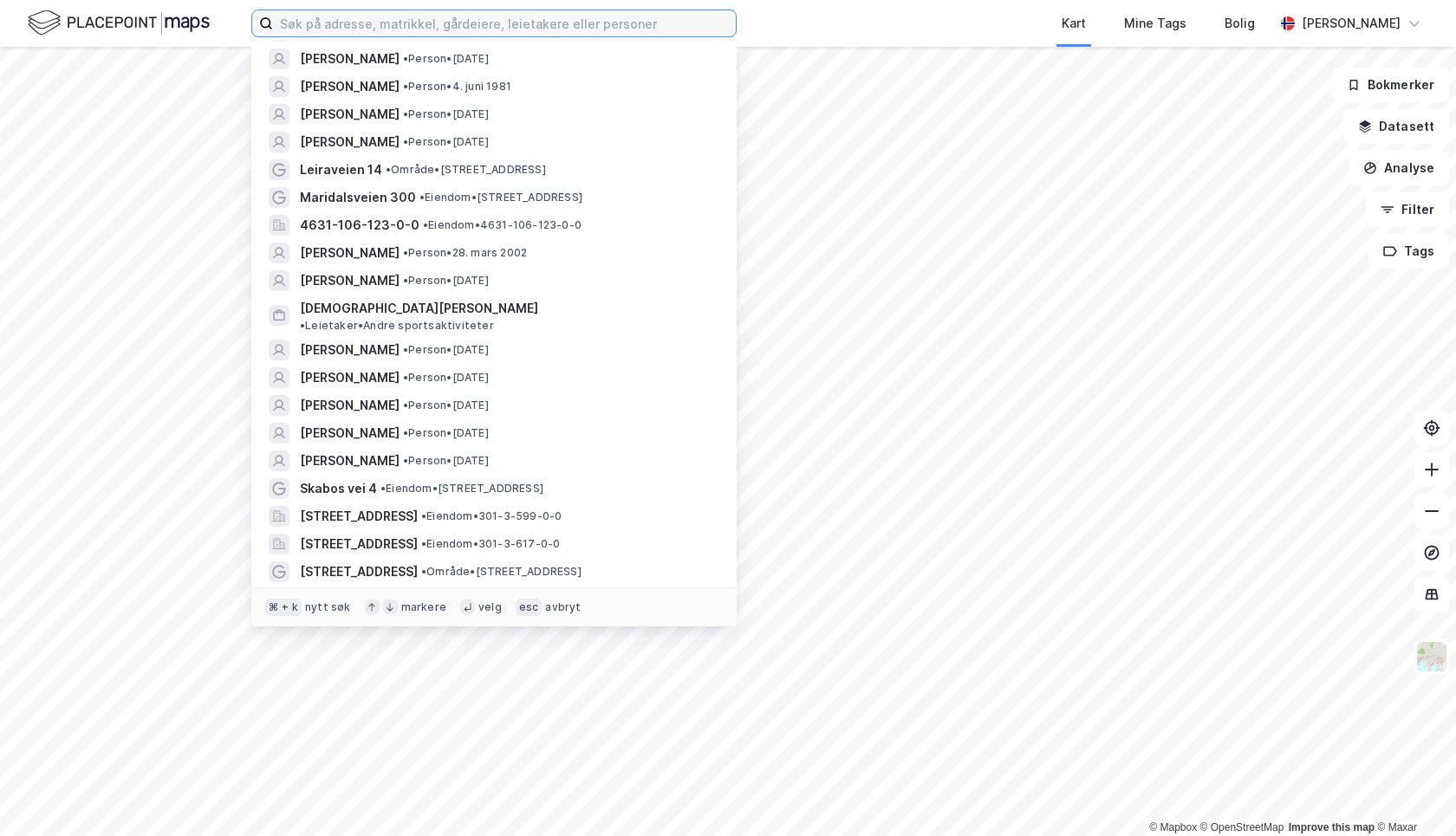
scroll to position [2231, 0]
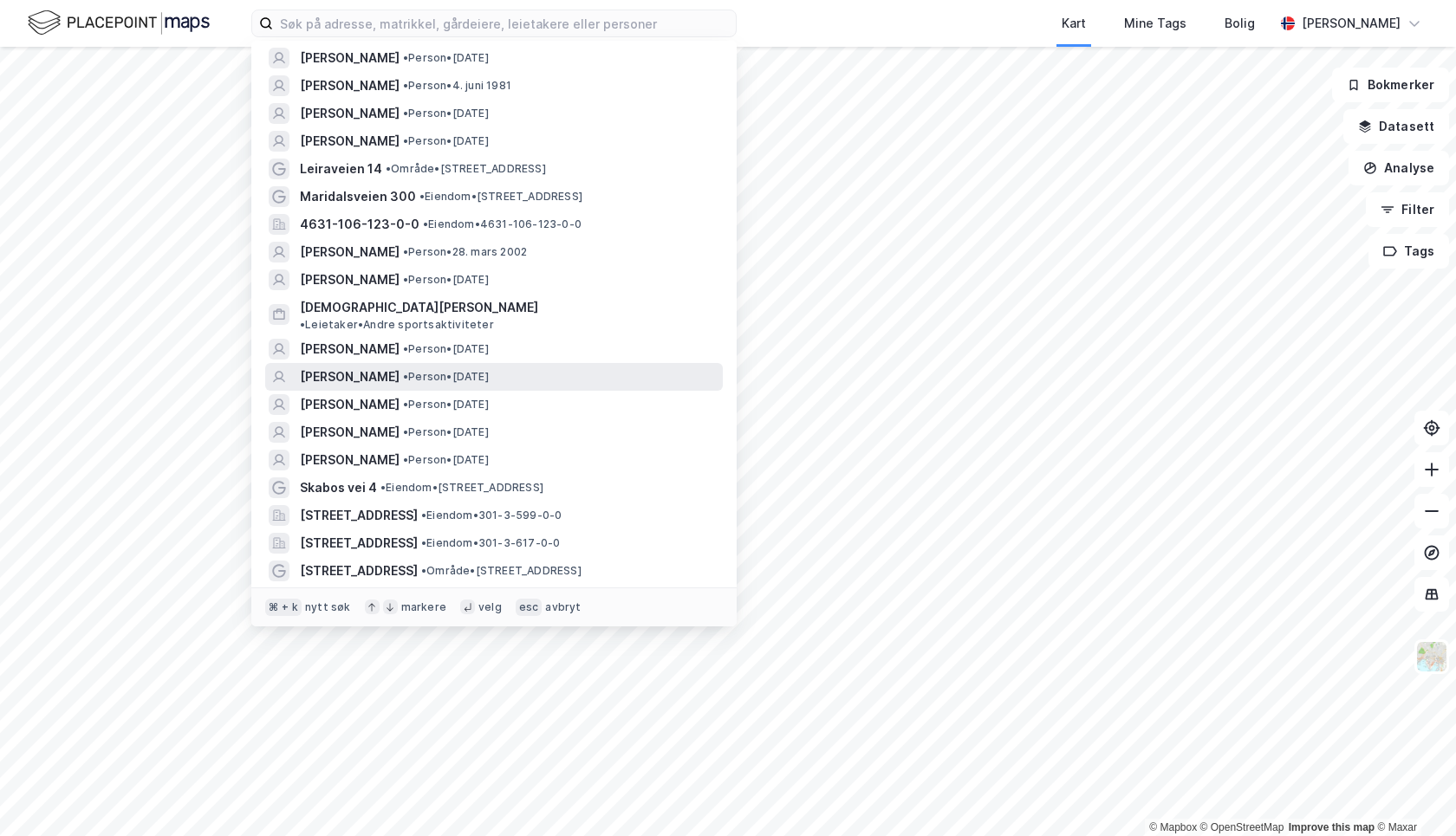
click at [476, 370] on span "• Person • 5. mai 1965" at bounding box center [446, 376] width 86 height 14
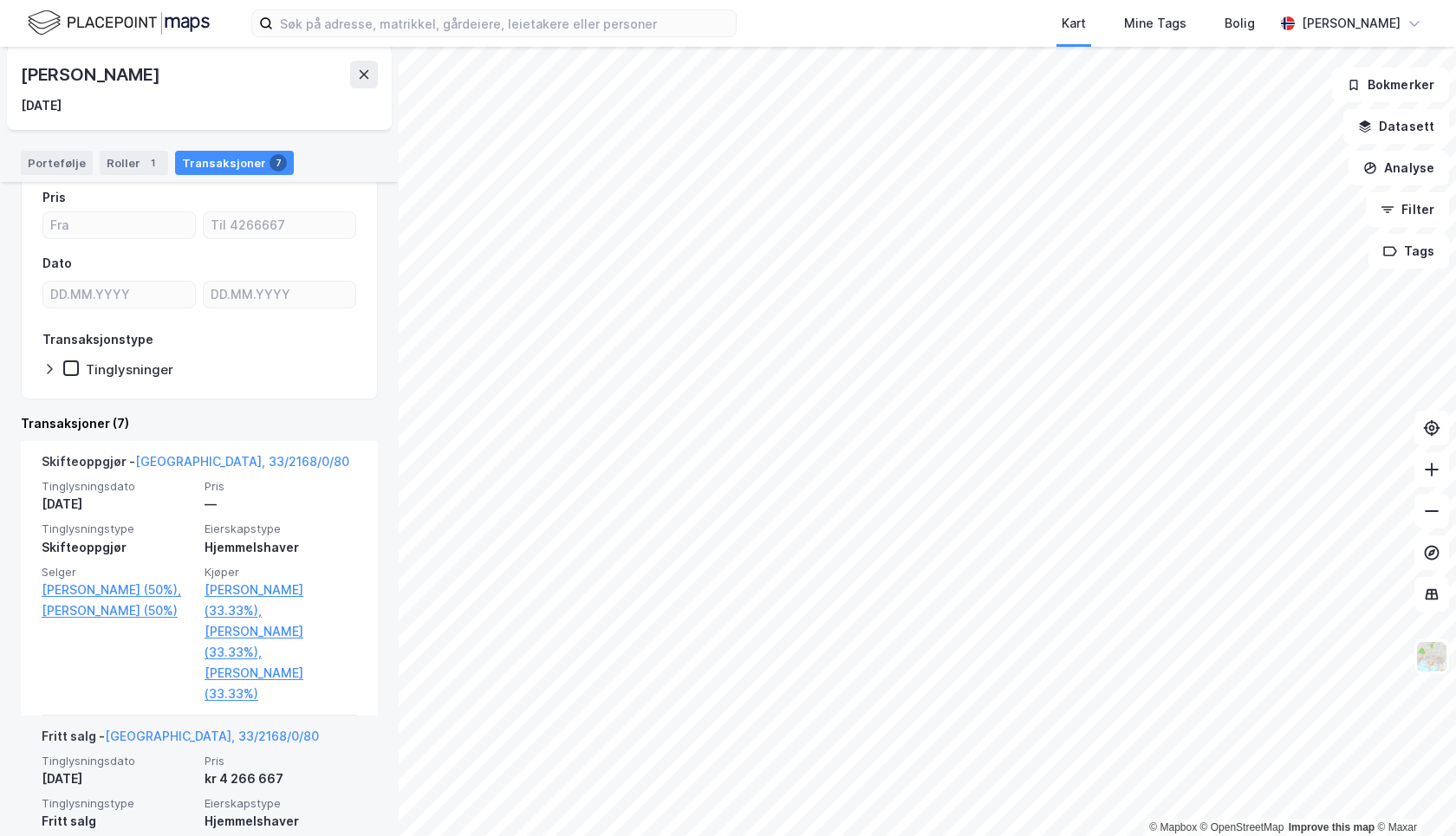
scroll to position [124, 0]
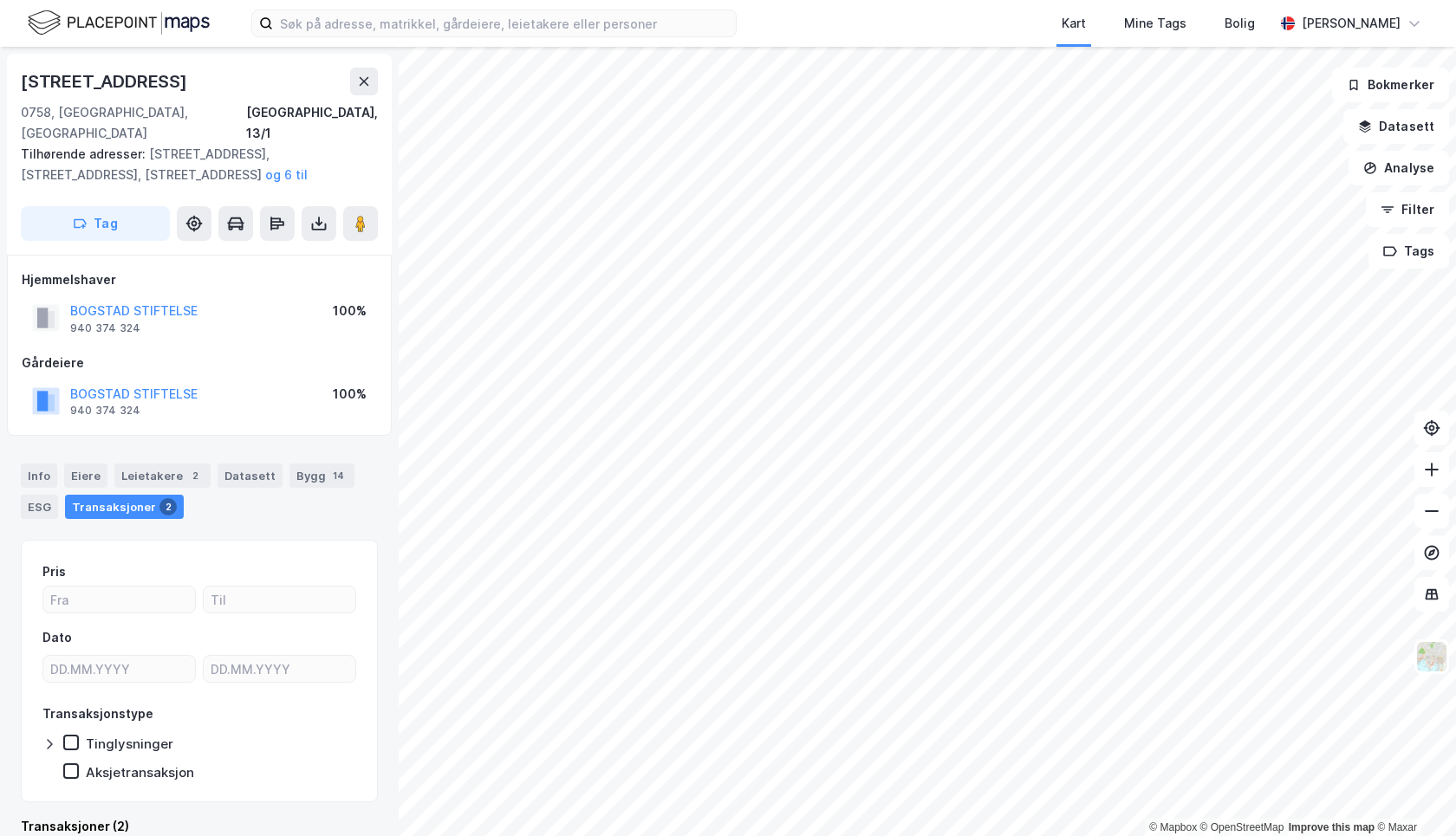
scroll to position [8, 0]
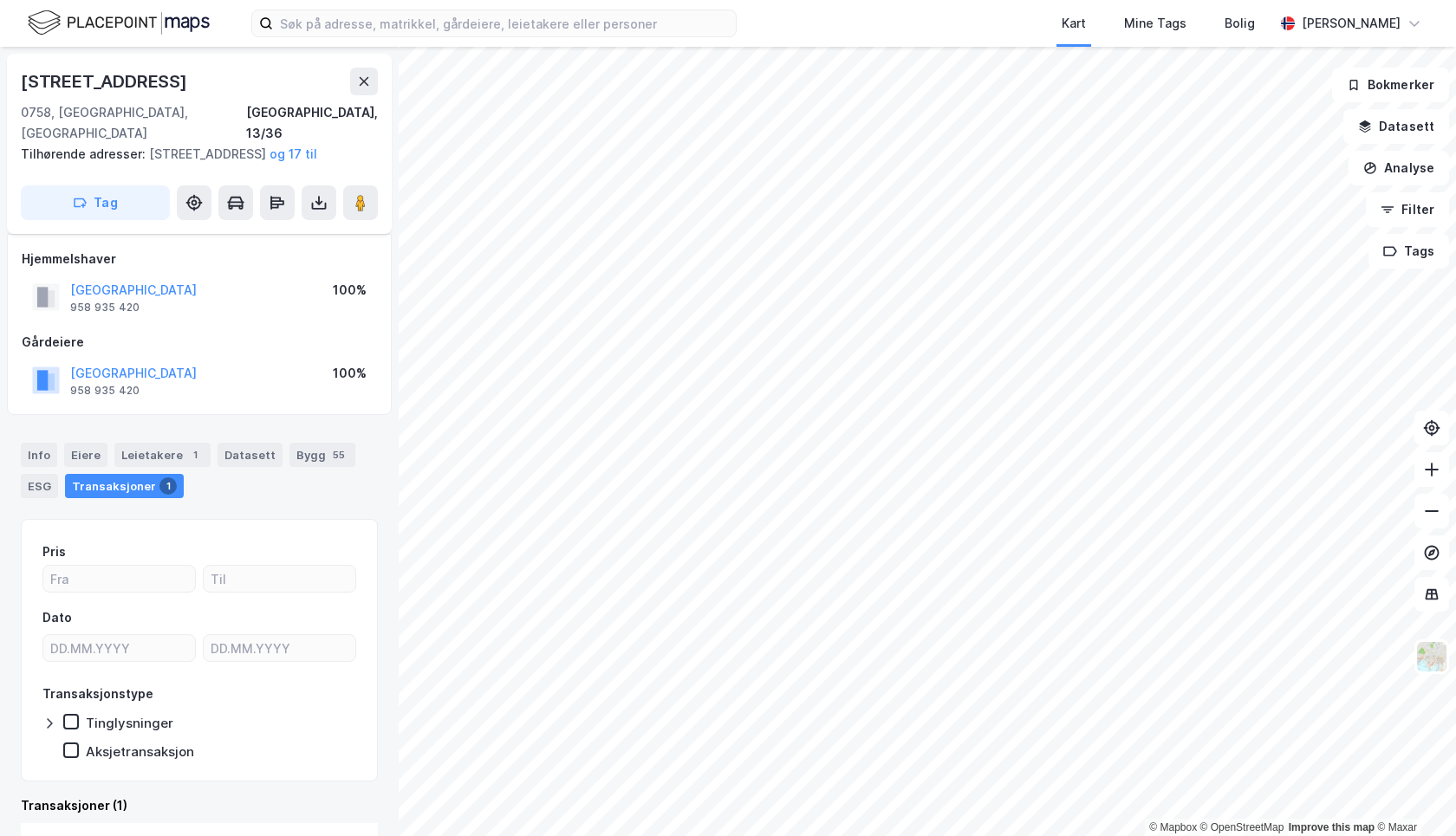
scroll to position [8, 0]
